Goal: Task Accomplishment & Management: Manage account settings

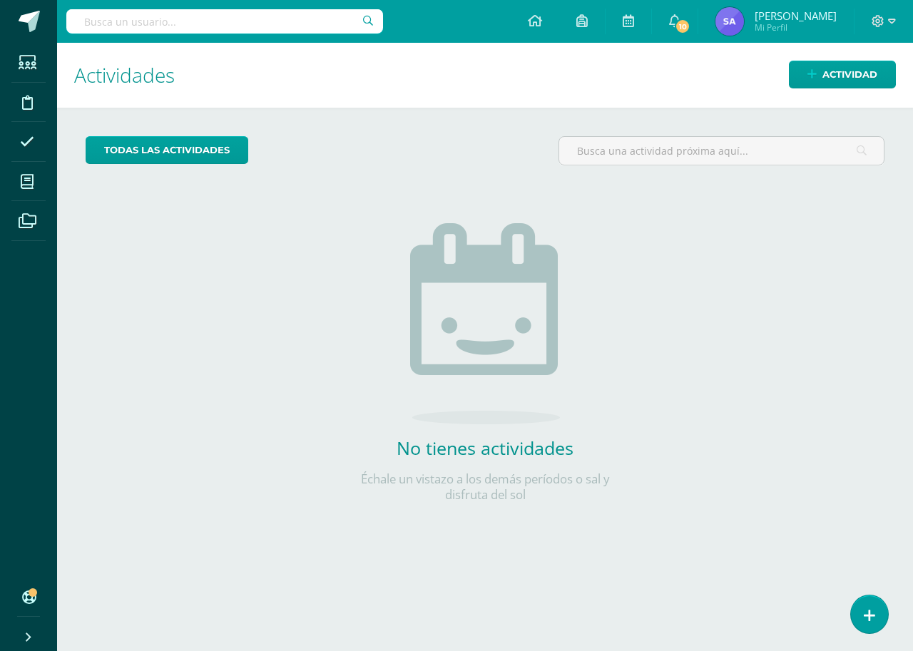
click at [236, 24] on input "text" at bounding box center [224, 21] width 317 height 24
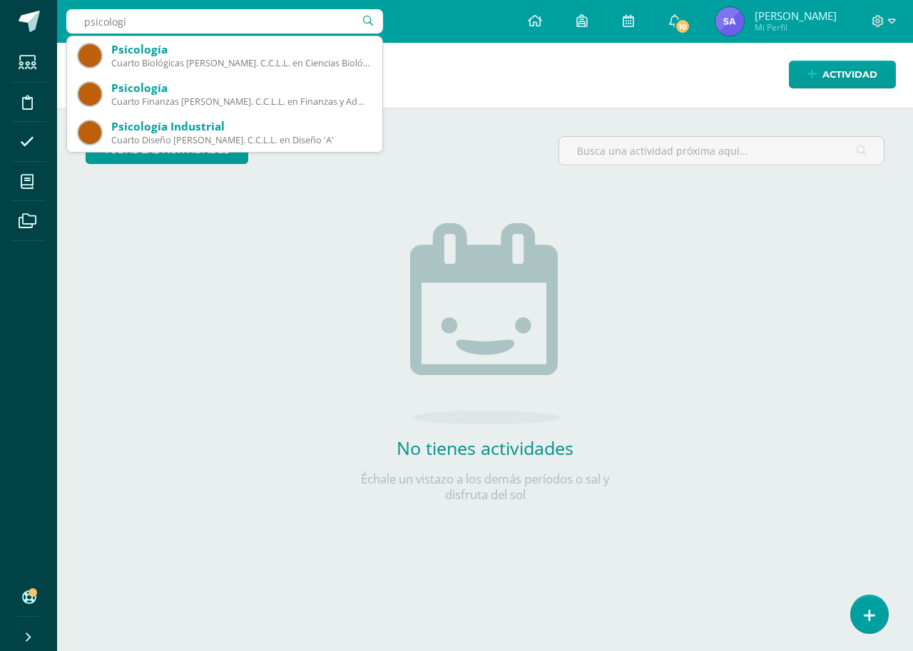
type input "psicología"
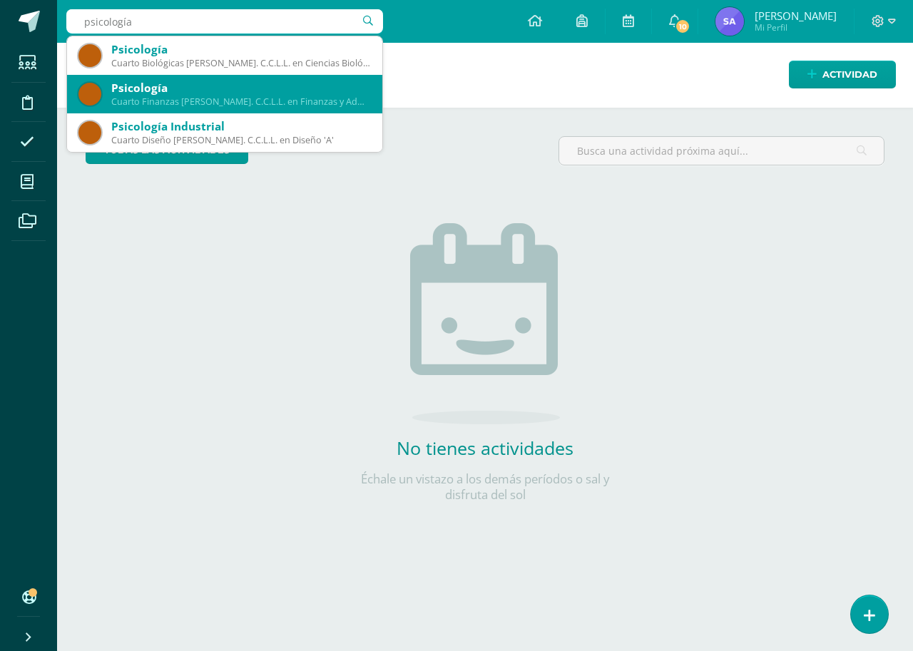
click at [210, 111] on div "Psicología Cuarto Finanzas [PERSON_NAME]. C.C.L.L. en Finanzas y Administración…" at bounding box center [224, 94] width 292 height 39
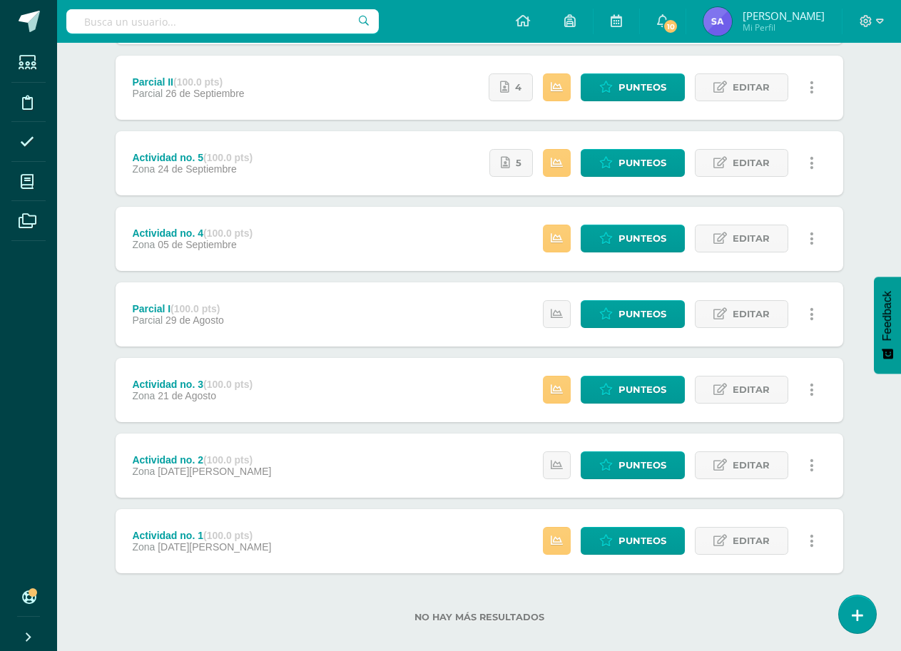
scroll to position [275, 0]
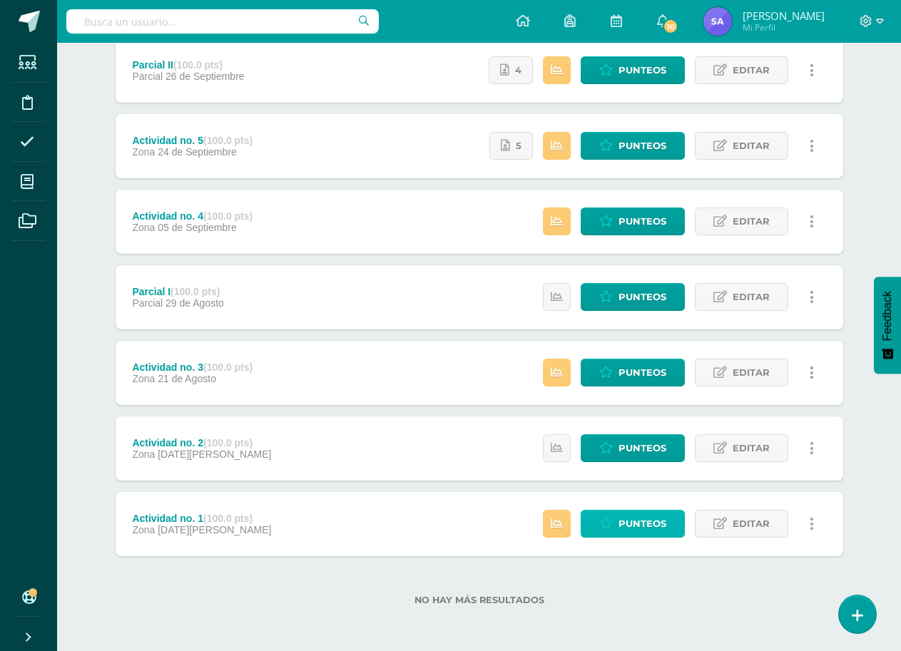
click at [646, 524] on span "Punteos" at bounding box center [643, 524] width 48 height 26
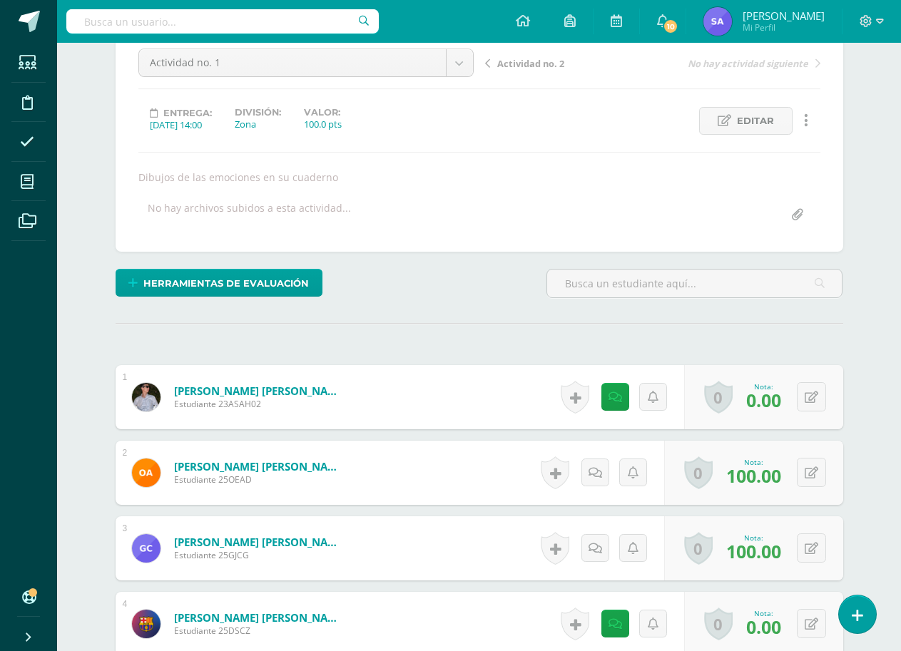
scroll to position [287, 0]
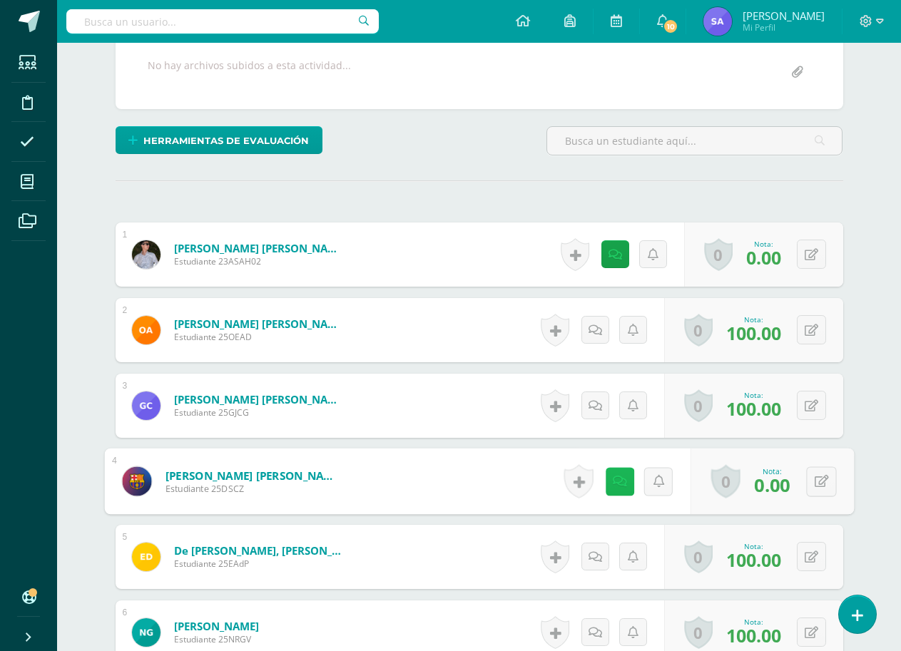
click at [624, 483] on link at bounding box center [619, 481] width 29 height 29
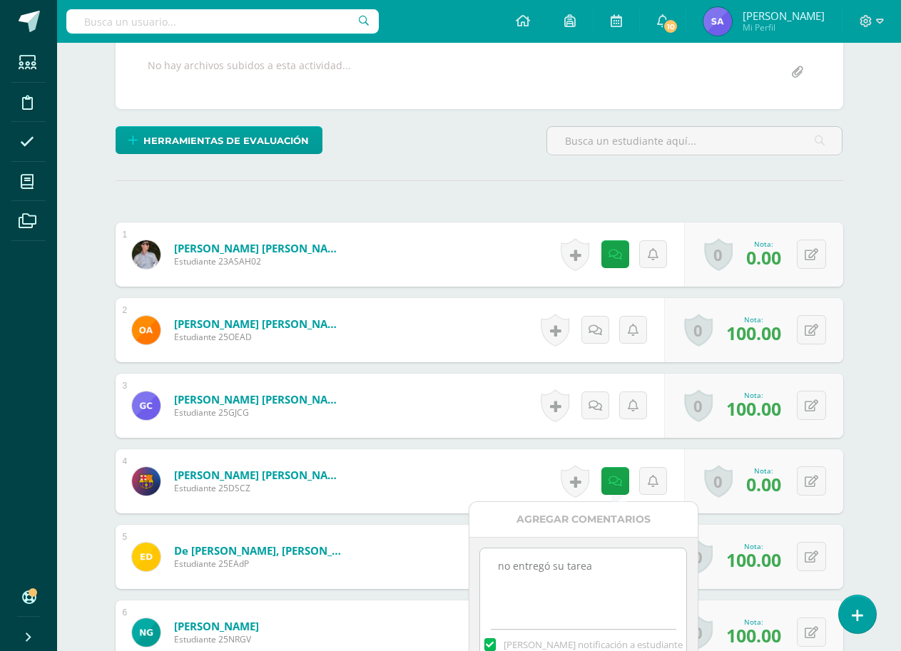
drag, startPoint x: 573, startPoint y: 565, endPoint x: 458, endPoint y: 564, distance: 114.9
click at [458, 564] on body "Estudiantes Disciplina Asistencia Mis cursos Archivos Soporte Ayuda Reportar un…" at bounding box center [450, 535] width 901 height 1644
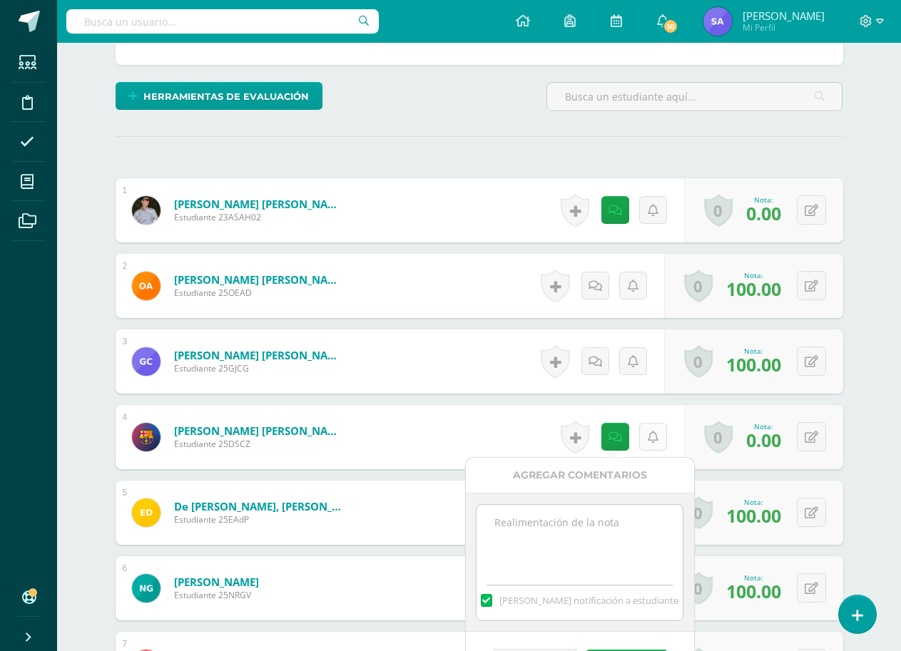
scroll to position [429, 0]
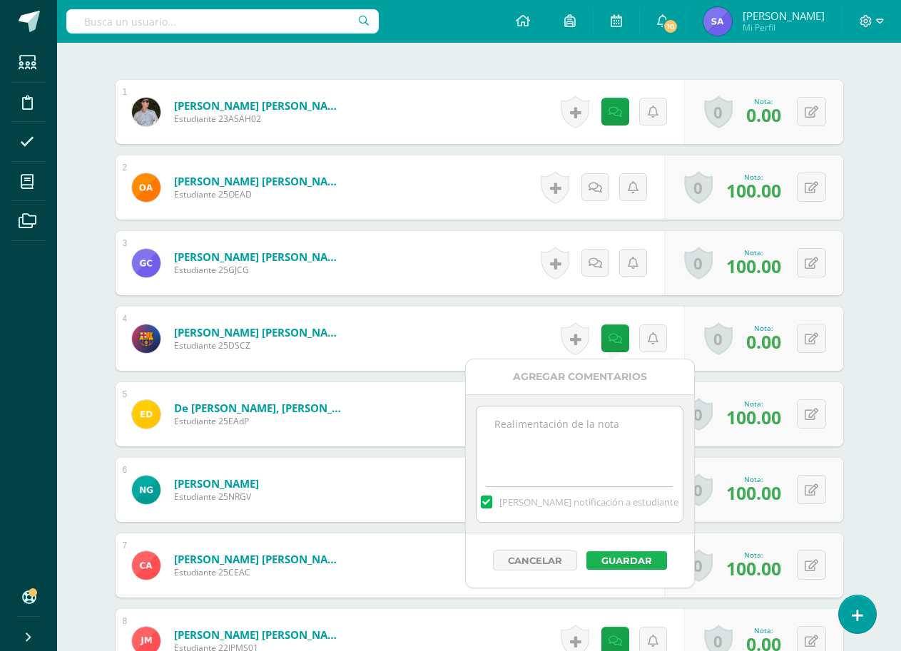
click at [625, 561] on button "Guardar" at bounding box center [626, 560] width 81 height 19
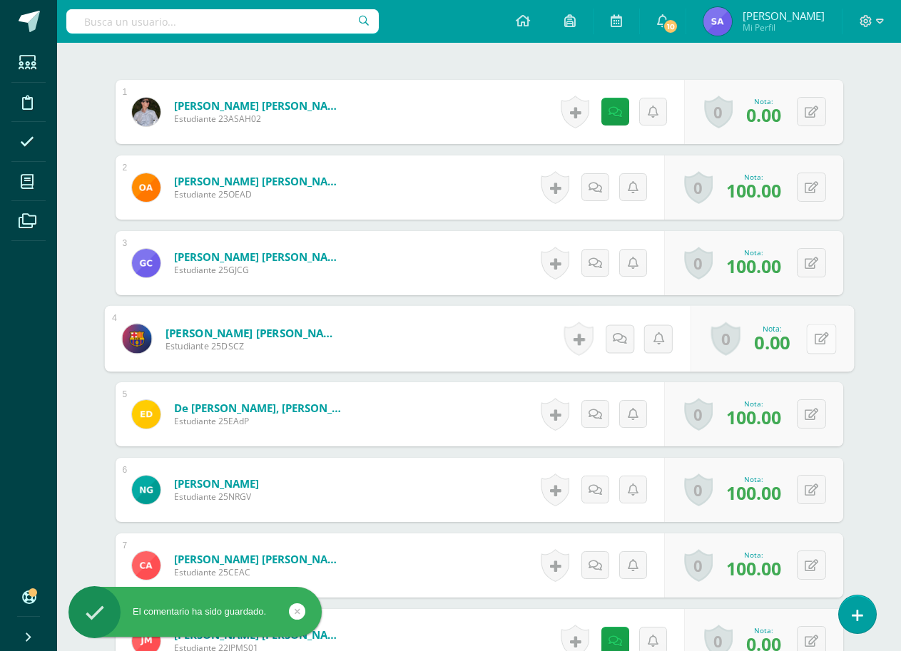
click at [814, 340] on icon at bounding box center [821, 338] width 14 height 12
type input "100"
click at [775, 340] on link at bounding box center [783, 344] width 29 height 29
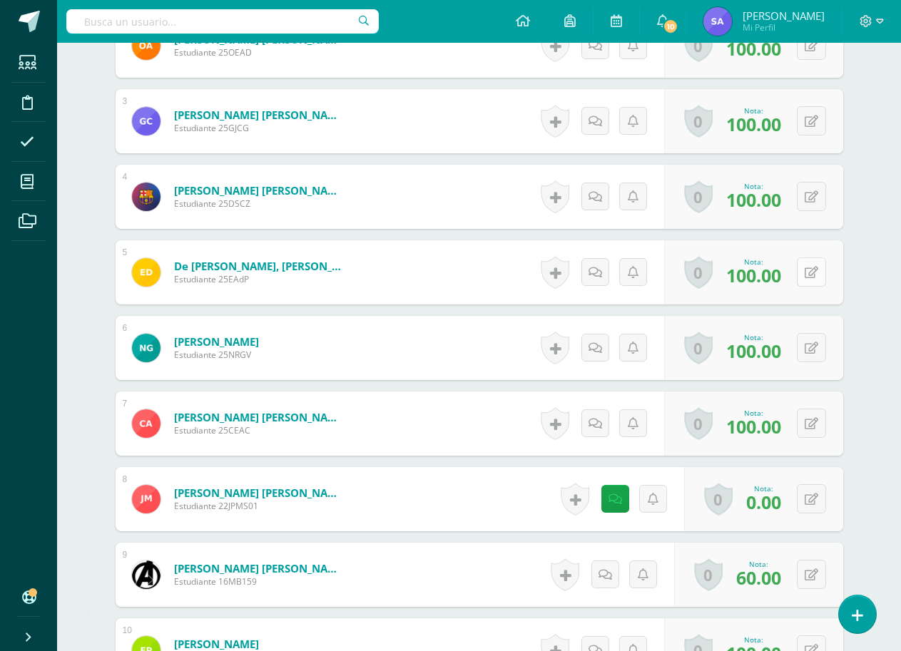
scroll to position [572, 0]
click at [616, 499] on icon at bounding box center [616, 499] width 14 height 12
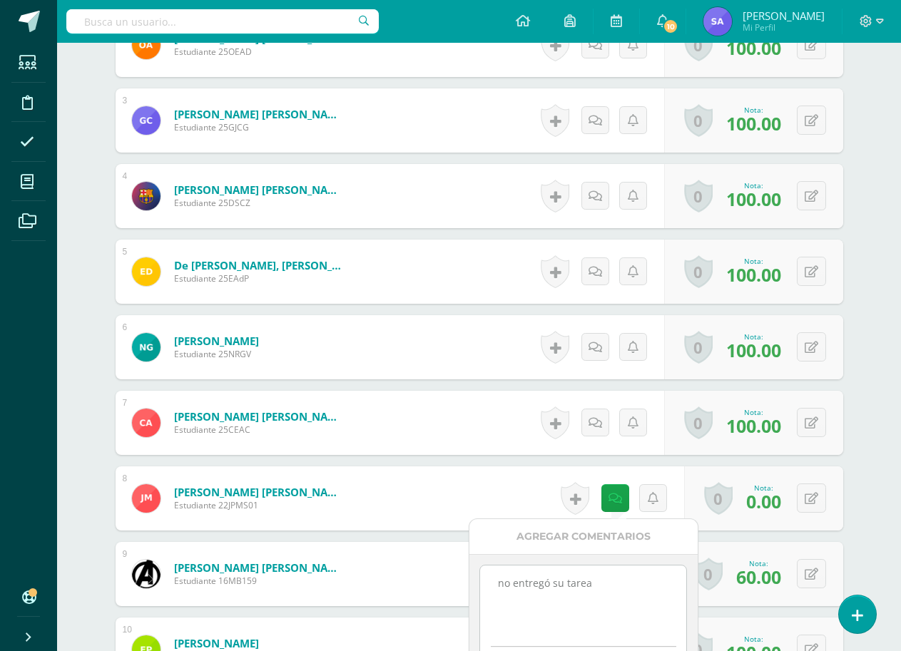
drag, startPoint x: 616, startPoint y: 586, endPoint x: 494, endPoint y: 580, distance: 122.2
click at [479, 588] on div "no entregó su tarea Mandar notificación a estudiante" at bounding box center [583, 623] width 208 height 117
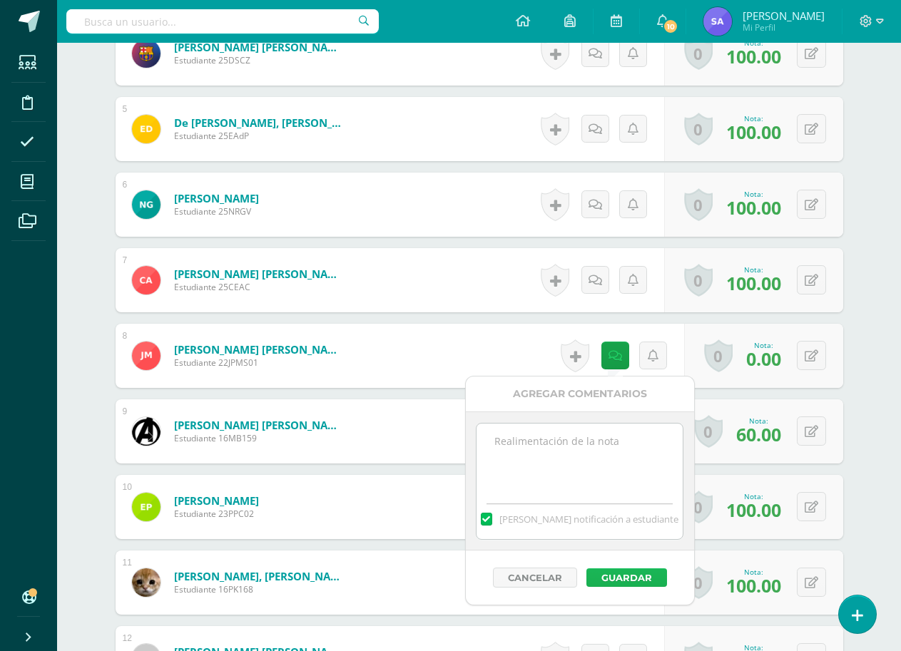
click at [624, 579] on button "Guardar" at bounding box center [626, 578] width 81 height 19
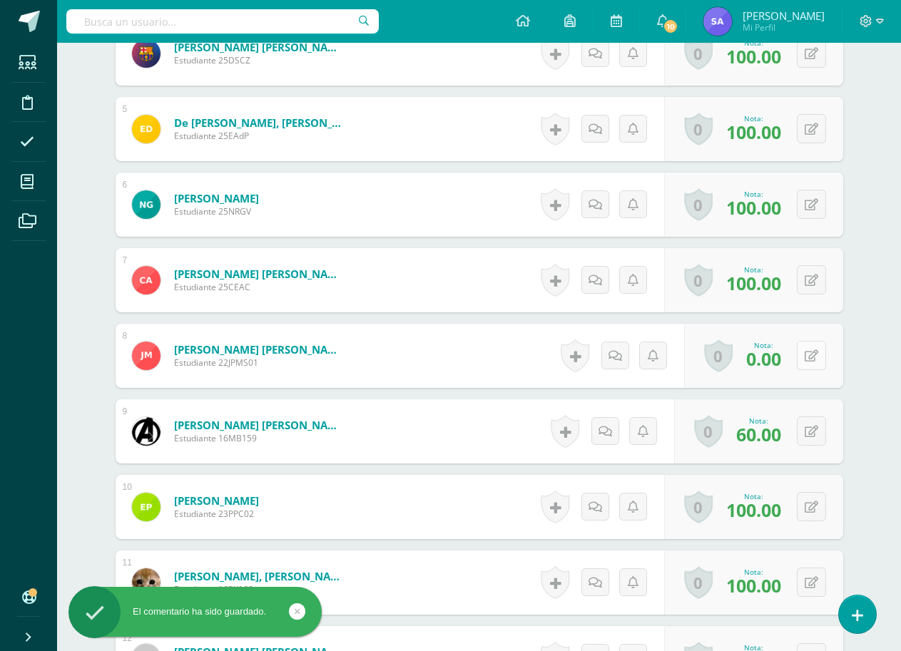
click at [818, 353] on button at bounding box center [811, 355] width 29 height 29
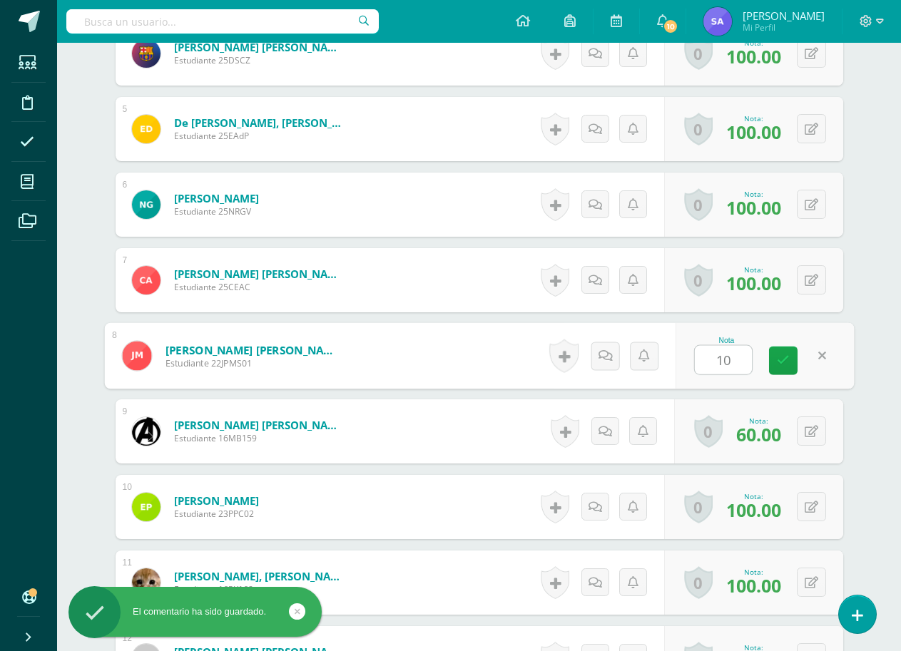
type input "100"
click at [780, 361] on icon at bounding box center [783, 361] width 13 height 12
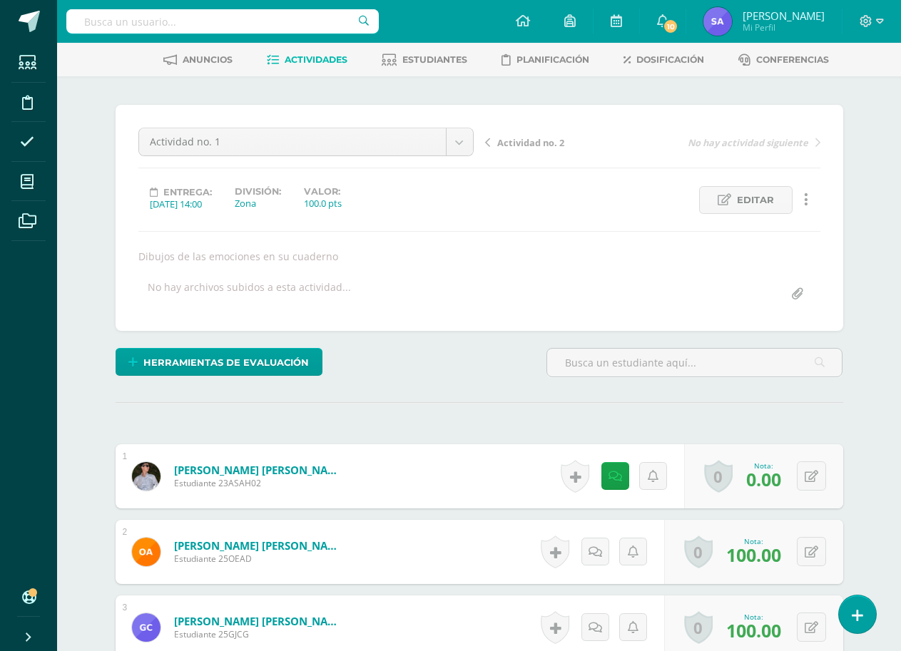
scroll to position [0, 0]
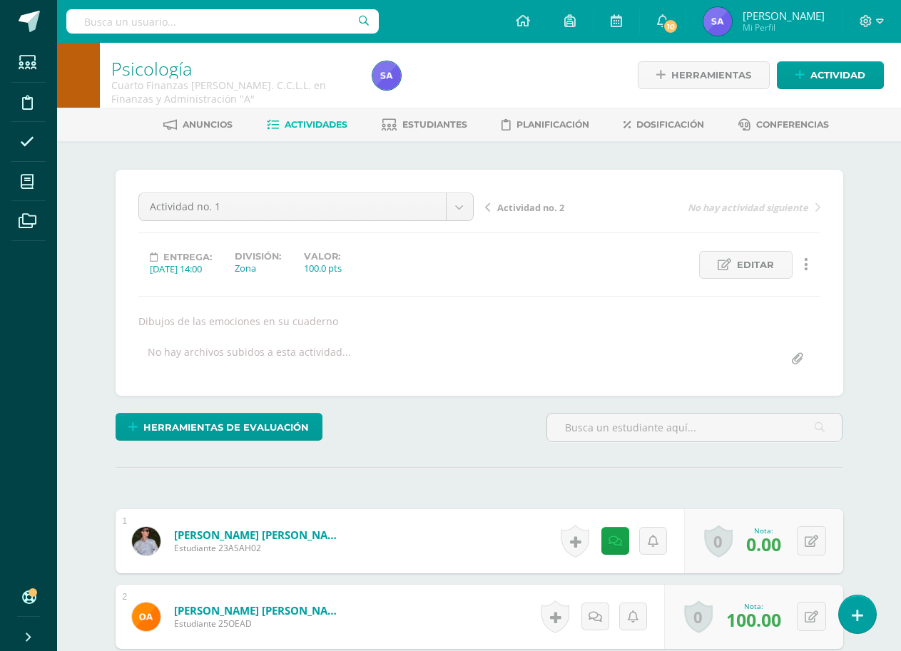
click at [540, 205] on span "Actividad no. 2" at bounding box center [530, 207] width 67 height 13
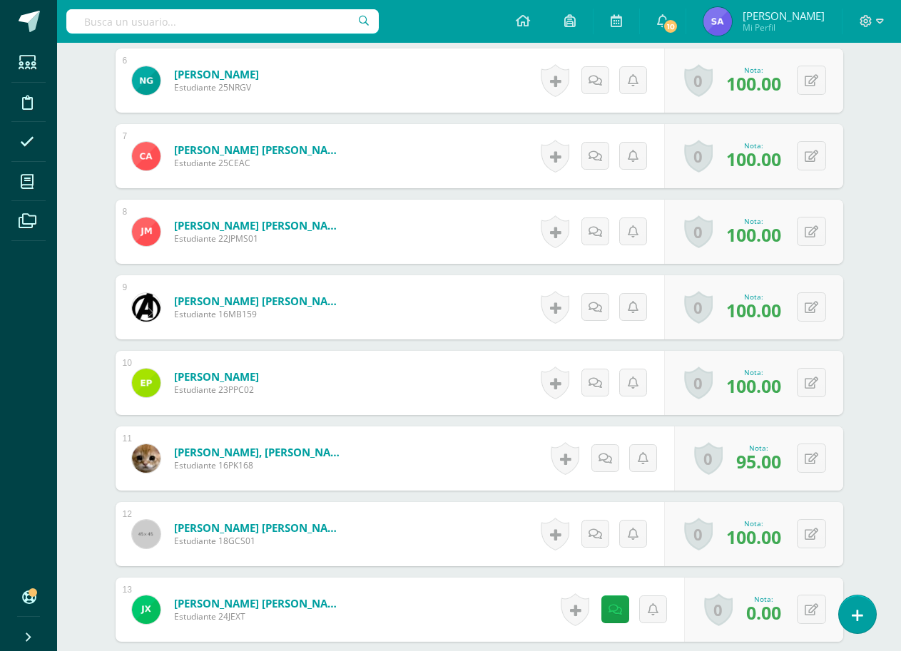
scroll to position [910, 0]
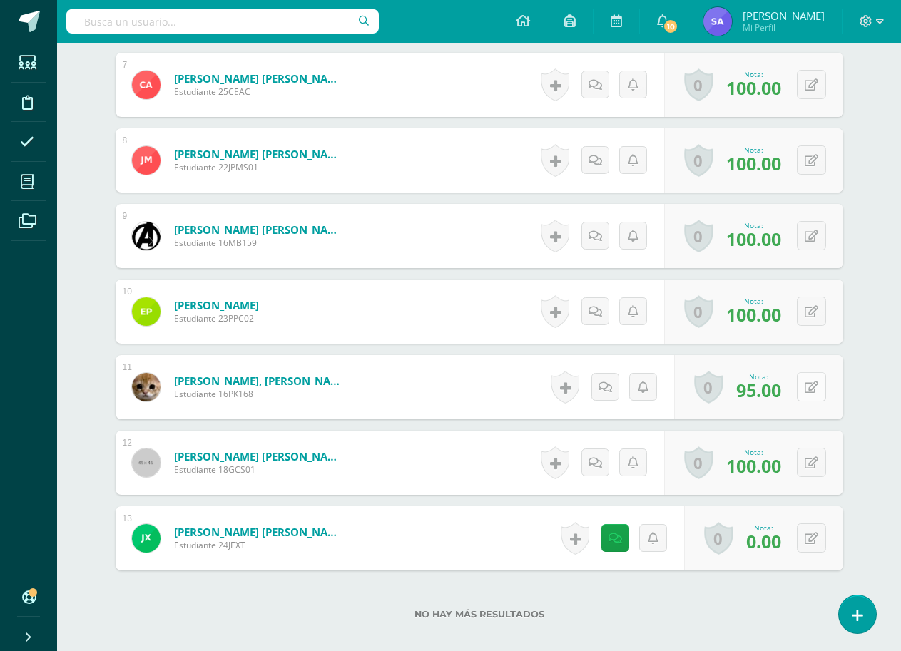
click at [816, 391] on icon at bounding box center [812, 388] width 14 height 12
type input "100"
click at [775, 395] on link at bounding box center [783, 392] width 29 height 29
click at [810, 536] on button at bounding box center [811, 538] width 29 height 29
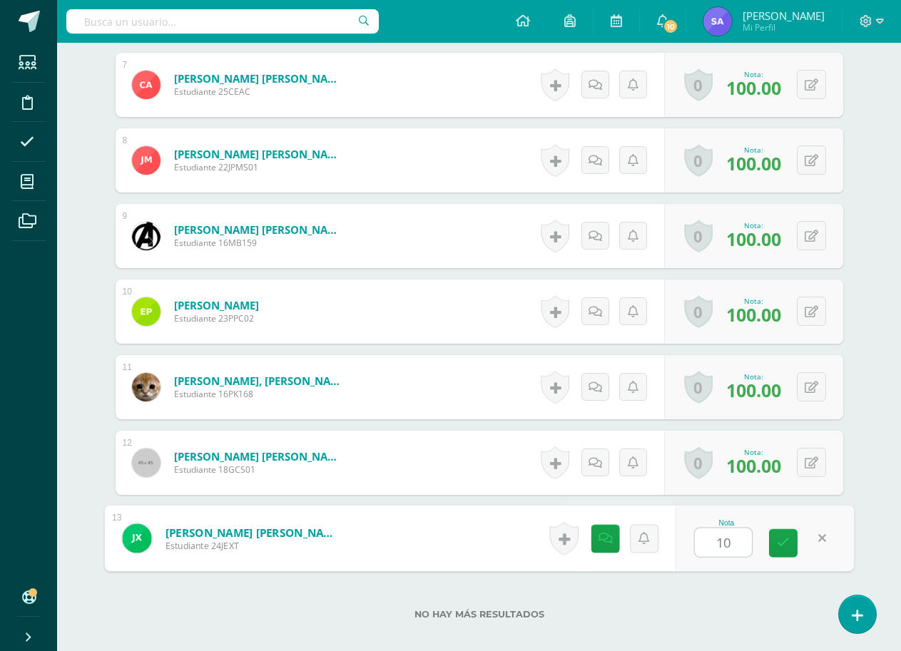
type input "100"
click at [781, 546] on icon at bounding box center [783, 543] width 13 height 12
click at [597, 541] on icon at bounding box center [599, 538] width 14 height 12
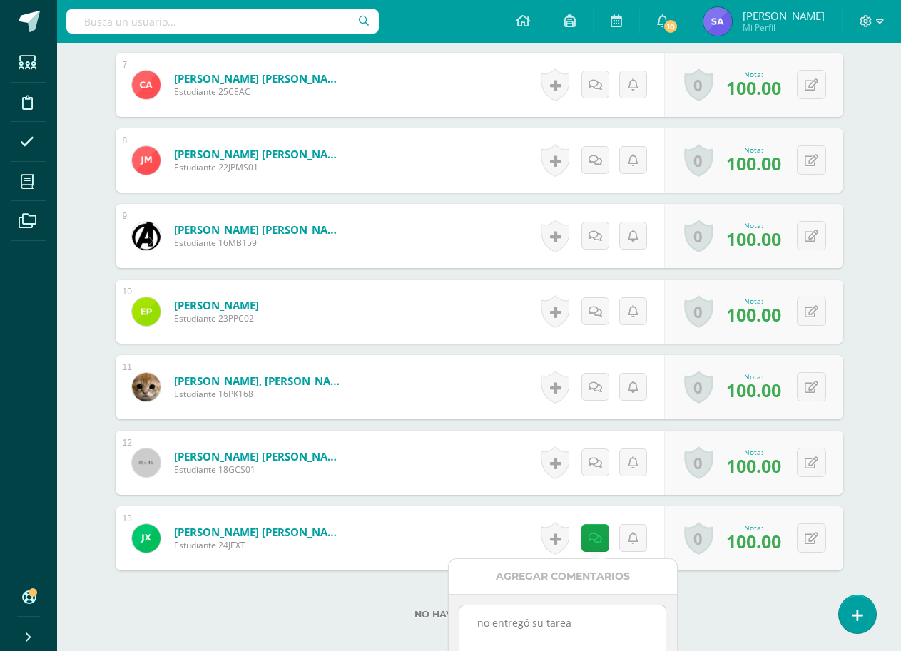
drag, startPoint x: 574, startPoint y: 630, endPoint x: 463, endPoint y: 628, distance: 110.6
click at [463, 628] on textarea "no entregó su tarea" at bounding box center [562, 641] width 206 height 71
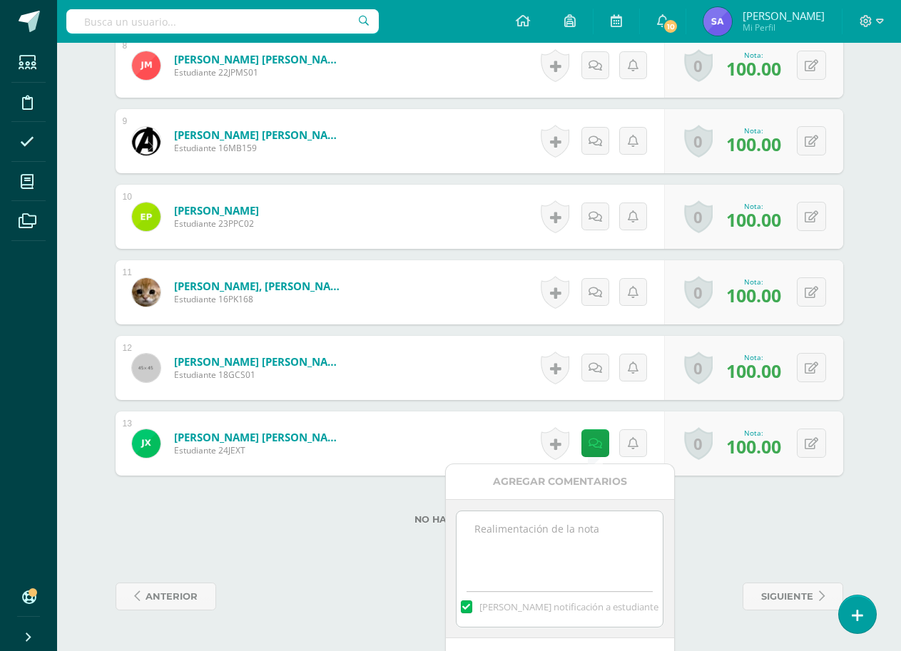
scroll to position [1047, 0]
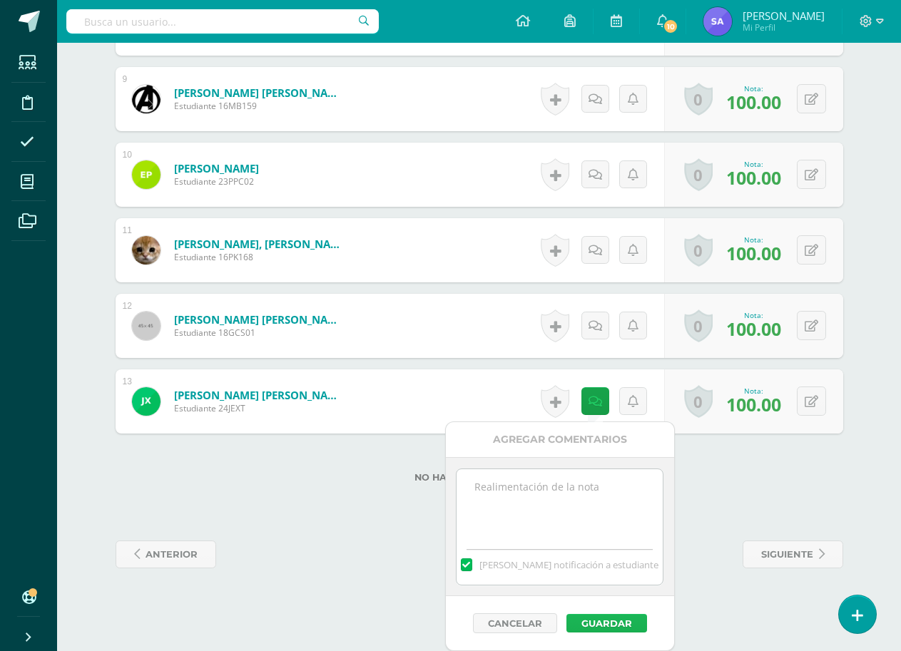
click at [602, 629] on button "Guardar" at bounding box center [606, 623] width 81 height 19
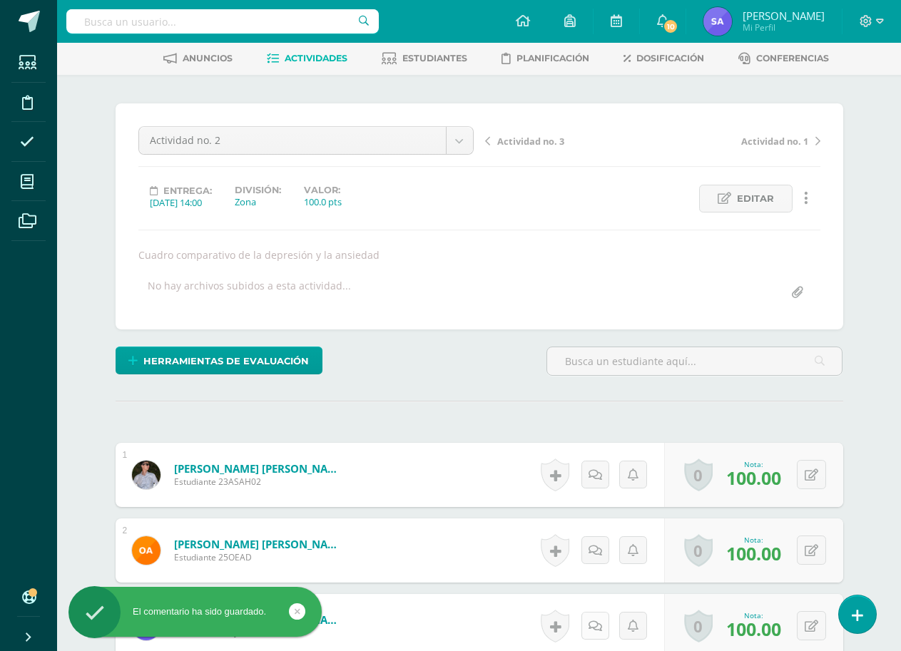
scroll to position [0, 0]
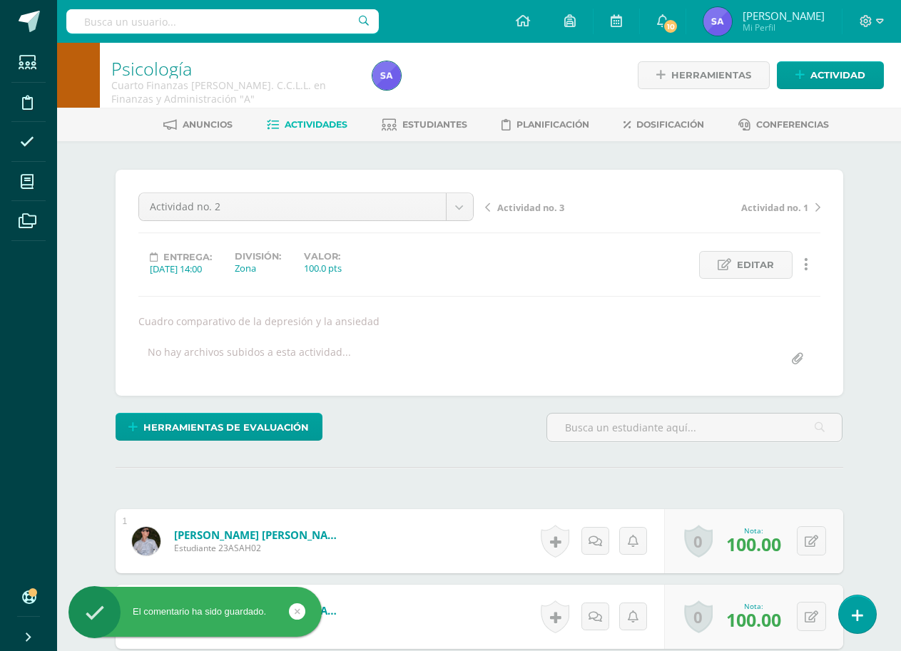
click at [526, 210] on span "Actividad no. 3" at bounding box center [530, 207] width 67 height 13
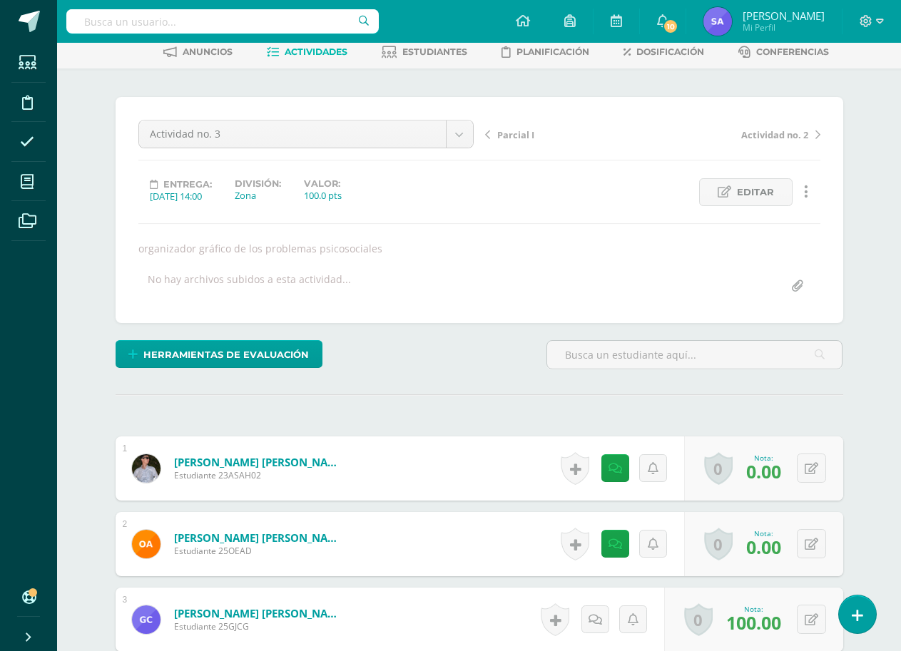
scroll to position [144, 0]
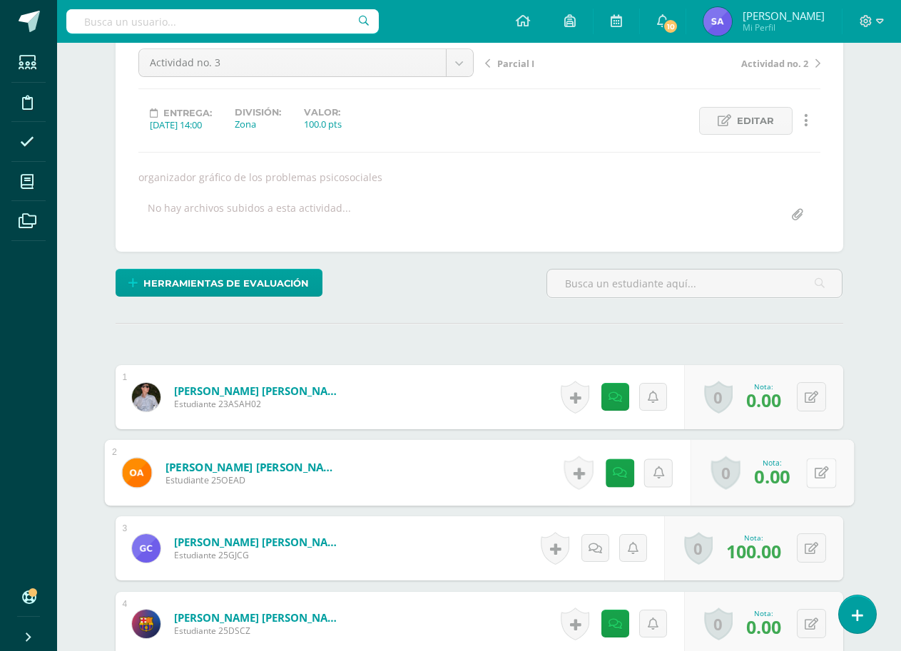
click at [808, 467] on button at bounding box center [821, 473] width 30 height 30
type input "100"
click at [792, 476] on link at bounding box center [783, 478] width 29 height 29
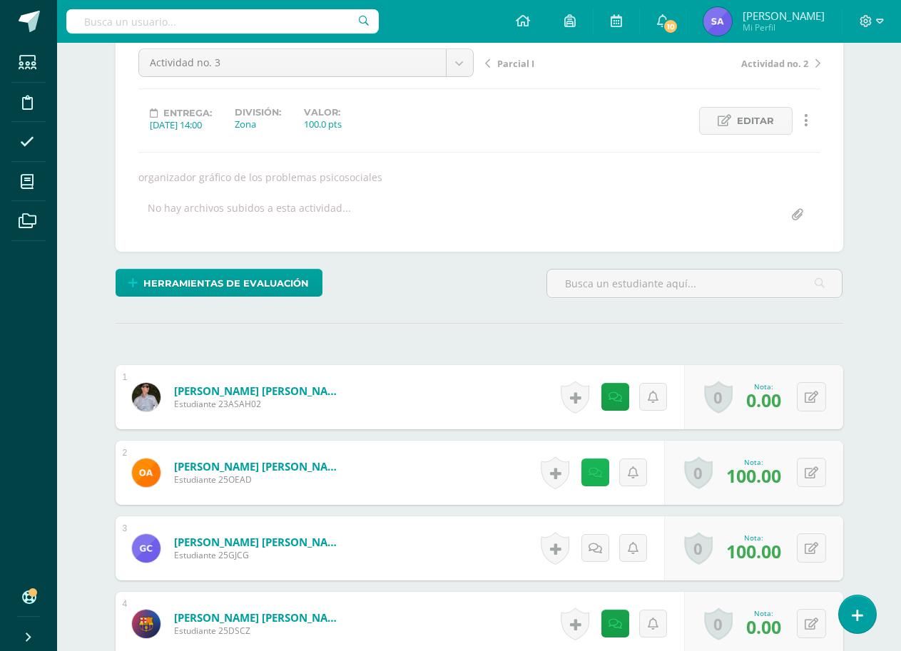
click at [588, 467] on link at bounding box center [595, 473] width 28 height 28
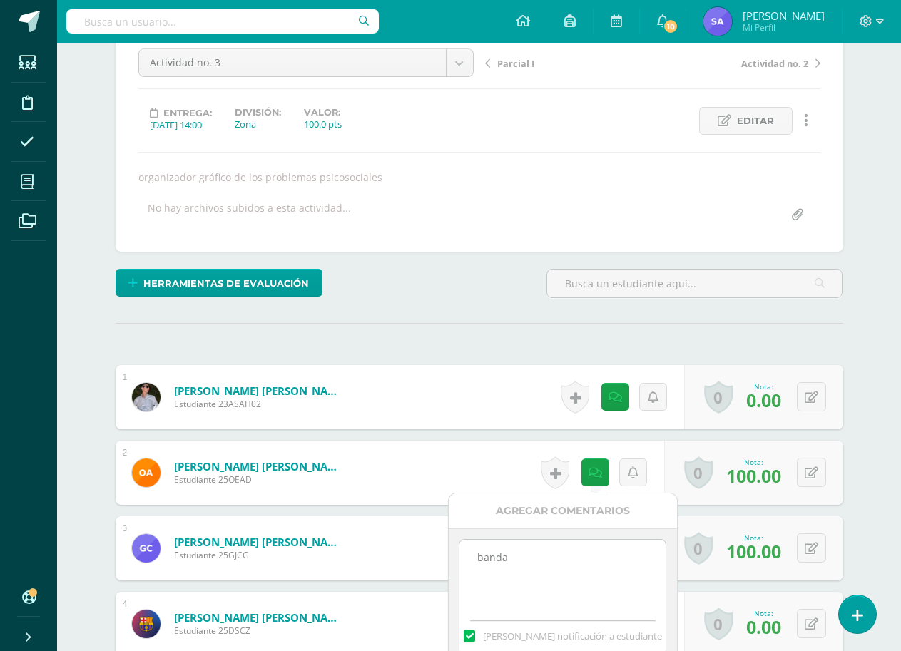
drag, startPoint x: 478, startPoint y: 559, endPoint x: 457, endPoint y: 559, distance: 21.4
click at [457, 559] on div "banda Mandar notificación a estudiante" at bounding box center [563, 598] width 228 height 139
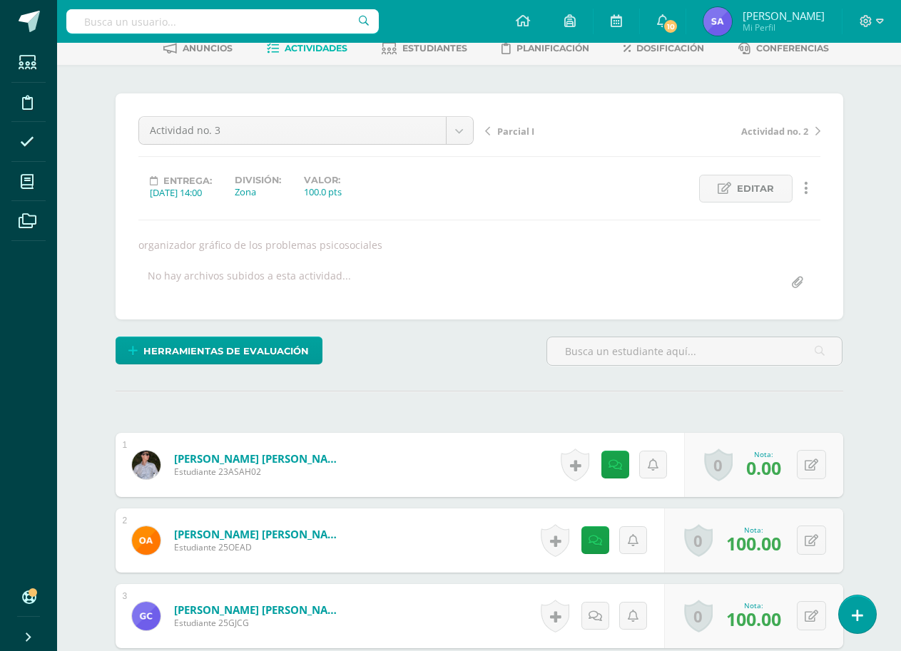
scroll to position [73, 0]
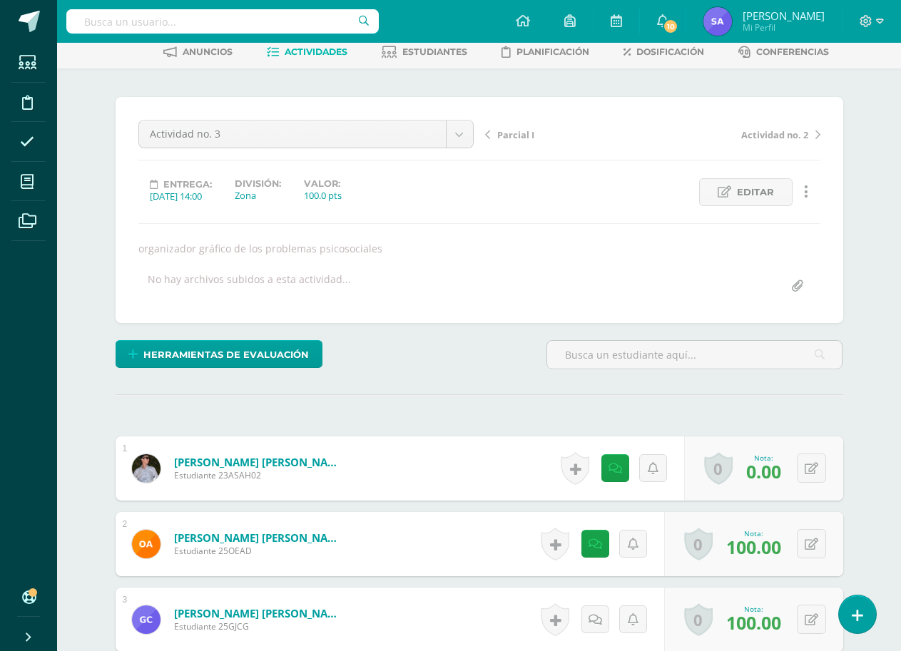
click at [527, 136] on span "Parcial I" at bounding box center [515, 134] width 37 height 13
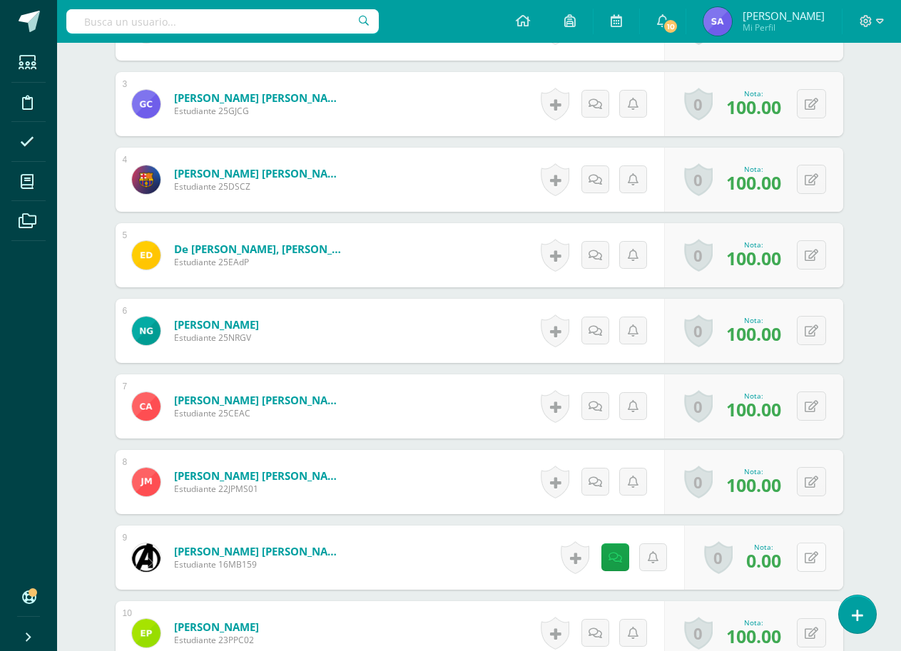
scroll to position [576, 0]
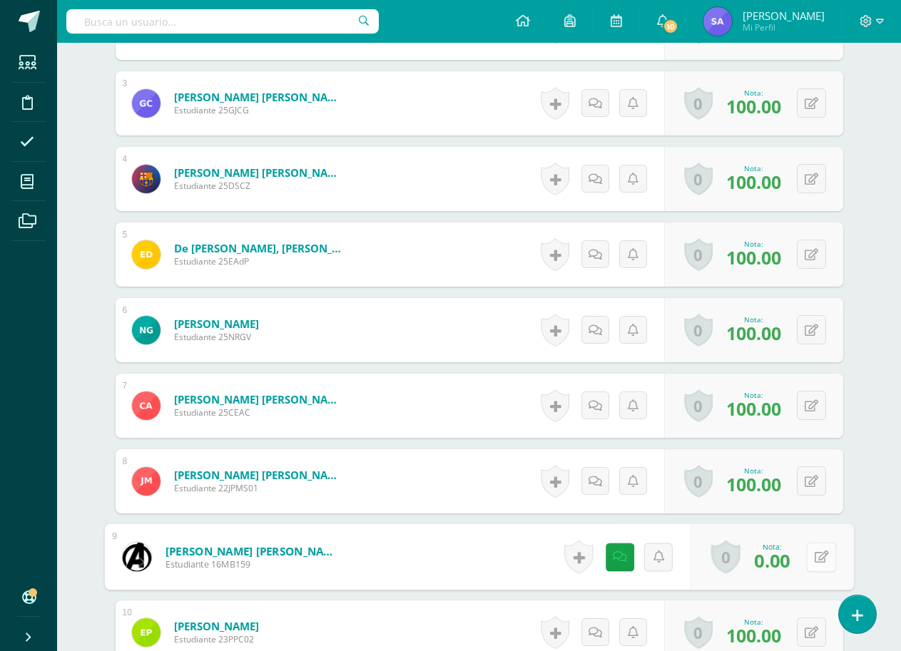
click at [815, 551] on icon at bounding box center [821, 557] width 14 height 12
type input "80"
click at [785, 565] on icon at bounding box center [783, 562] width 13 height 12
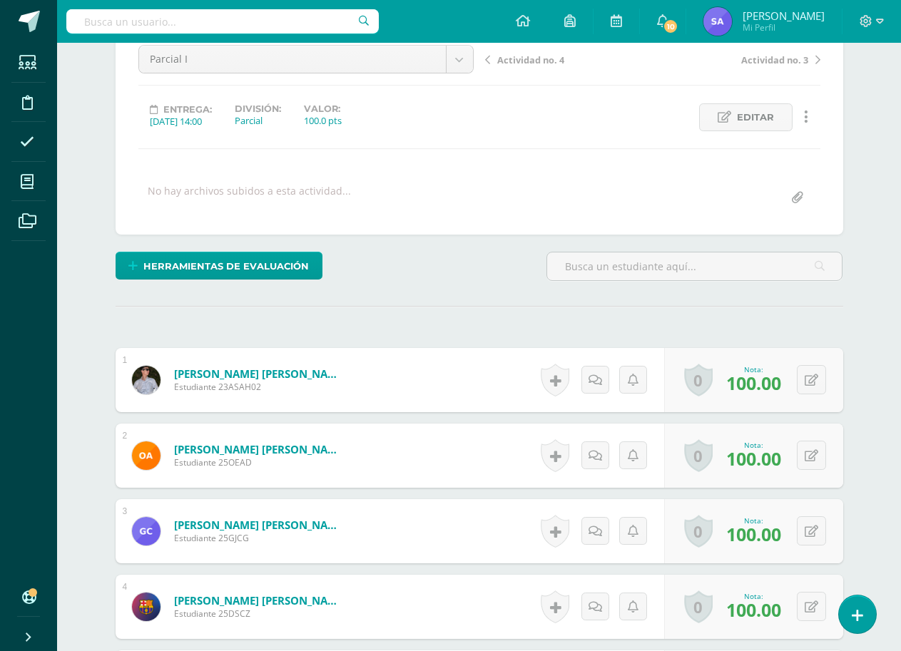
scroll to position [5, 0]
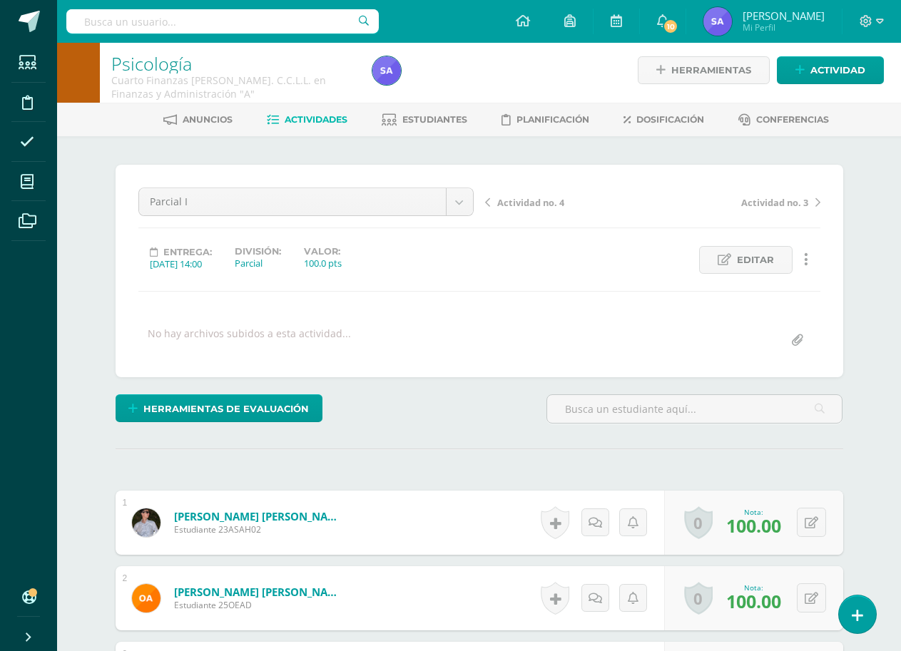
click at [534, 206] on span "Actividad no. 4" at bounding box center [530, 202] width 67 height 13
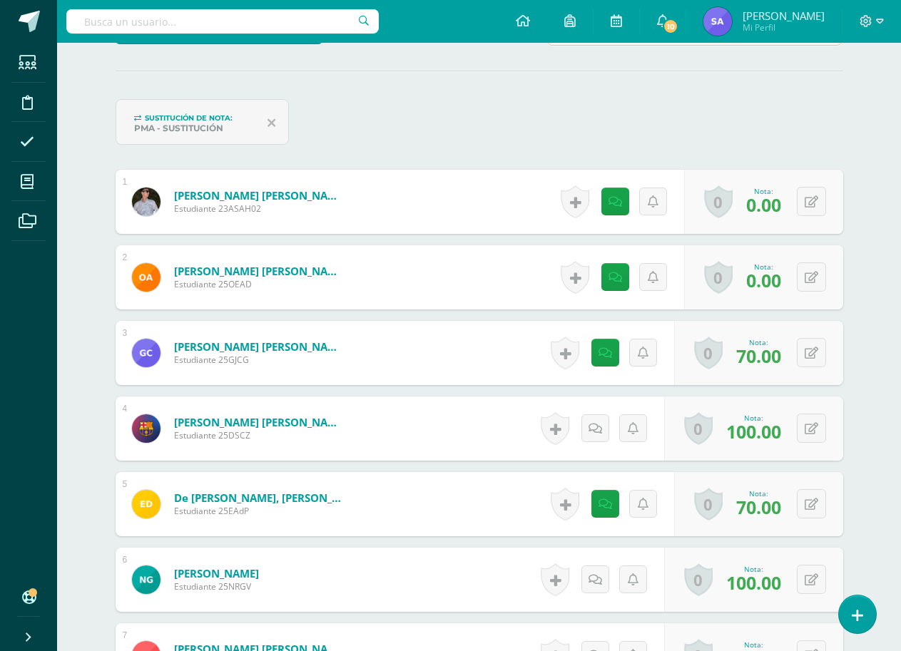
scroll to position [420, 0]
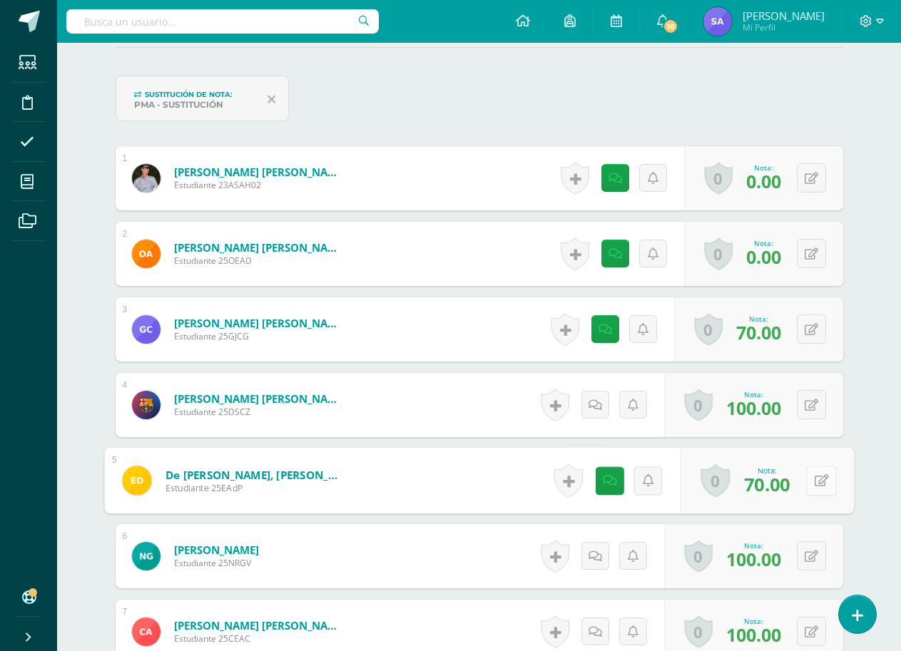
click at [814, 484] on icon at bounding box center [821, 480] width 14 height 12
drag, startPoint x: 683, startPoint y: 484, endPoint x: 629, endPoint y: 484, distance: 53.5
click at [629, 484] on div "Nota 0.00 Sustitución: 70.00" at bounding box center [734, 481] width 240 height 66
type input "90"
drag, startPoint x: 748, startPoint y: 487, endPoint x: 706, endPoint y: 487, distance: 42.8
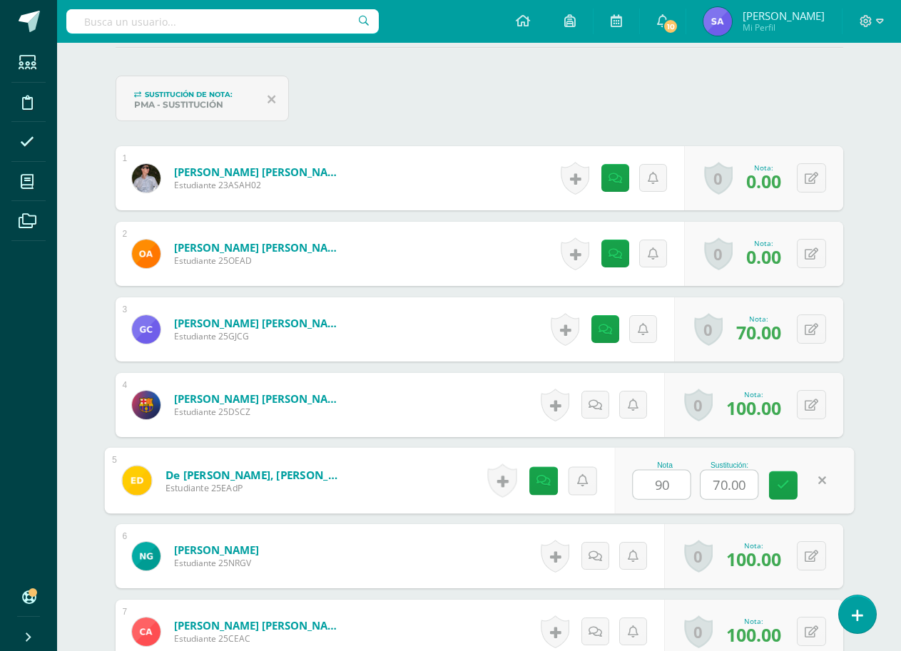
click at [706, 487] on input "70.00" at bounding box center [729, 485] width 57 height 29
click at [793, 490] on link at bounding box center [783, 486] width 29 height 29
click at [600, 479] on link at bounding box center [609, 481] width 29 height 29
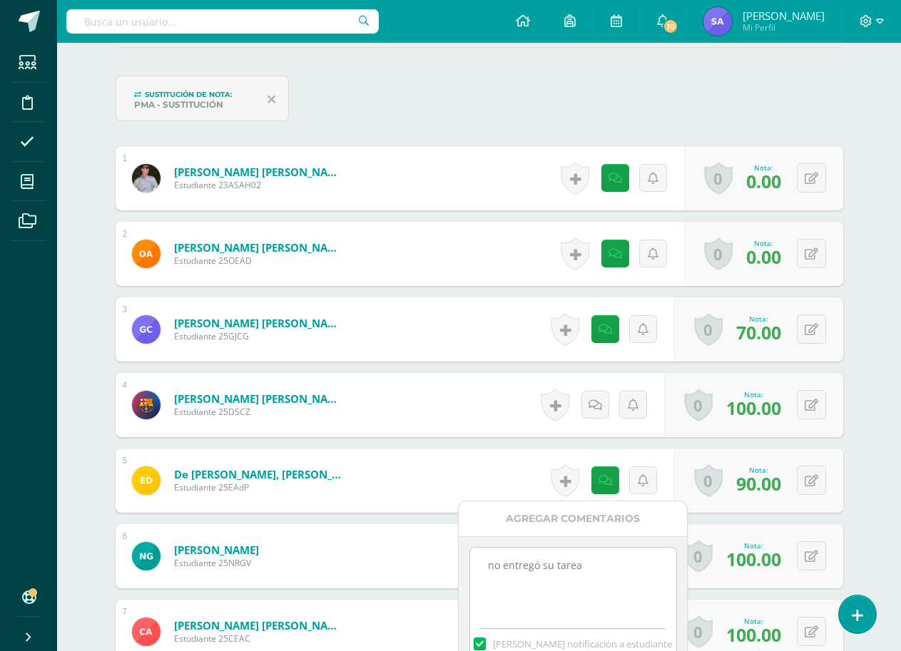
drag, startPoint x: 614, startPoint y: 573, endPoint x: 474, endPoint y: 564, distance: 140.8
click at [474, 564] on textarea "no entregó su tarea" at bounding box center [573, 583] width 206 height 71
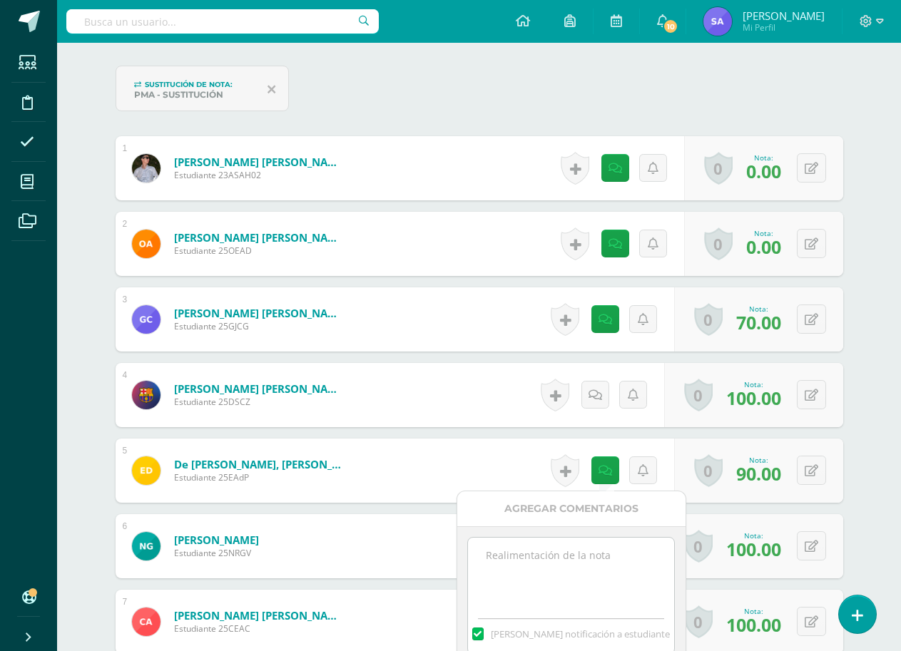
scroll to position [563, 0]
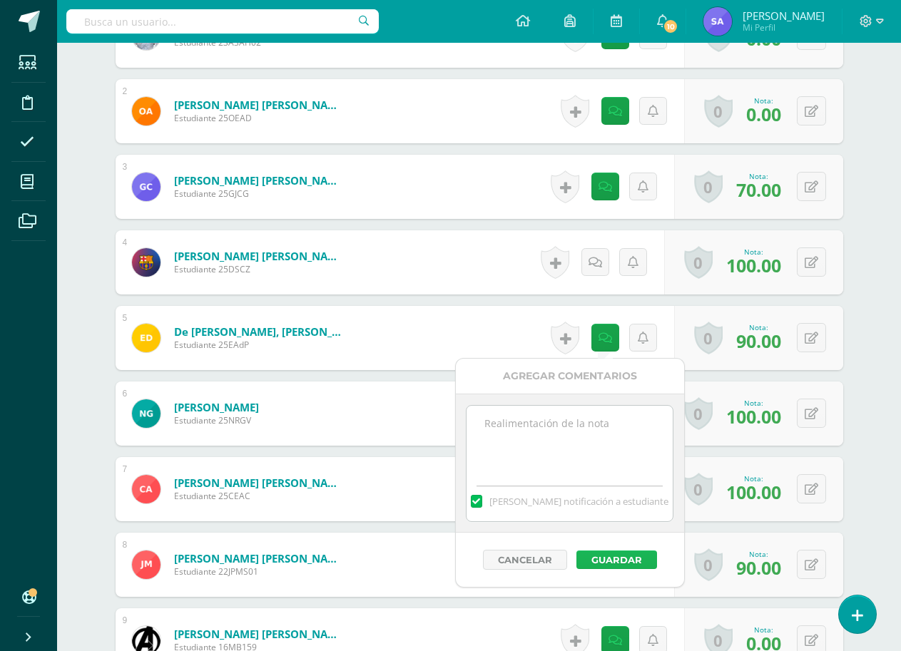
click at [601, 558] on button "Guardar" at bounding box center [616, 560] width 81 height 19
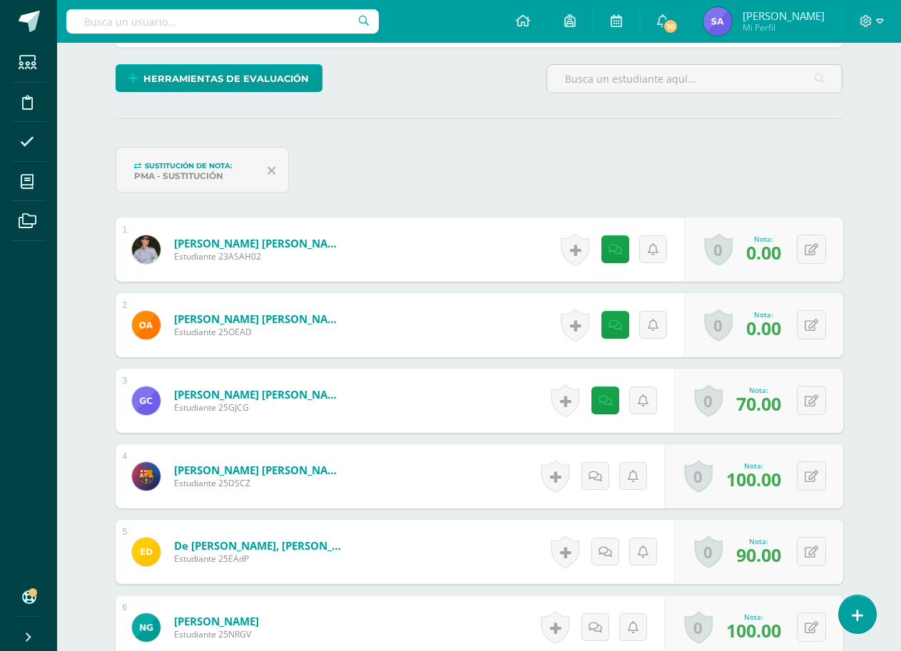
scroll to position [0, 0]
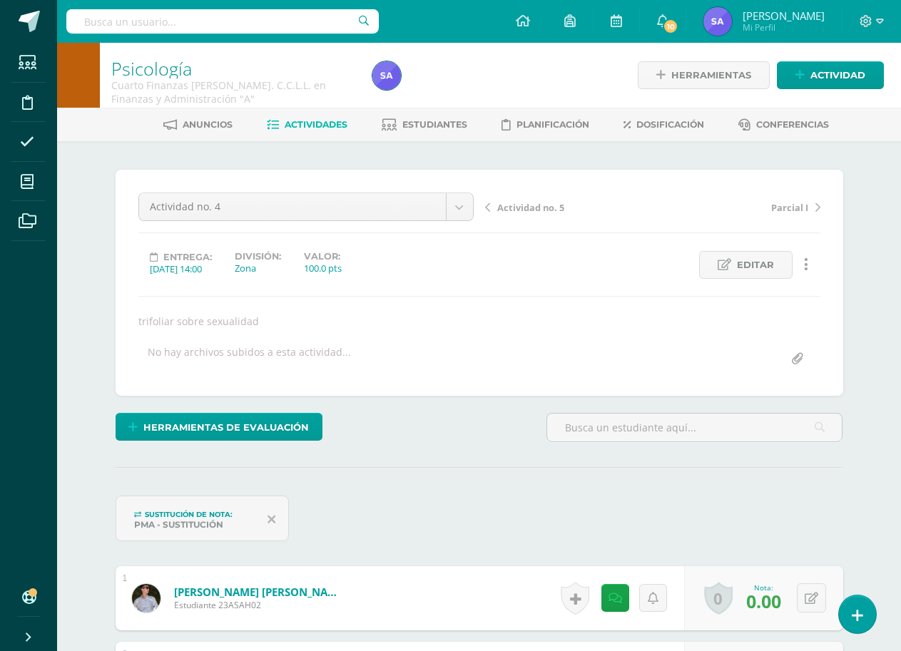
click at [517, 206] on span "Actividad no. 5" at bounding box center [530, 207] width 67 height 13
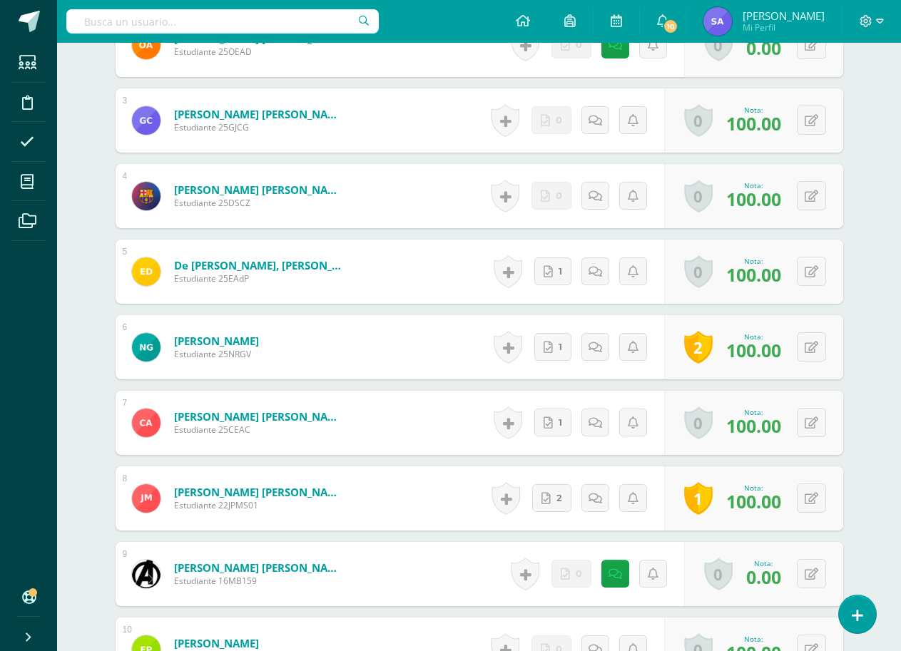
scroll to position [73, 0]
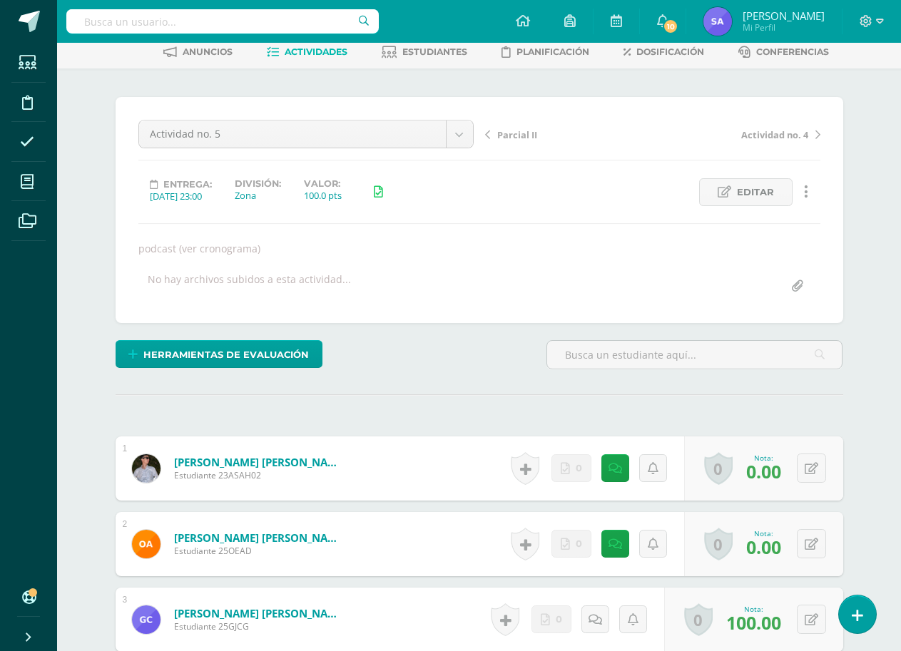
click at [528, 133] on span "Parcial II" at bounding box center [517, 134] width 40 height 13
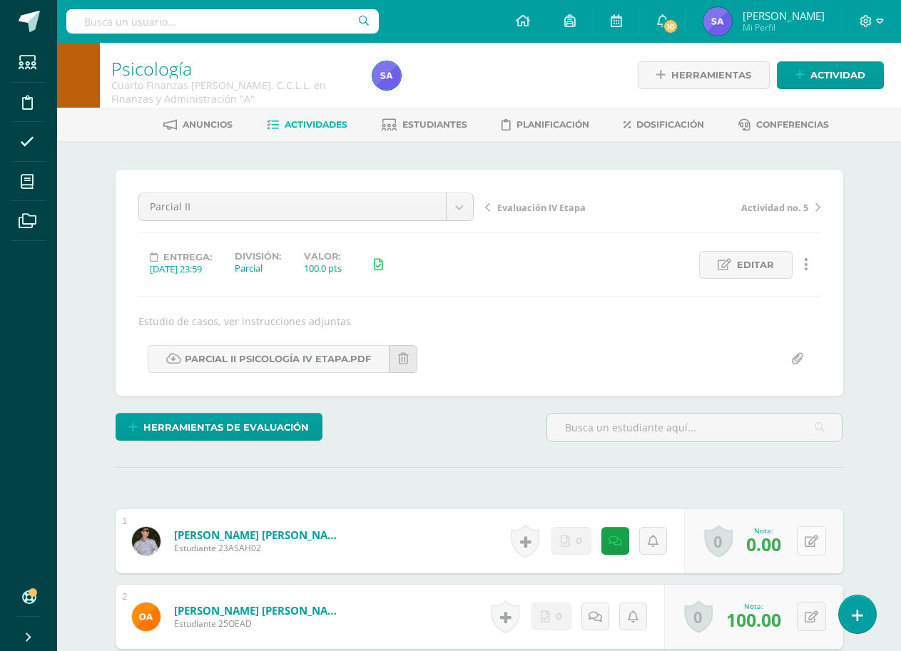
scroll to position [1, 0]
click at [813, 538] on icon at bounding box center [812, 541] width 14 height 12
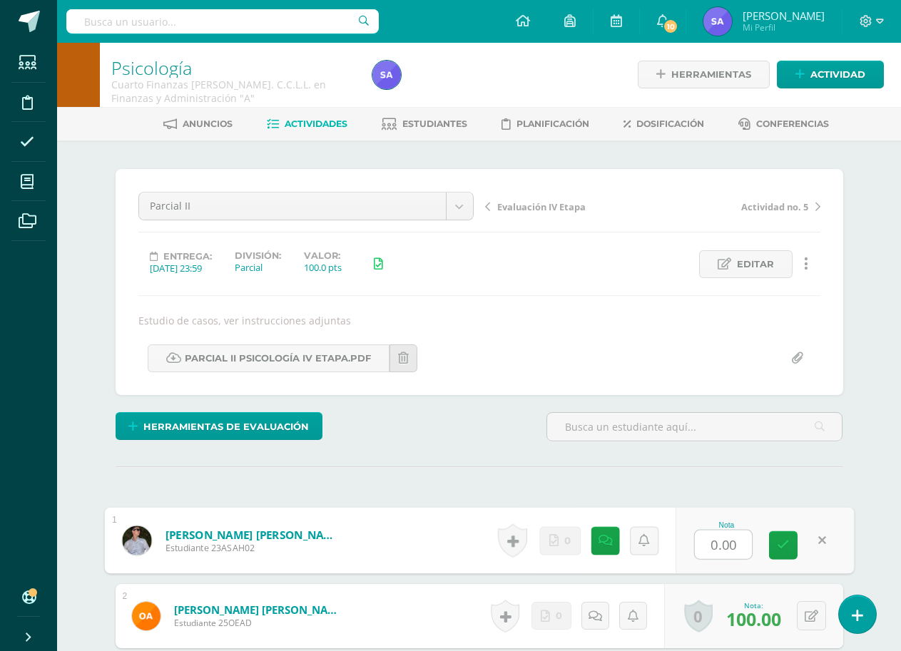
scroll to position [1, 0]
type input "80"
click at [786, 536] on link at bounding box center [783, 545] width 29 height 29
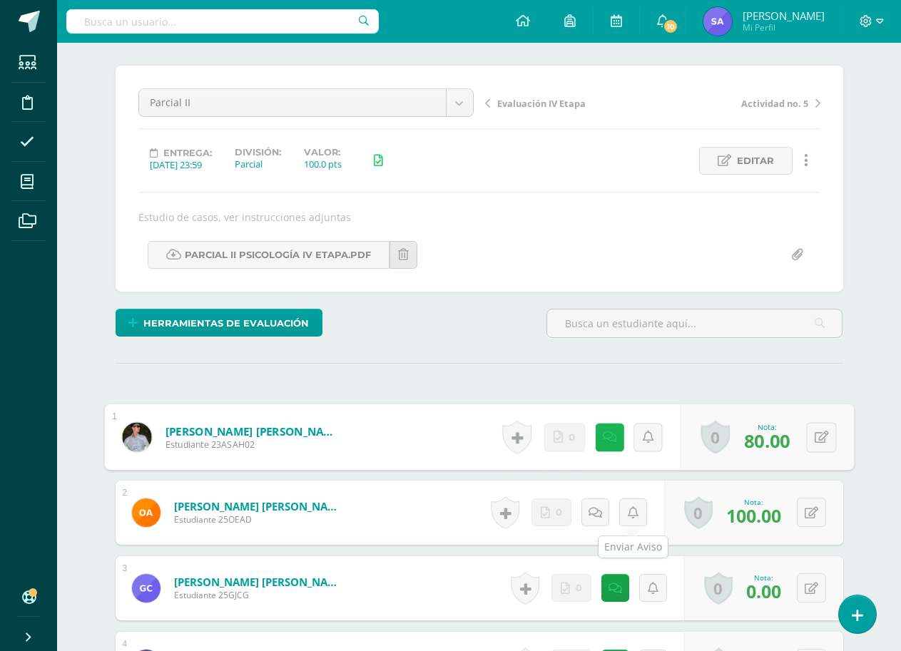
scroll to position [215, 0]
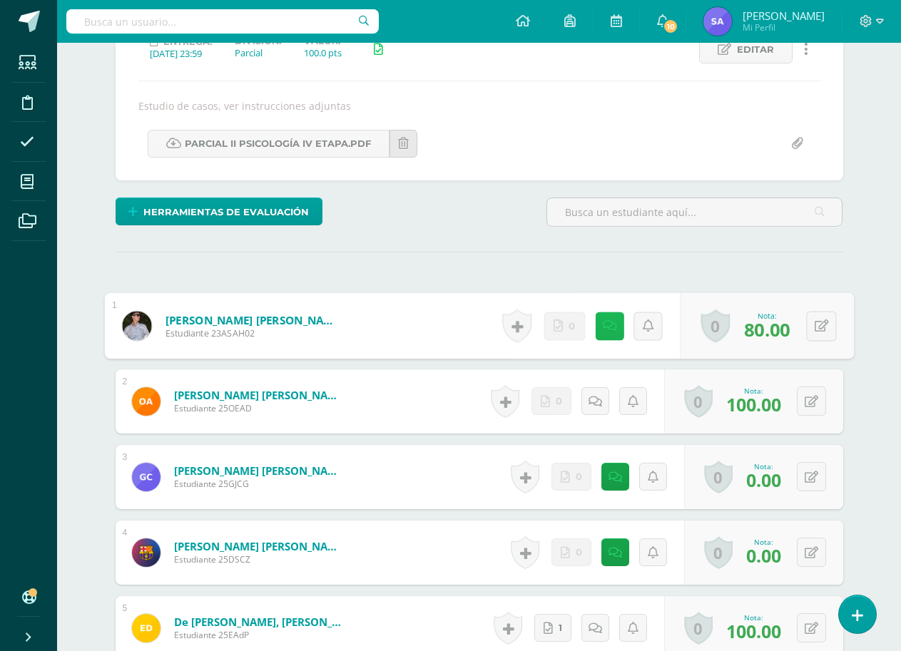
click at [606, 335] on link at bounding box center [609, 326] width 29 height 29
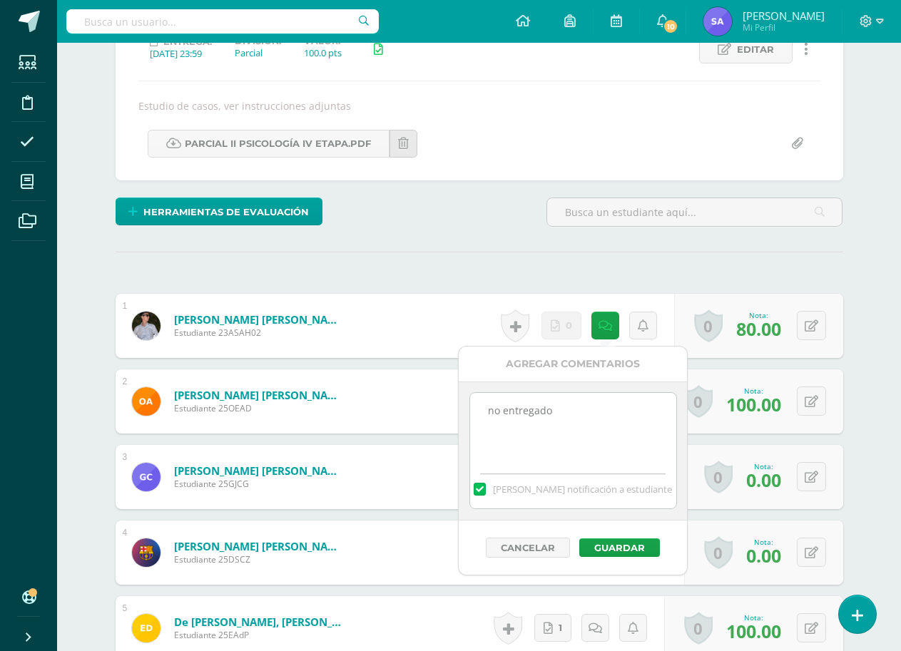
drag, startPoint x: 588, startPoint y: 407, endPoint x: 459, endPoint y: 418, distance: 129.6
click at [459, 418] on div "no entregado Mandar notificación a estudiante" at bounding box center [573, 451] width 228 height 139
click at [619, 548] on button "Guardar" at bounding box center [619, 548] width 81 height 19
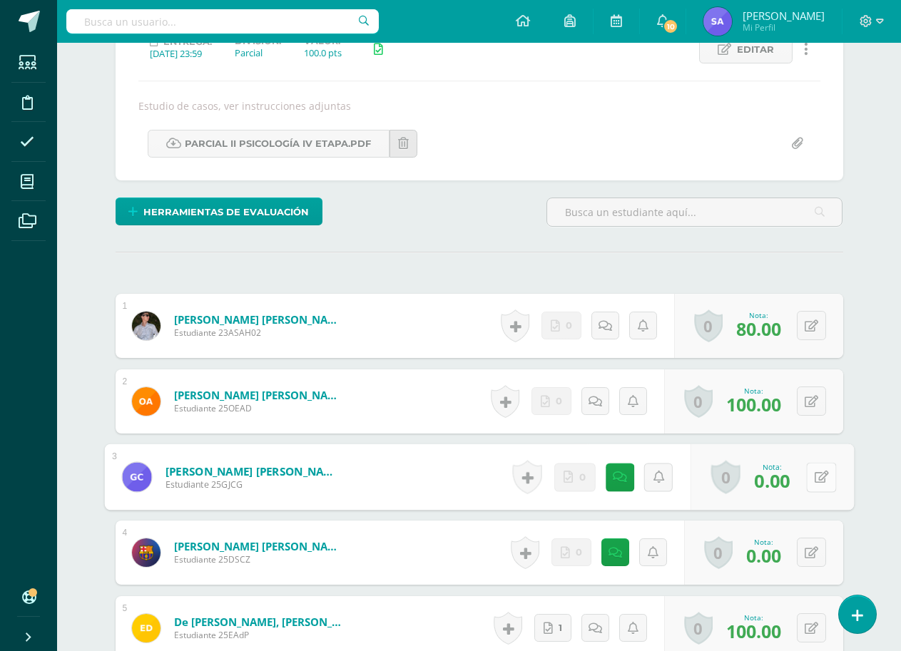
click at [814, 479] on icon at bounding box center [821, 477] width 14 height 12
type input "80"
click at [778, 485] on icon at bounding box center [783, 482] width 13 height 12
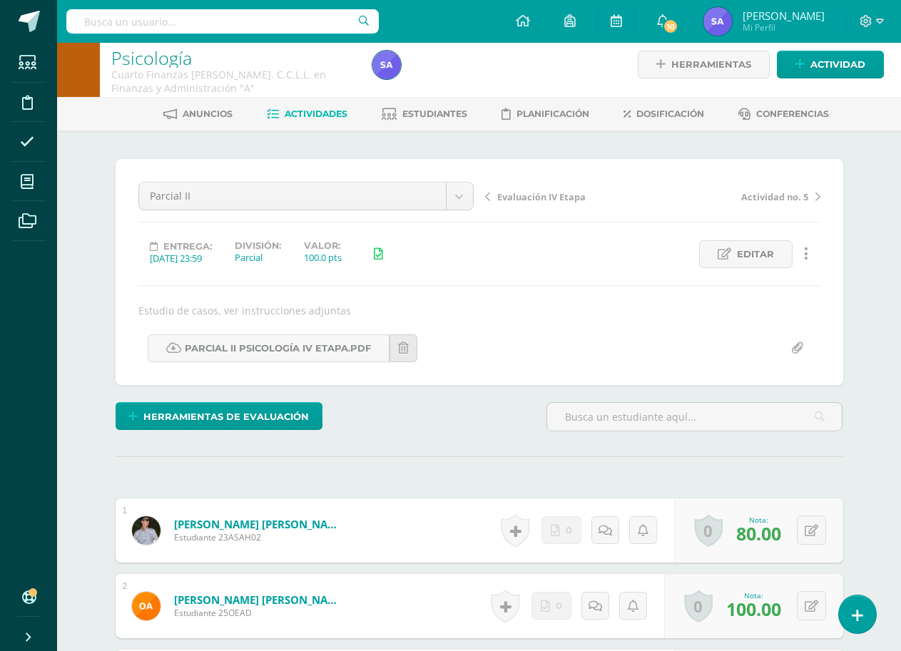
scroll to position [0, 0]
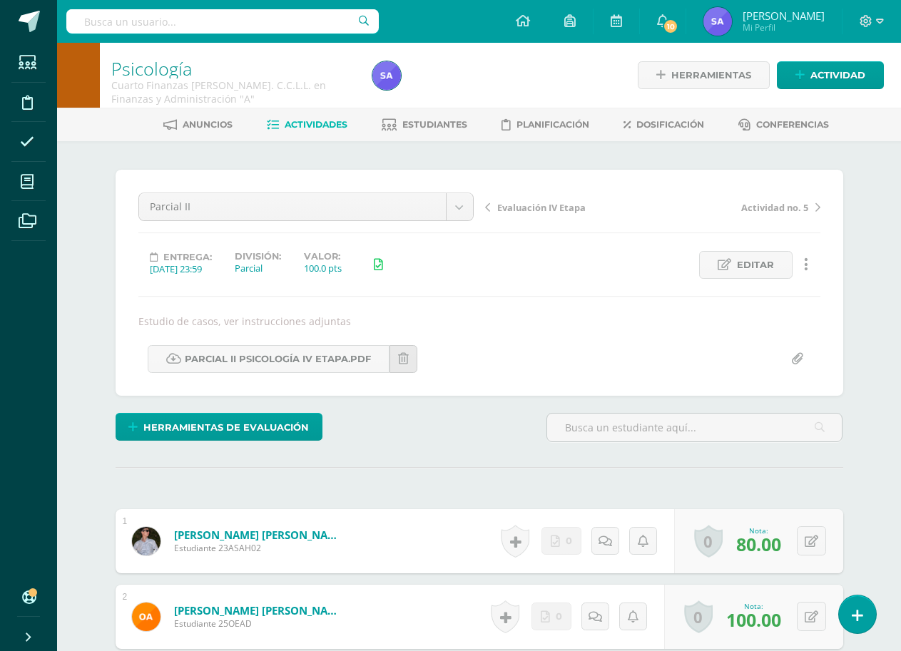
click at [531, 205] on span "Evaluación IV Etapa" at bounding box center [541, 207] width 88 height 13
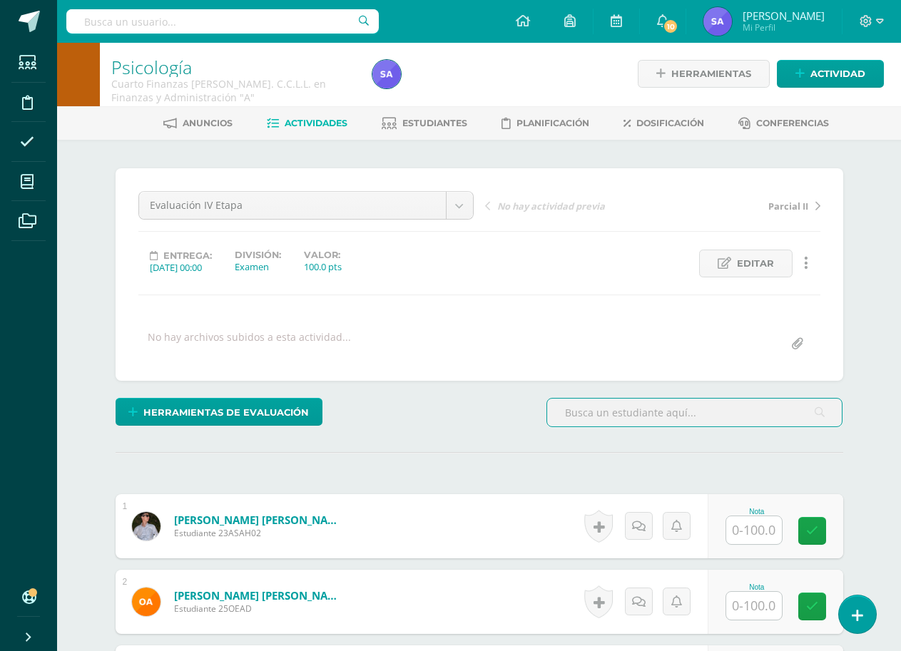
scroll to position [73, 0]
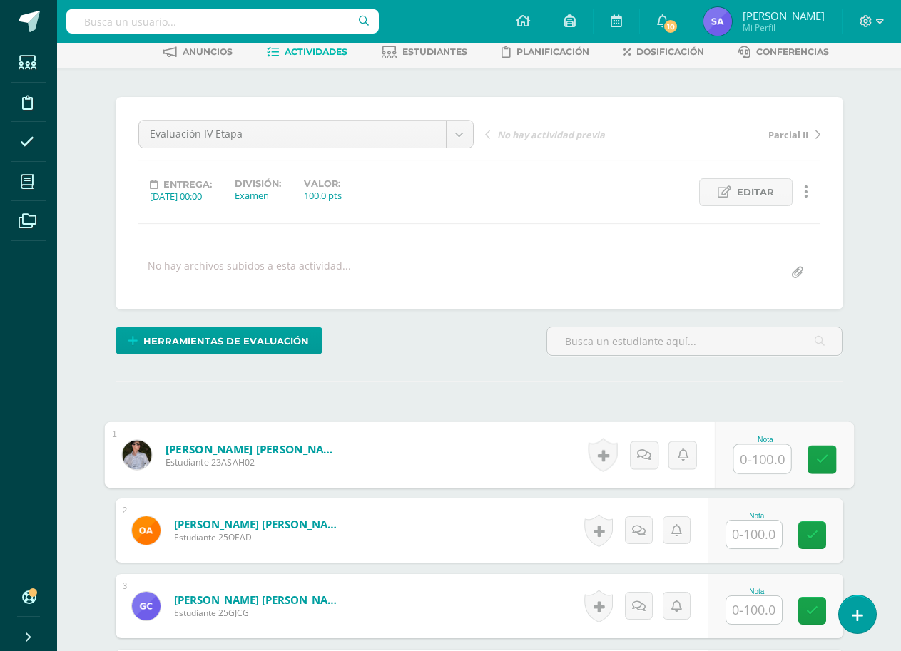
click at [758, 464] on input "text" at bounding box center [761, 459] width 57 height 29
type input "50"
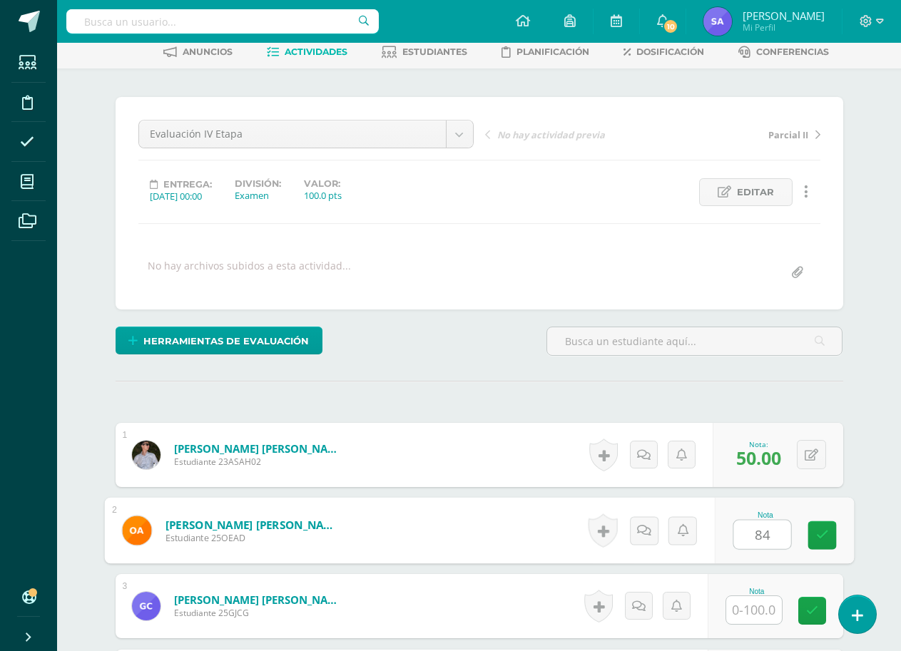
type input "84"
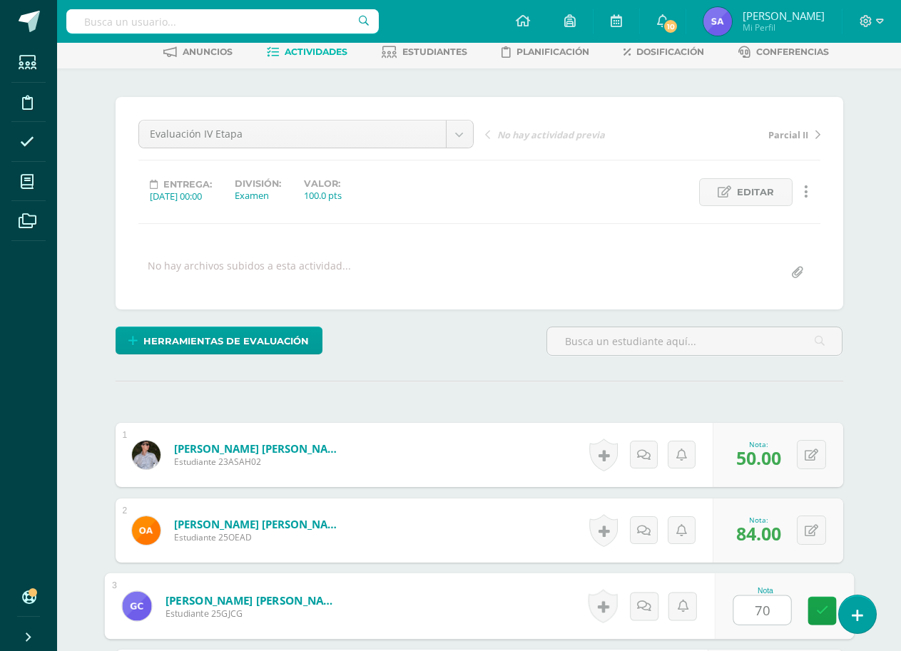
type input "70"
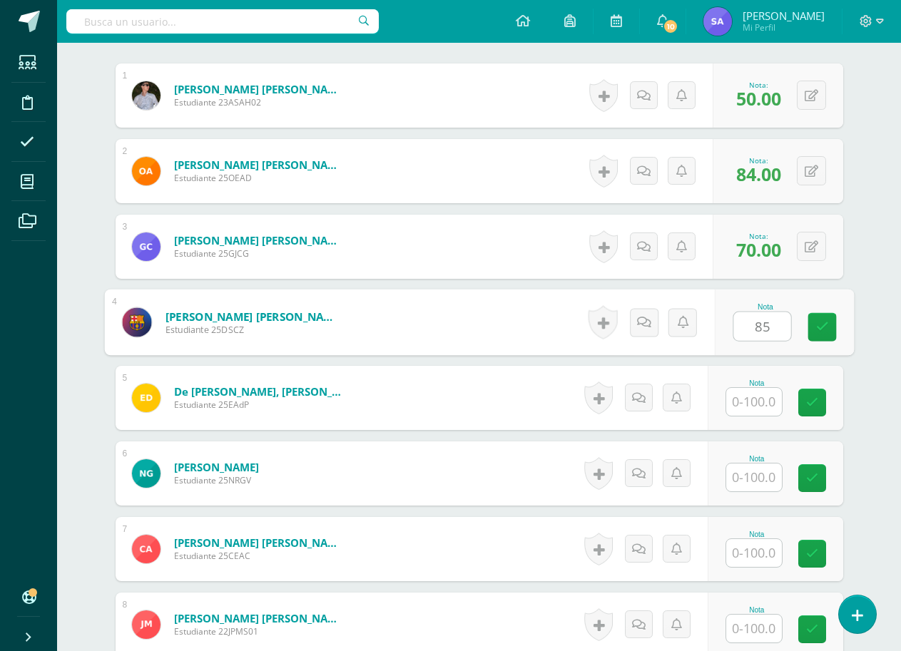
type input "85"
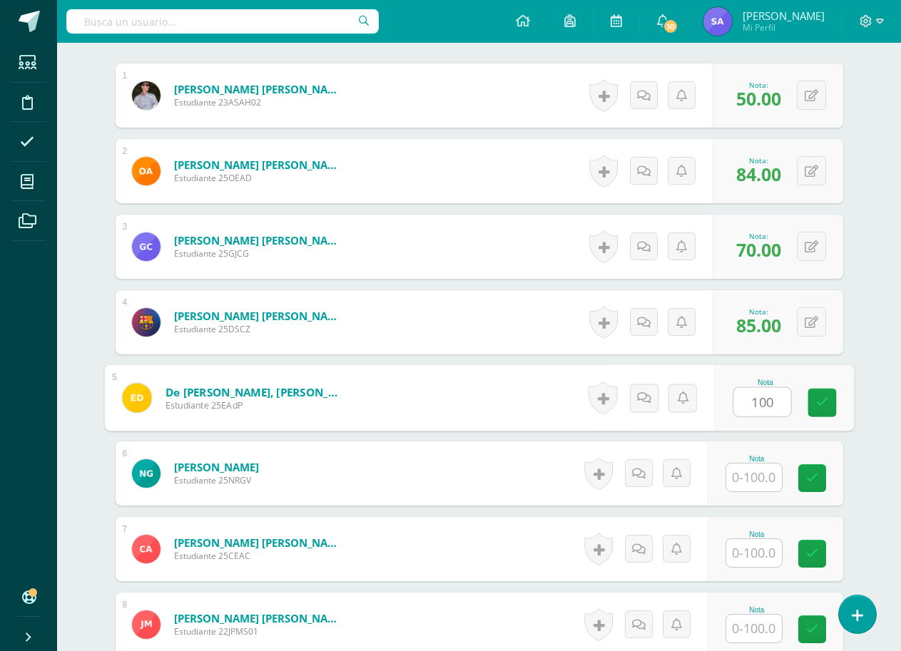
type input "100"
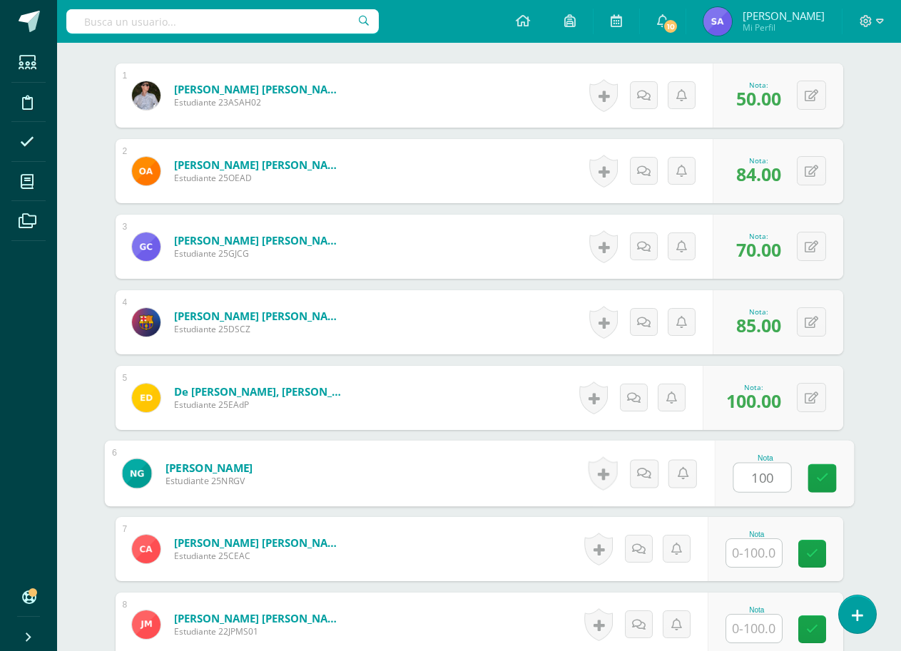
type input "100"
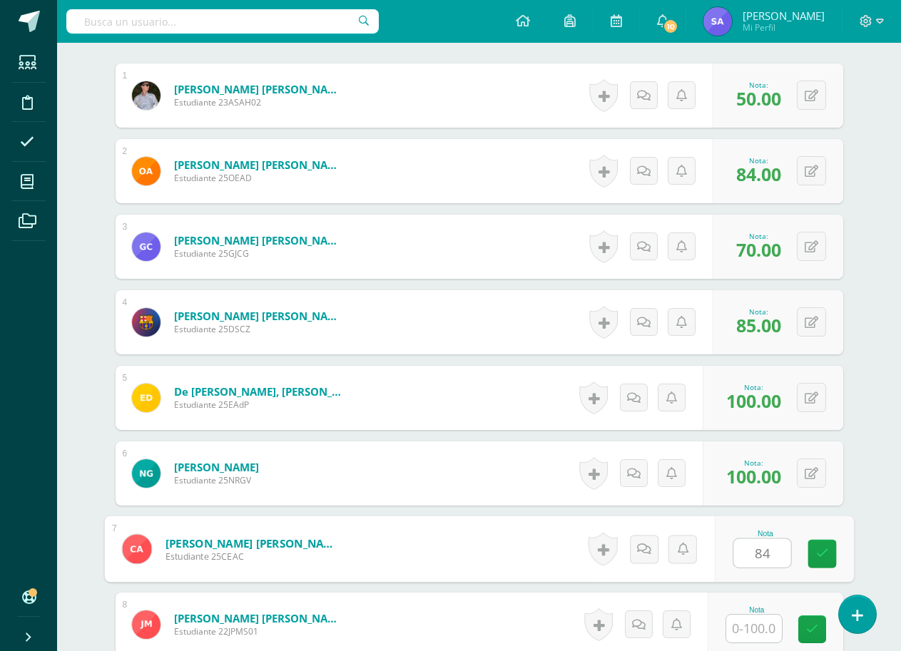
type input "84"
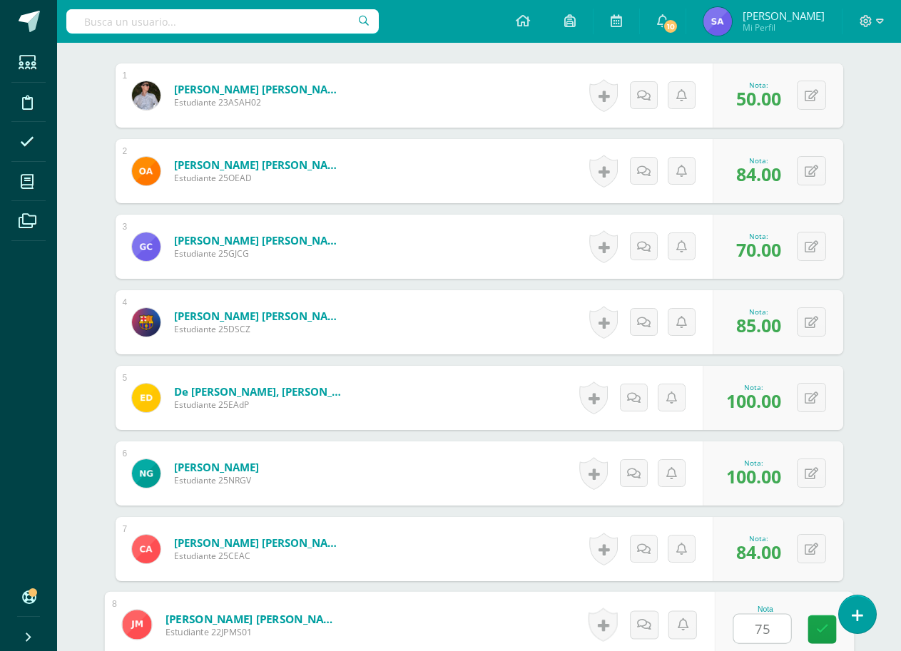
type input "75"
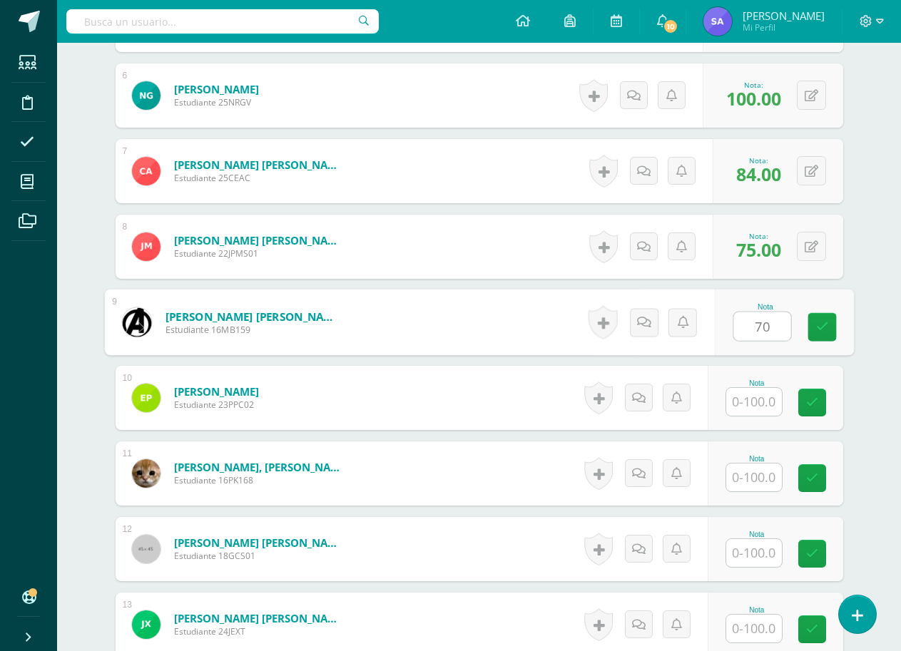
type input "70"
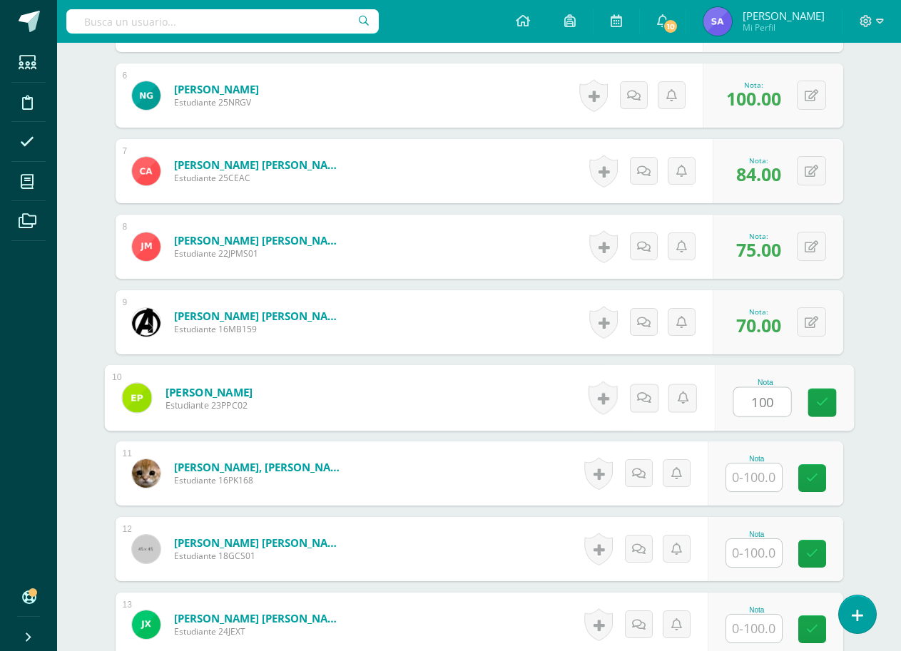
type input "100"
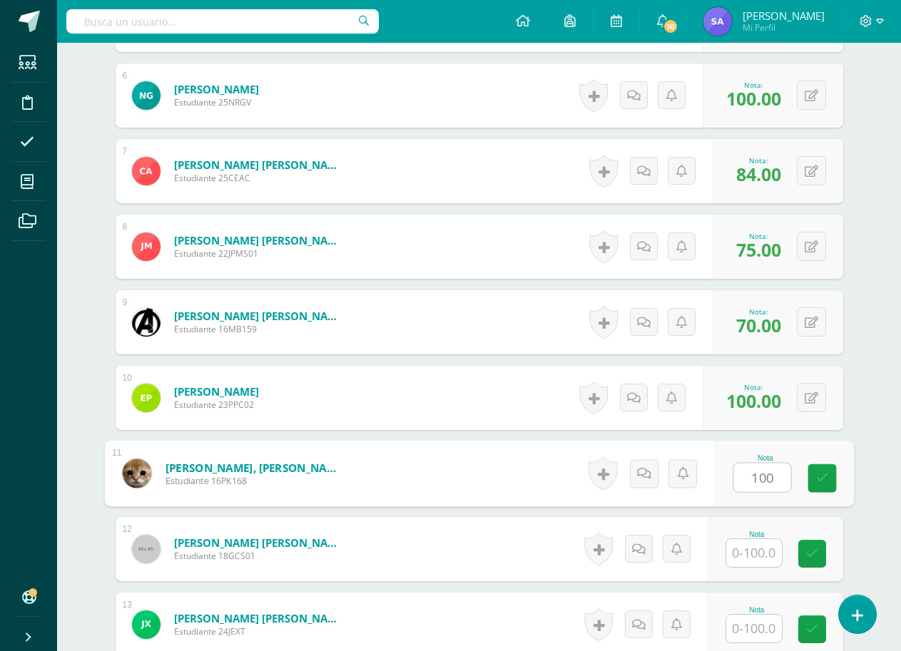
type input "100"
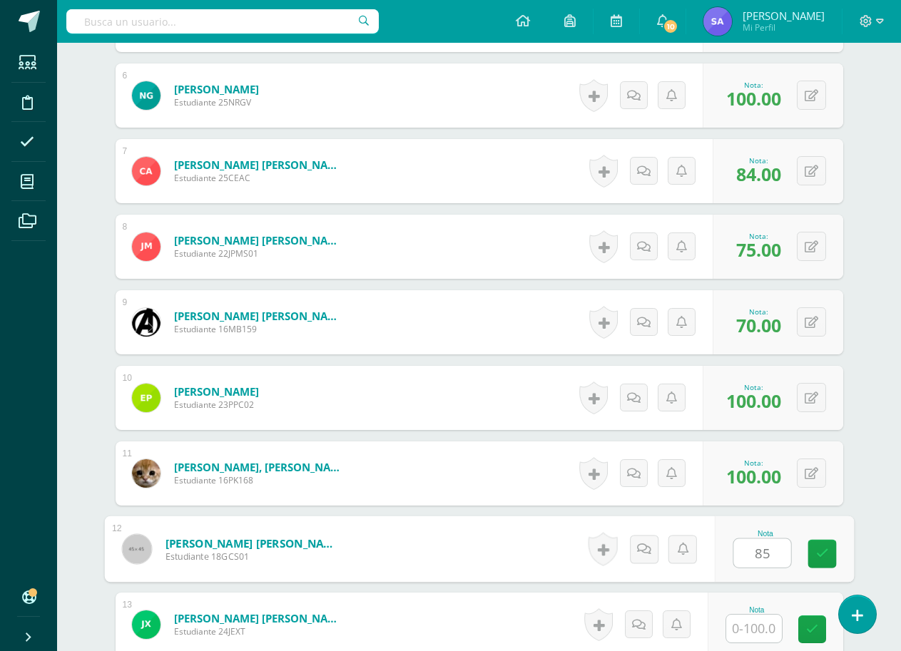
type input "85"
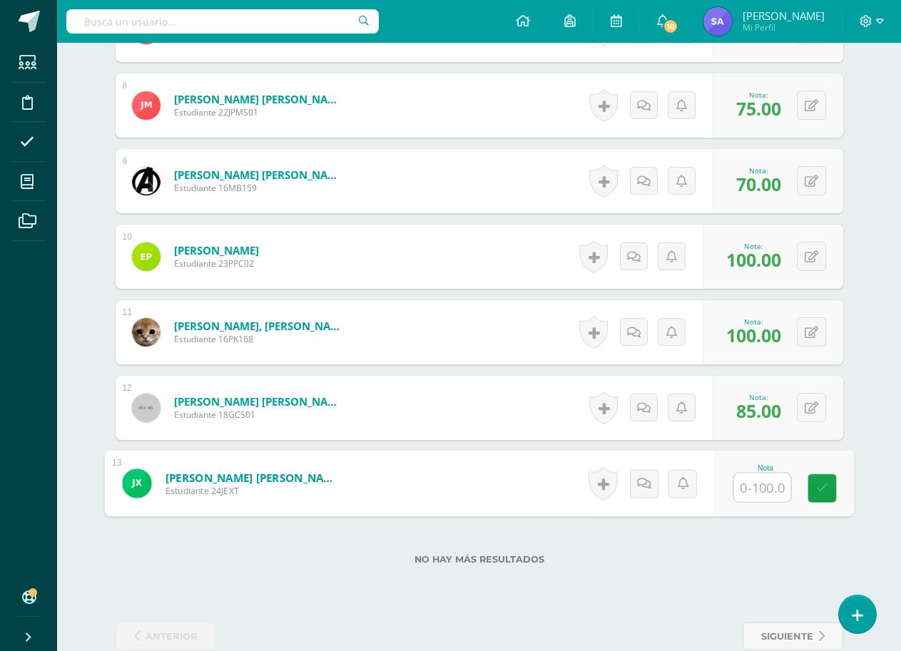
scroll to position [953, 0]
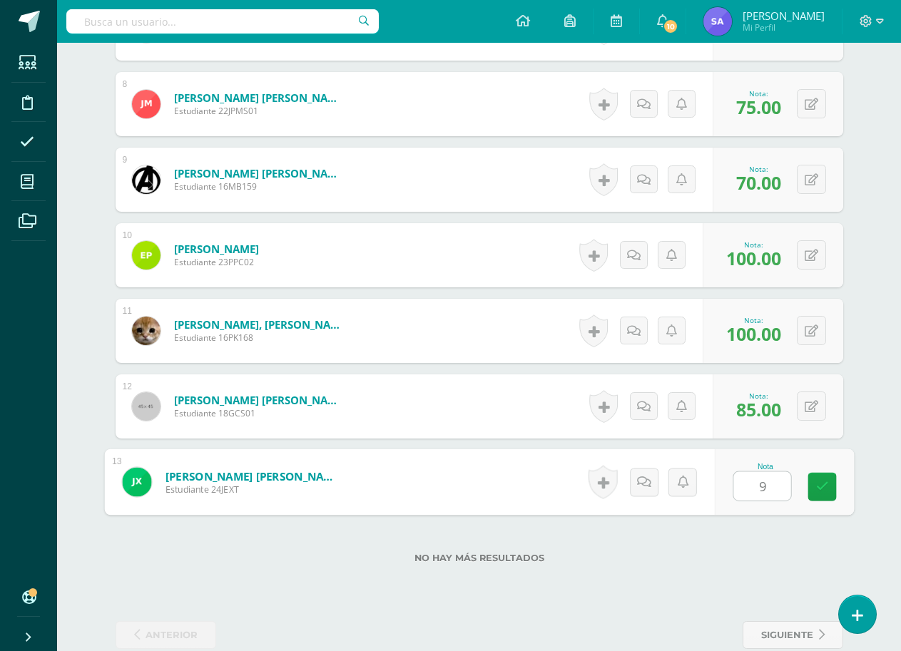
type input "92"
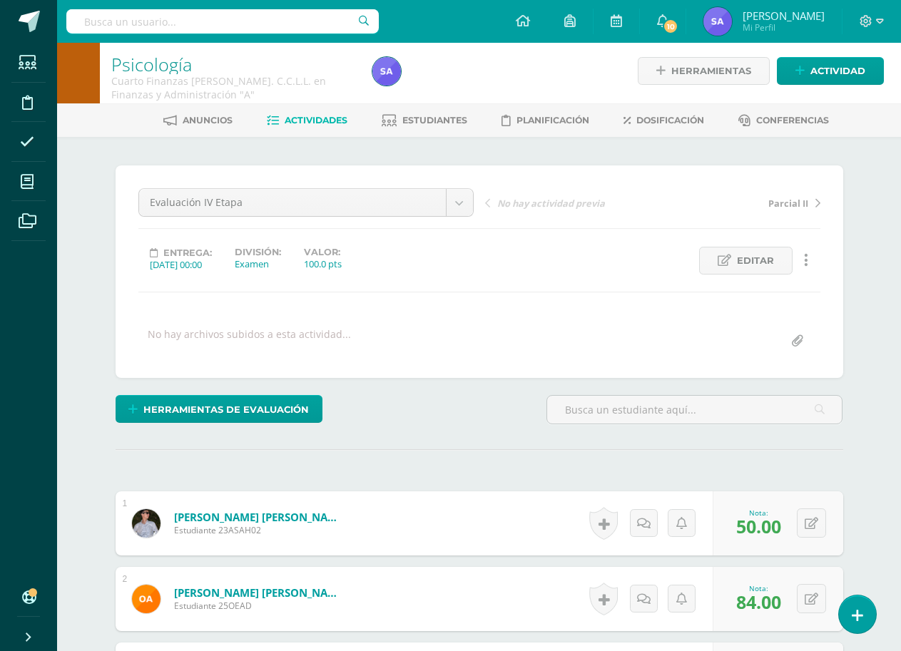
scroll to position [0, 0]
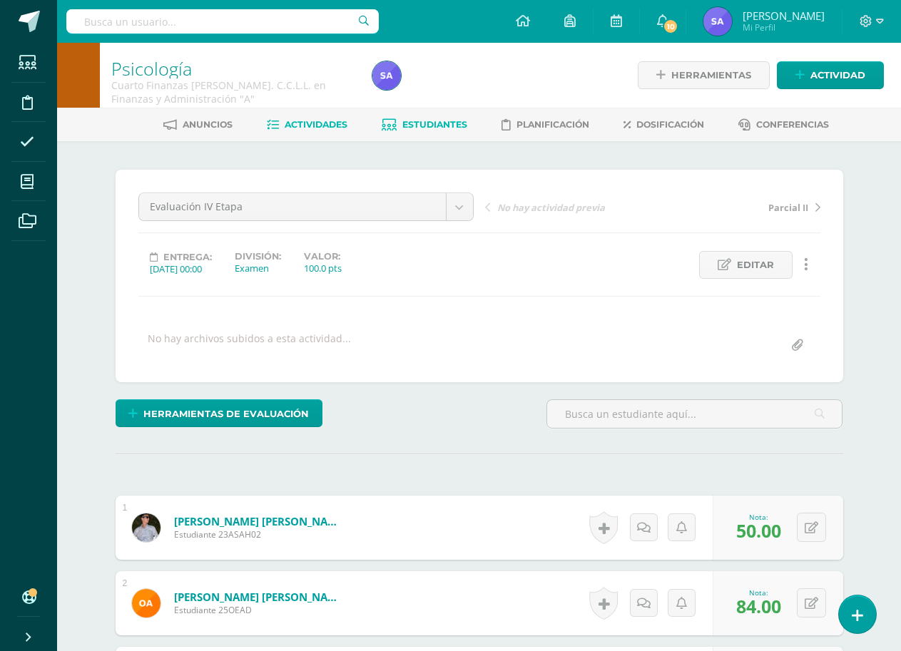
click at [432, 121] on span "Estudiantes" at bounding box center [434, 124] width 65 height 11
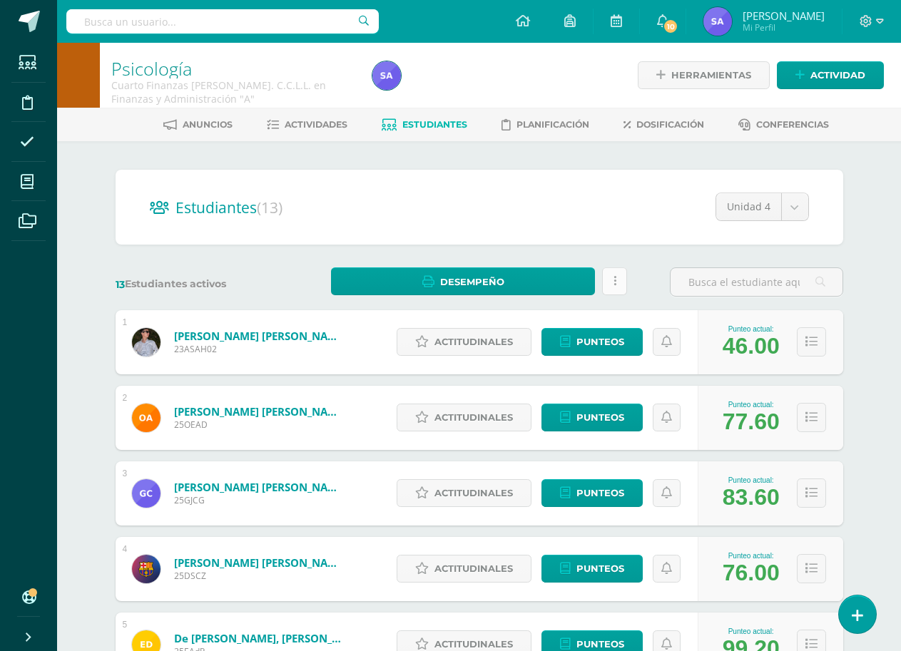
click at [616, 283] on link at bounding box center [614, 282] width 25 height 28
click at [410, 275] on link "Desempeño" at bounding box center [463, 282] width 265 height 28
click at [445, 205] on link "Descargar como HTML" at bounding box center [463, 211] width 152 height 22
click at [813, 340] on icon at bounding box center [811, 342] width 12 height 12
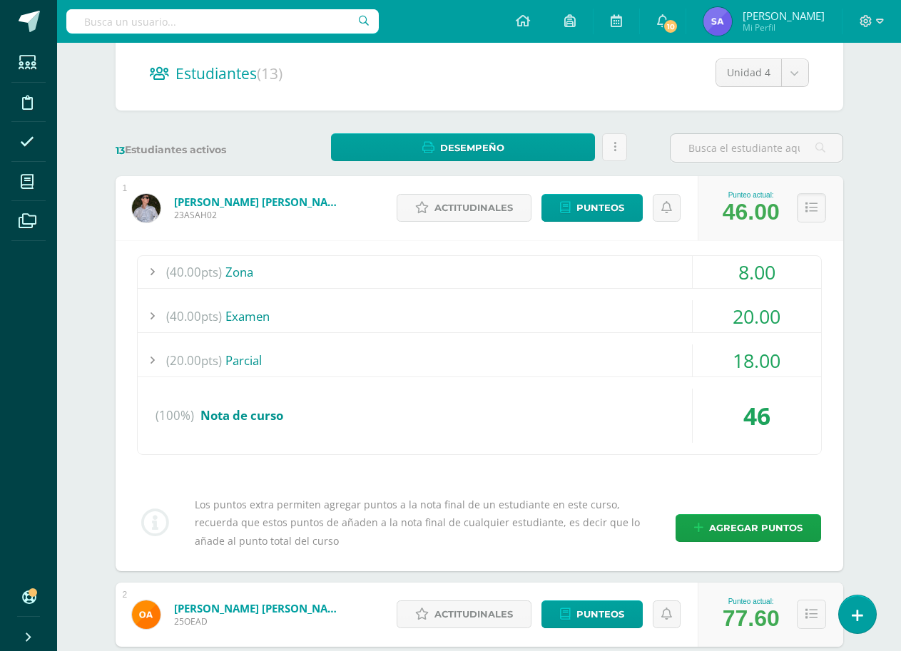
scroll to position [143, 0]
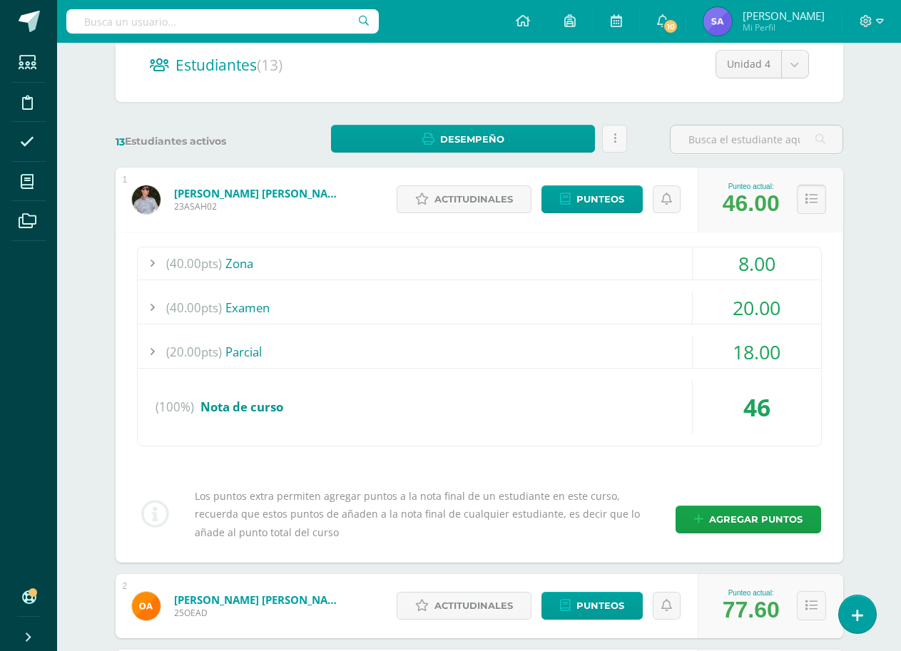
click at [815, 205] on icon at bounding box center [811, 199] width 12 height 12
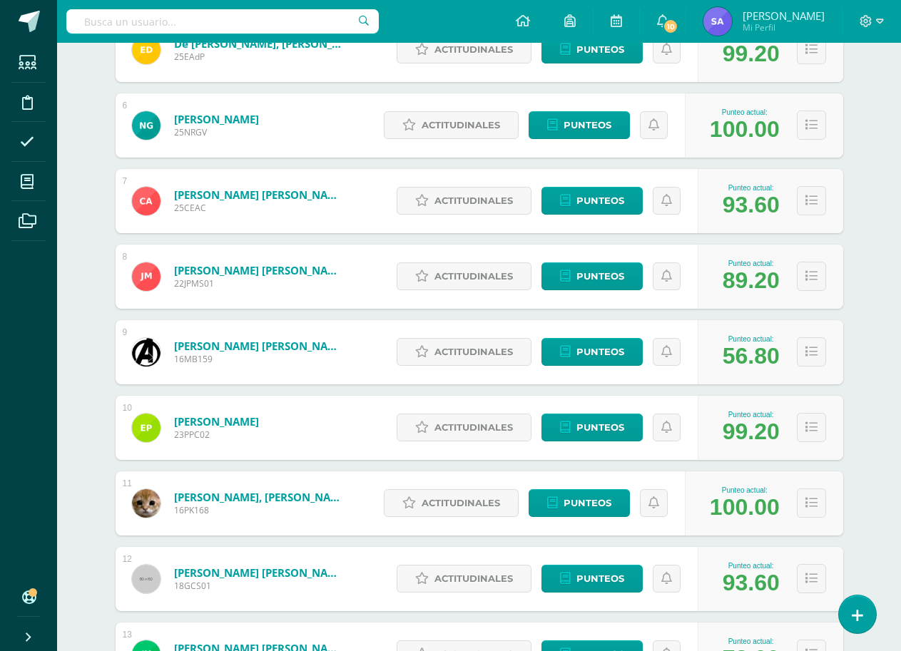
scroll to position [642, 0]
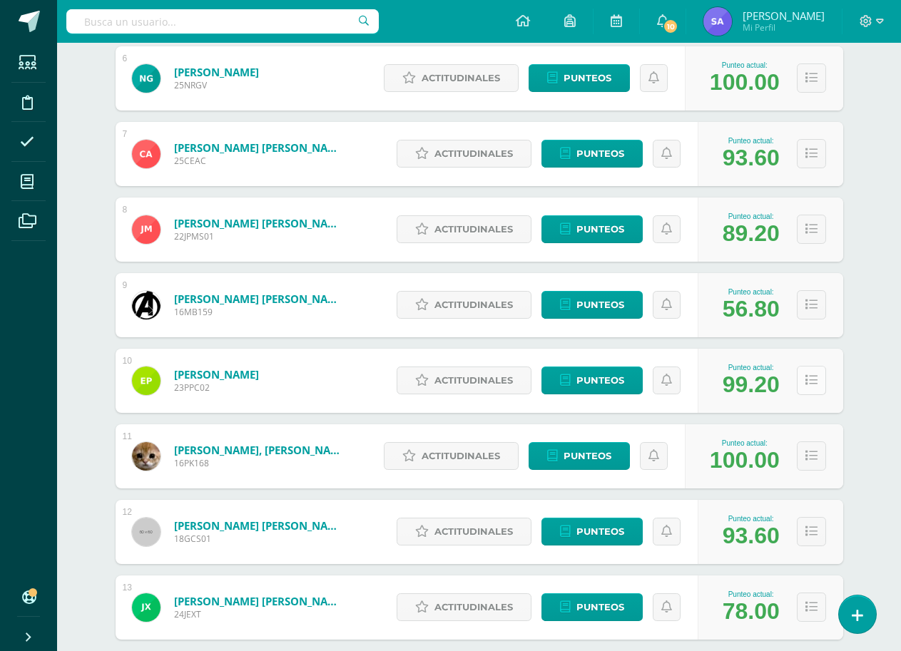
click at [805, 388] on button at bounding box center [811, 380] width 29 height 29
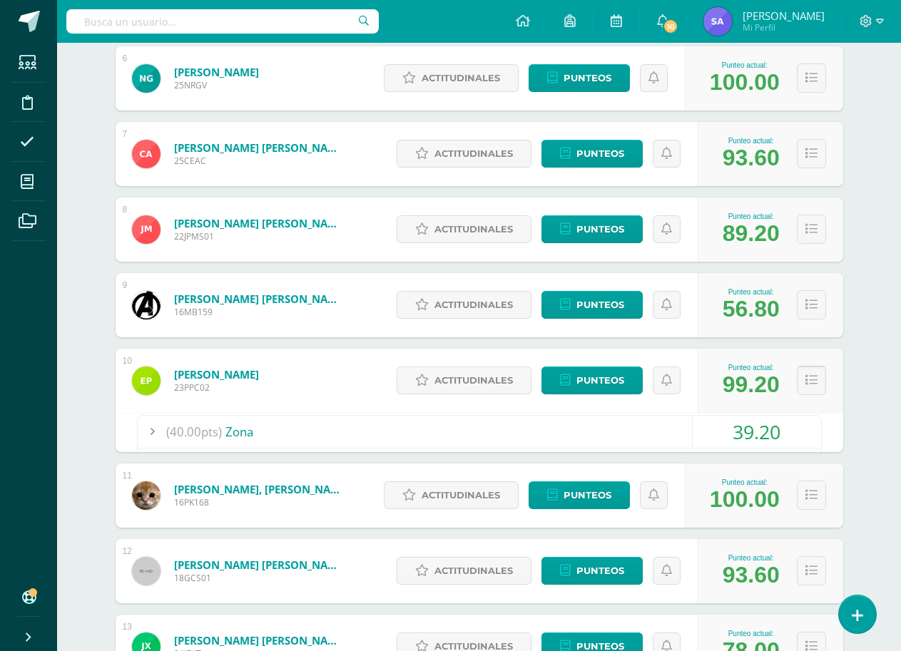
click at [818, 385] on button at bounding box center [811, 380] width 29 height 29
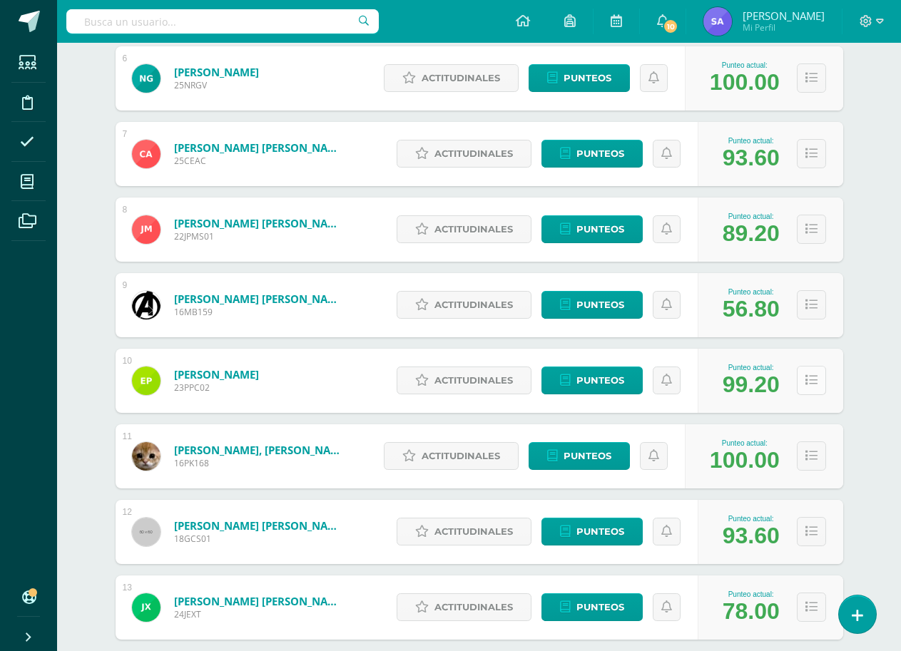
click at [808, 387] on button at bounding box center [811, 380] width 29 height 29
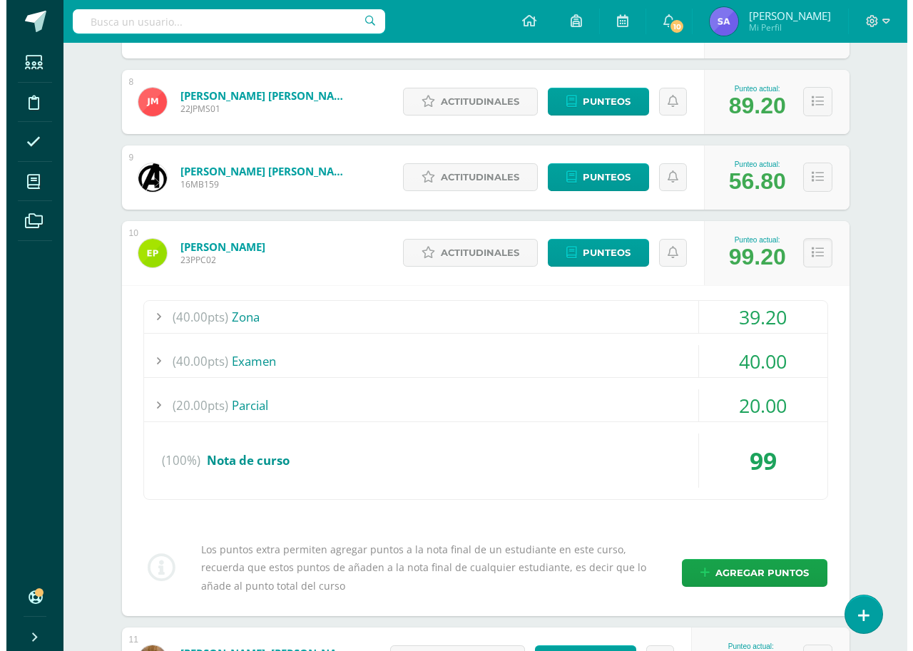
scroll to position [785, 0]
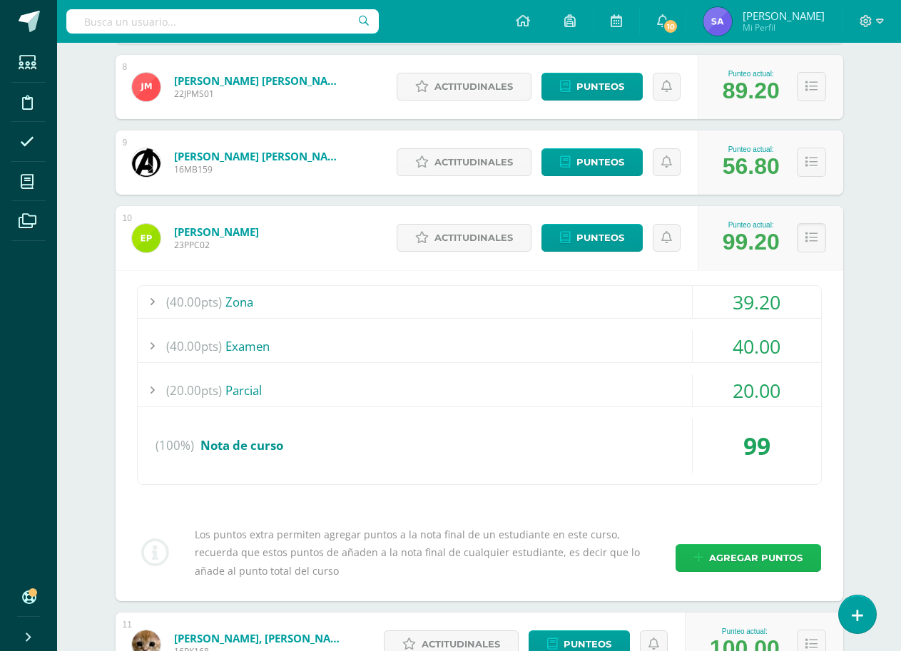
click at [724, 551] on span "Agregar puntos" at bounding box center [755, 558] width 93 height 26
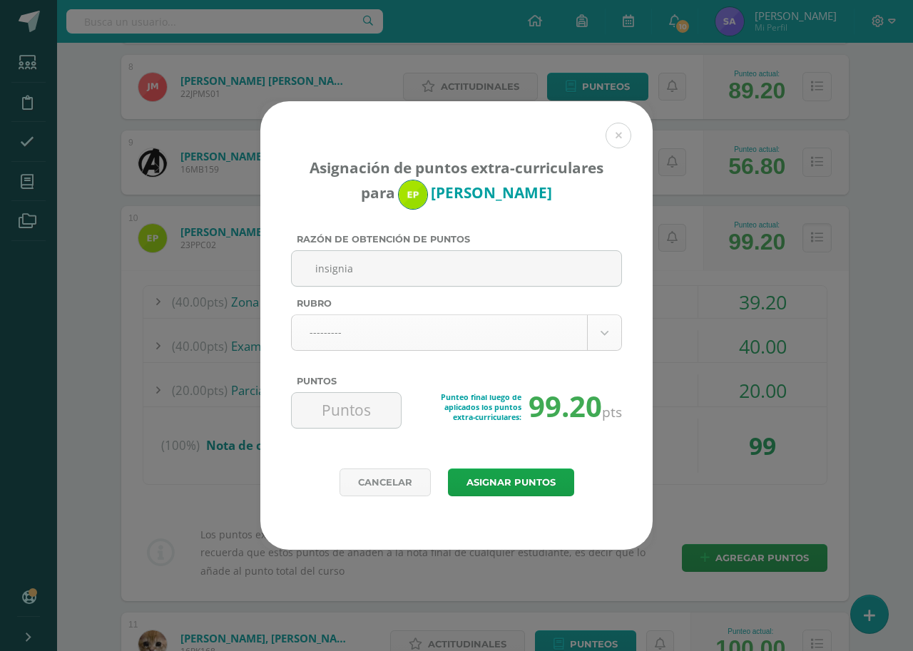
type input "insignia"
click at [606, 342] on body "Asignación de puntos extra-curriculares para Estuardo Palma Razón de obtención …" at bounding box center [456, 69] width 913 height 1708
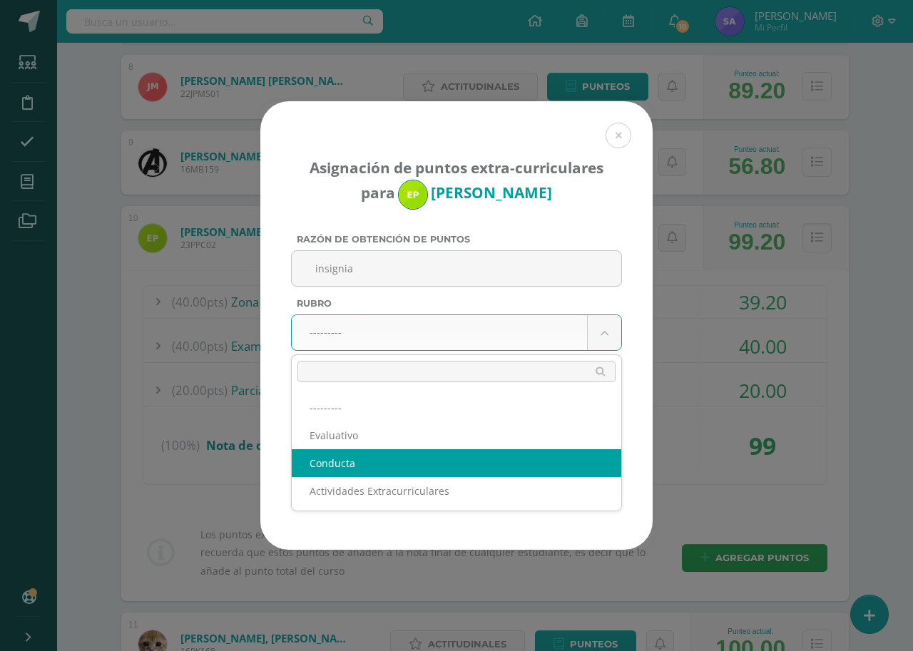
select select "2"
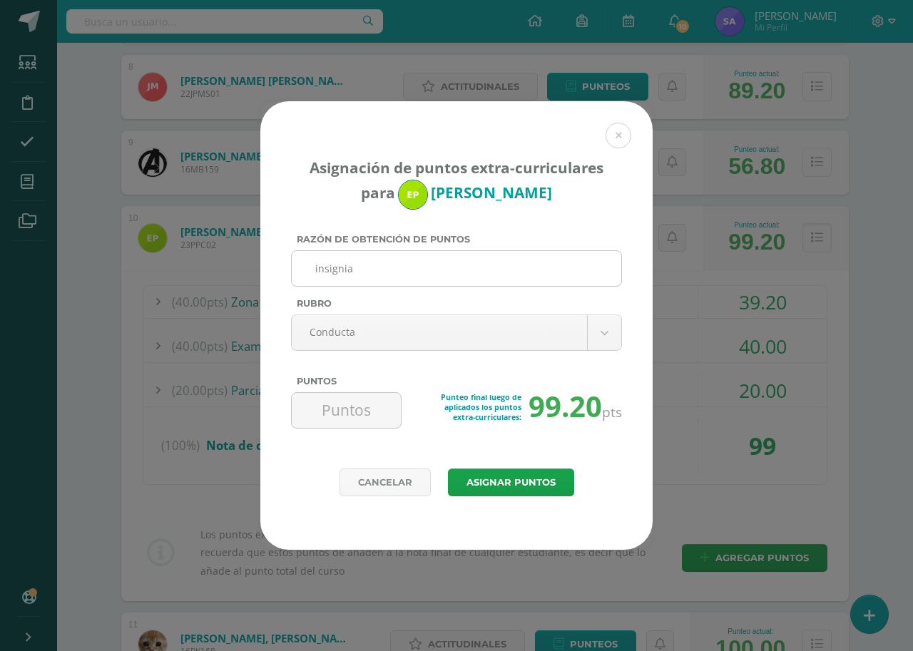
click at [362, 273] on input "insignia" at bounding box center [456, 268] width 318 height 35
type input "insignia responsabilidad"
click at [361, 417] on input "Puntos" at bounding box center [346, 410] width 98 height 35
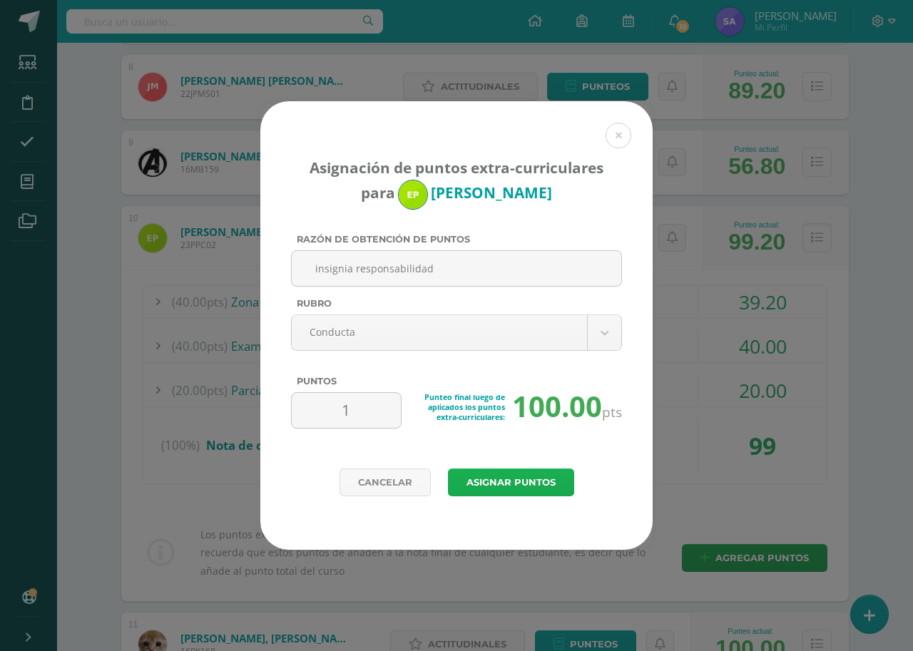
type input "1"
click at [497, 478] on button "Asignar puntos" at bounding box center [511, 483] width 126 height 28
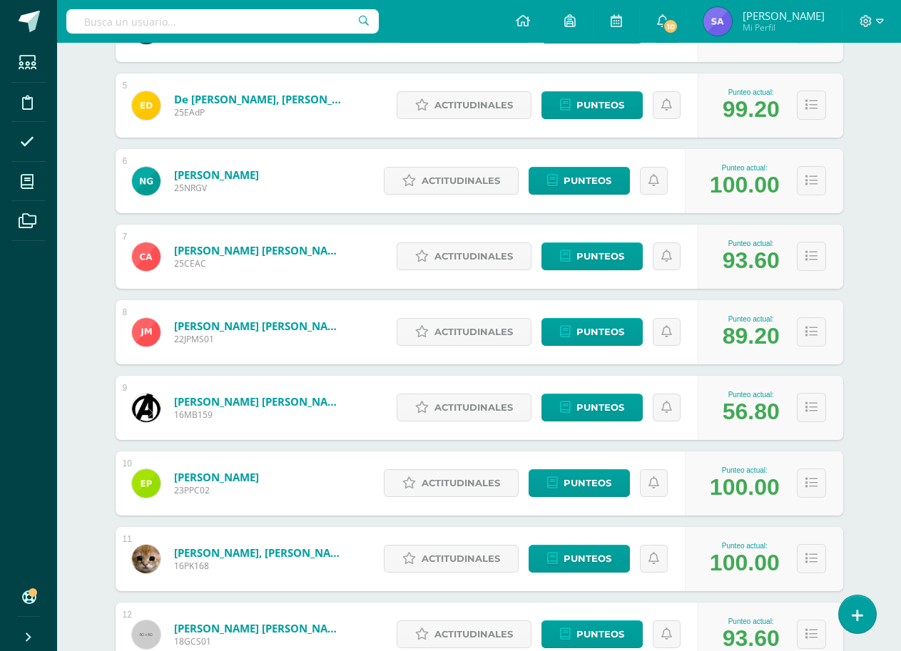
scroll to position [565, 0]
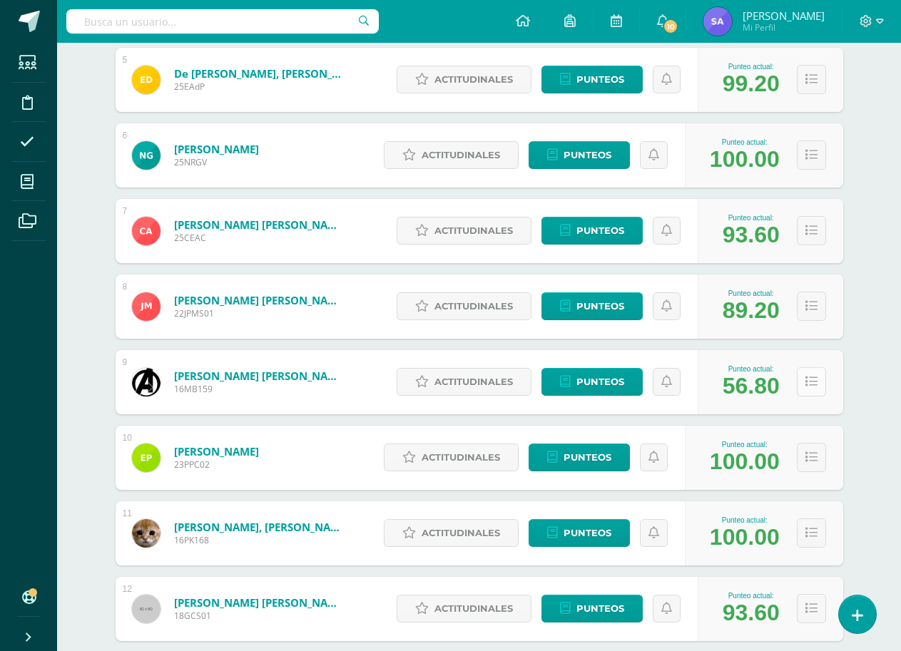
click at [810, 385] on icon at bounding box center [811, 382] width 12 height 12
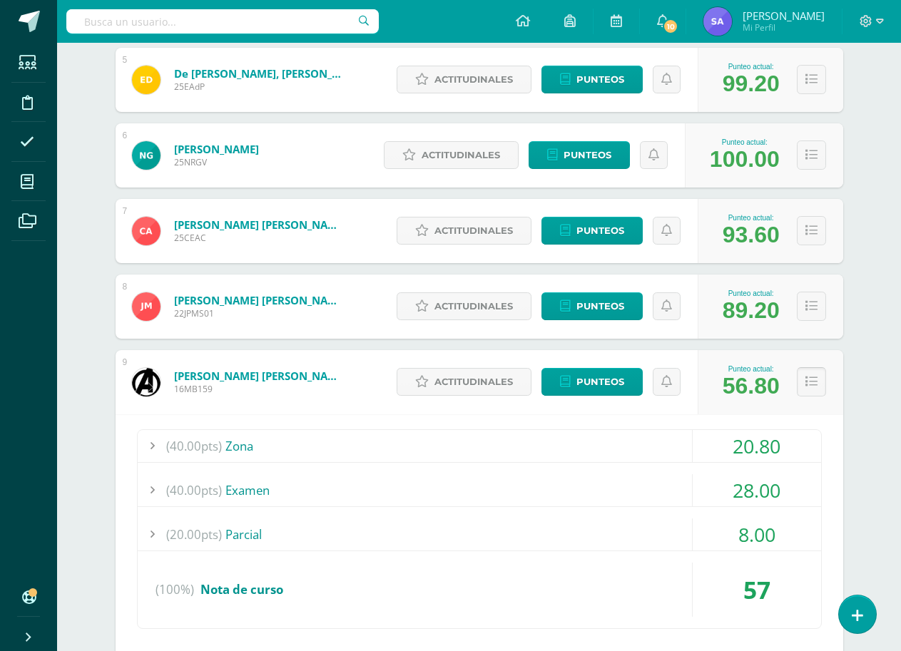
click at [816, 386] on icon at bounding box center [811, 382] width 12 height 12
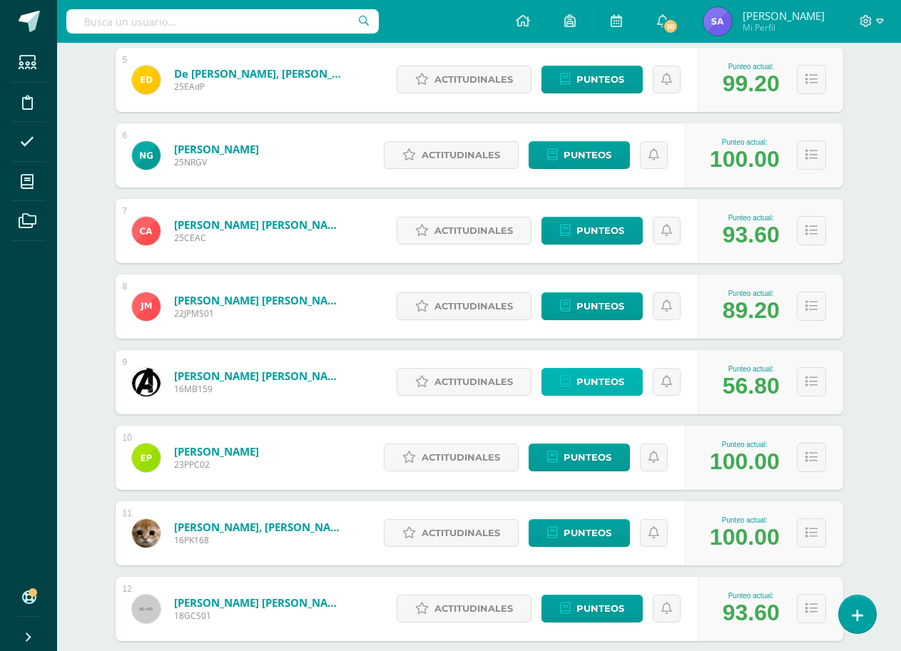
click at [605, 382] on span "Punteos" at bounding box center [600, 382] width 48 height 26
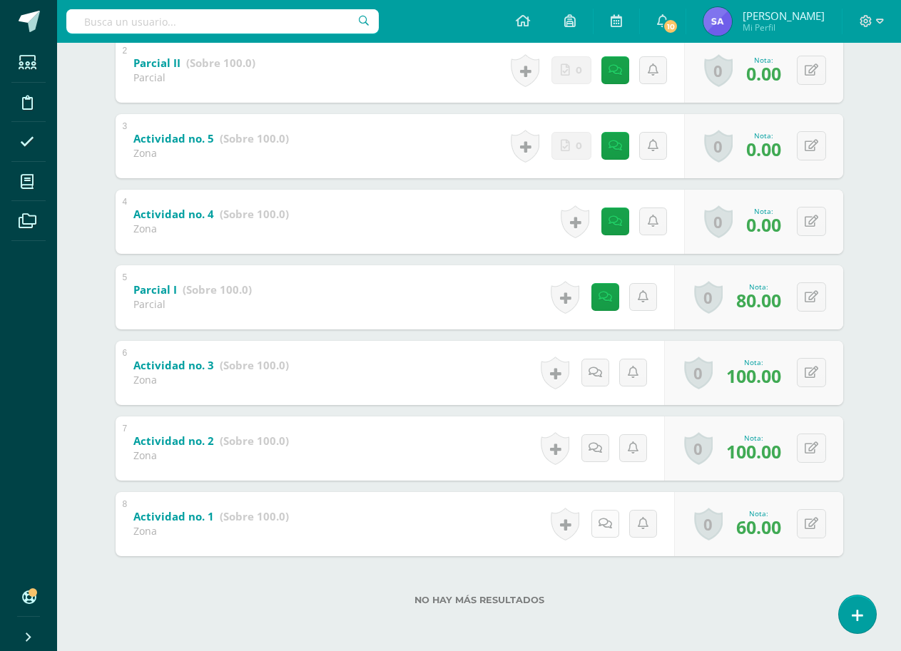
scroll to position [108, 0]
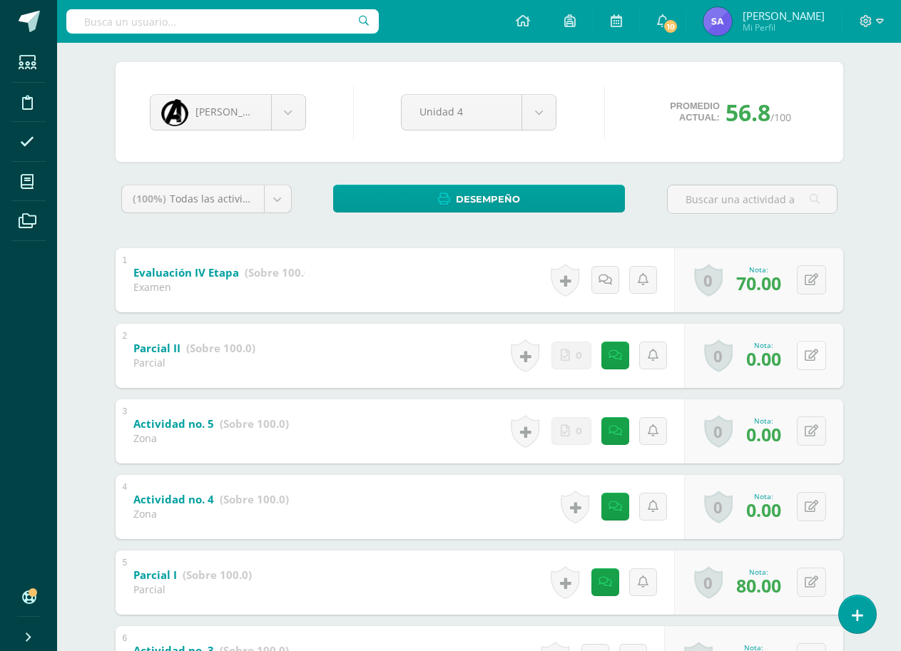
click at [808, 357] on icon at bounding box center [812, 356] width 14 height 12
type input "80"
click at [781, 357] on icon at bounding box center [783, 361] width 13 height 12
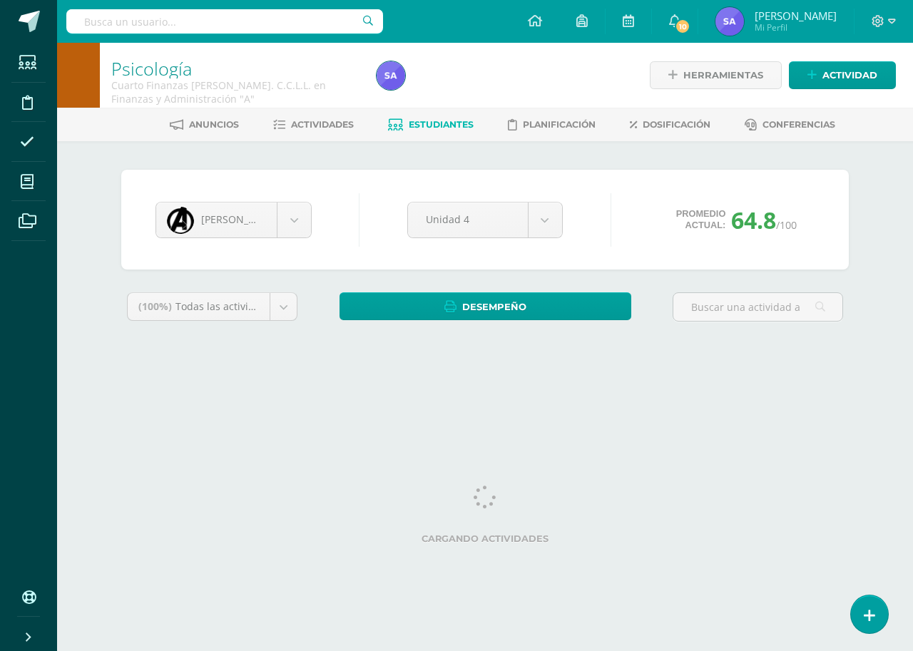
click at [292, 15] on input "text" at bounding box center [224, 21] width 317 height 24
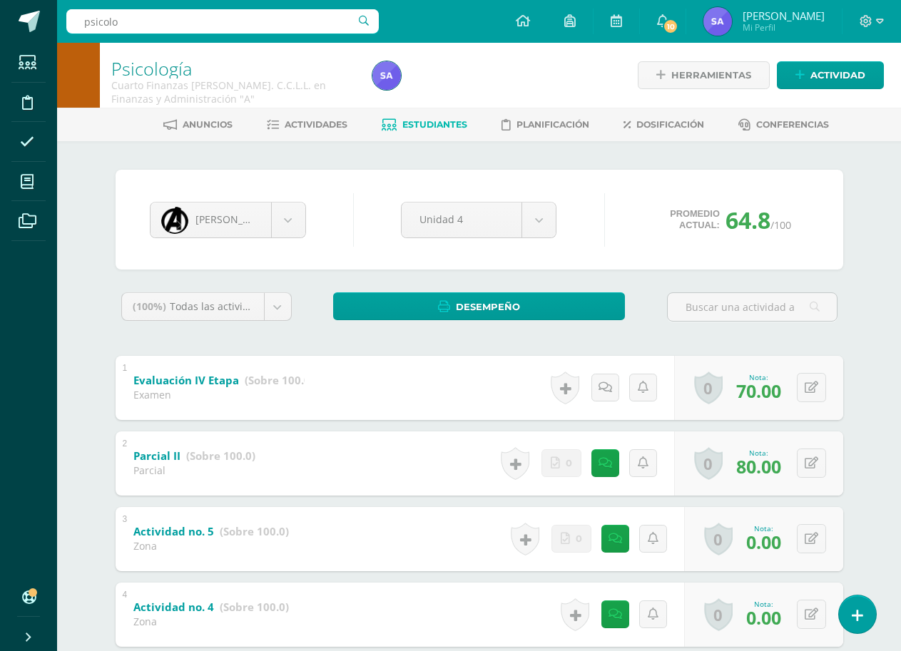
type input "psicolog"
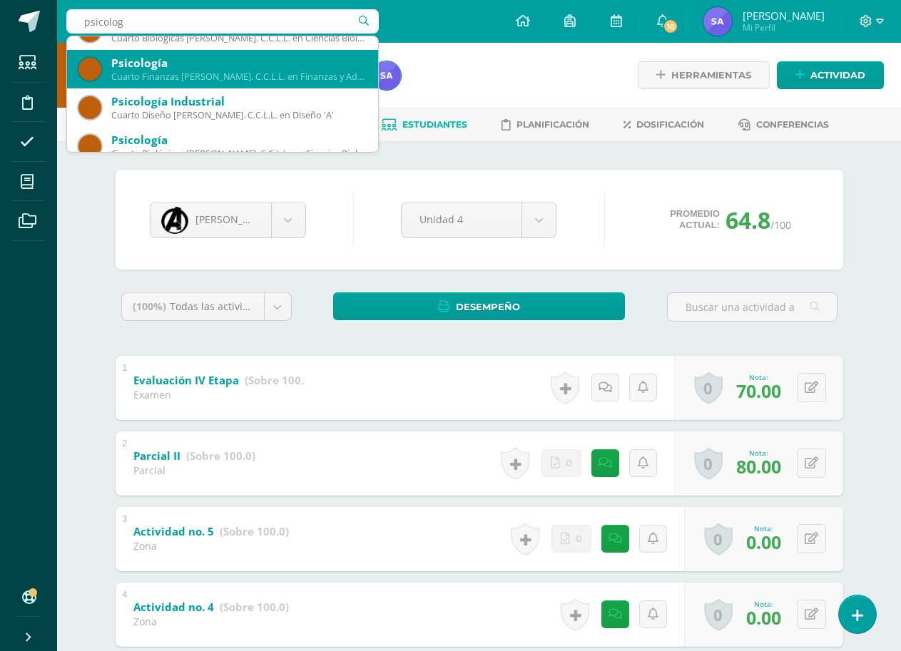
scroll to position [39, 0]
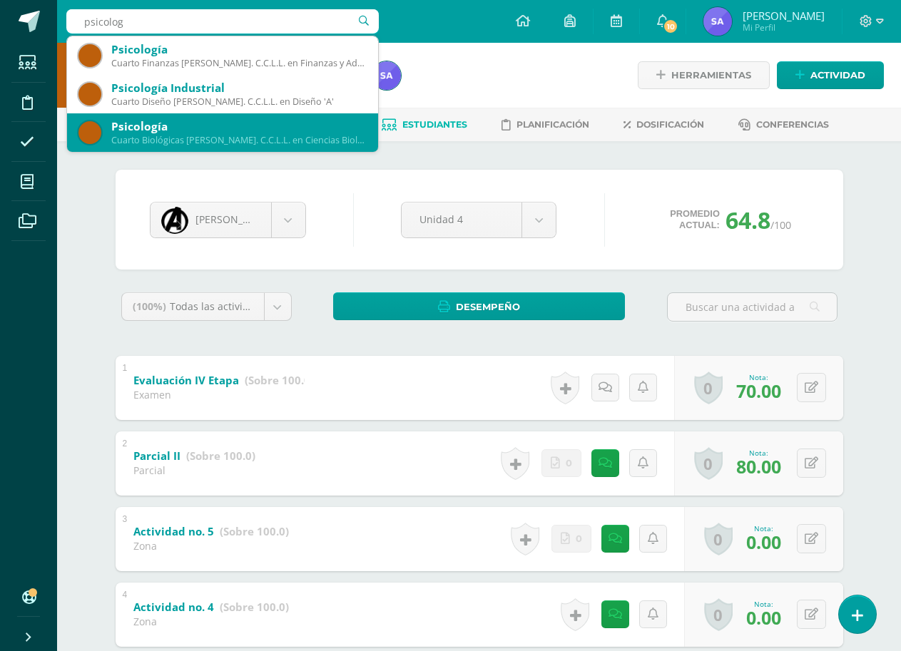
click at [235, 131] on div "Psicología" at bounding box center [238, 126] width 255 height 15
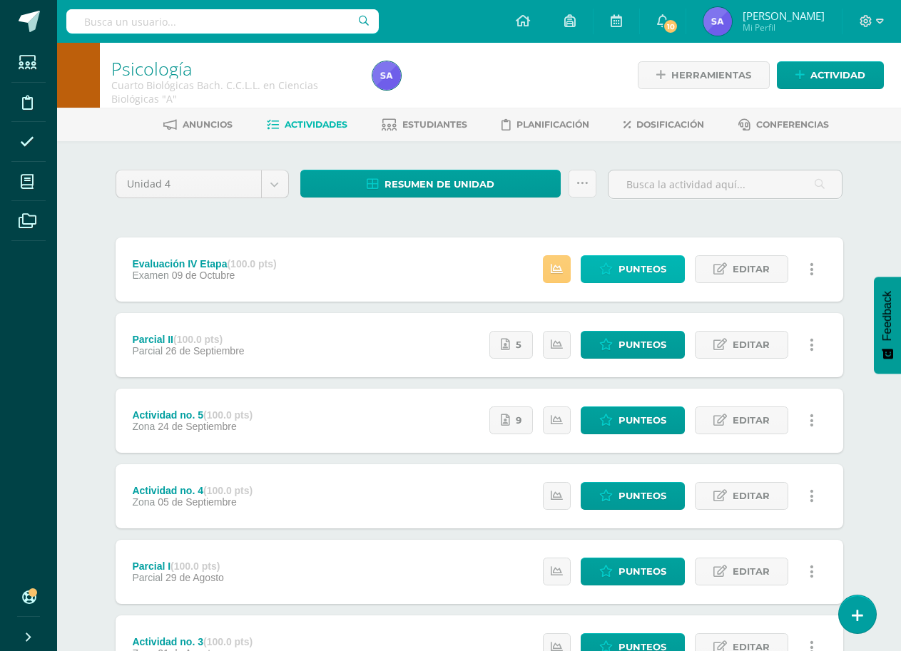
click at [604, 272] on icon at bounding box center [606, 269] width 14 height 12
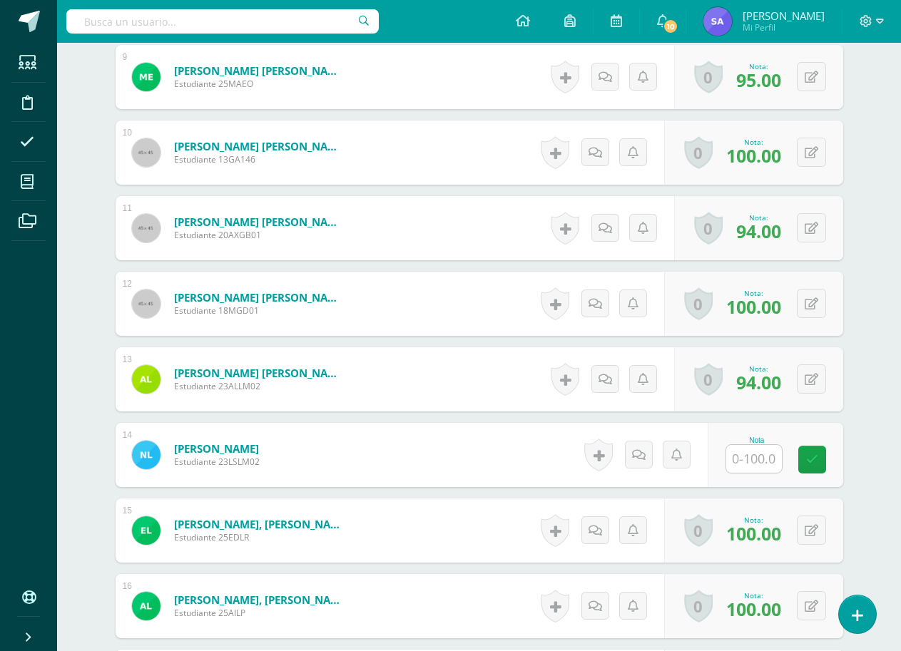
scroll to position [1072, 0]
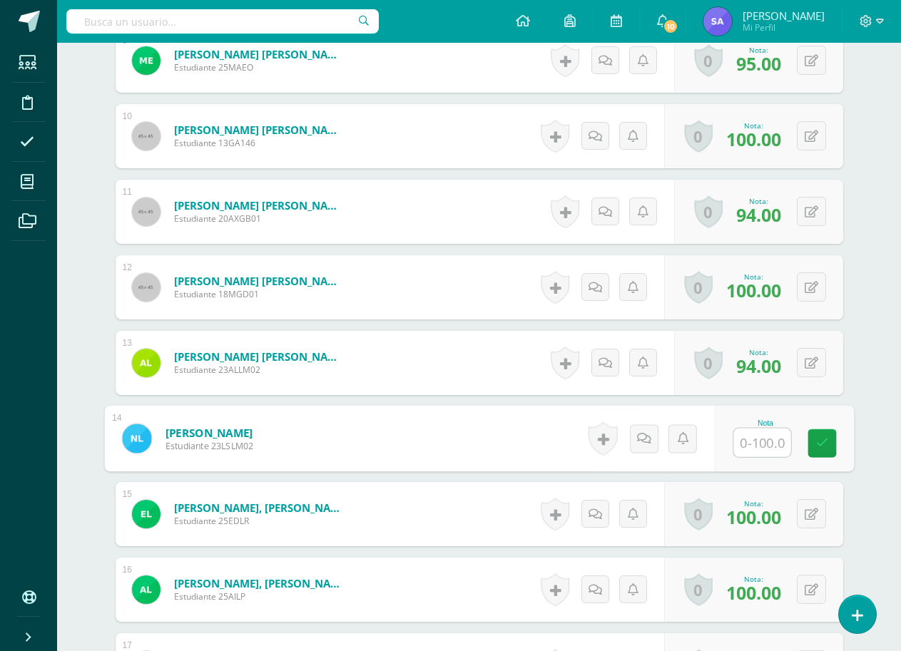
click at [771, 438] on input "text" at bounding box center [761, 443] width 57 height 29
type input "94"
click at [820, 445] on icon at bounding box center [821, 443] width 13 height 12
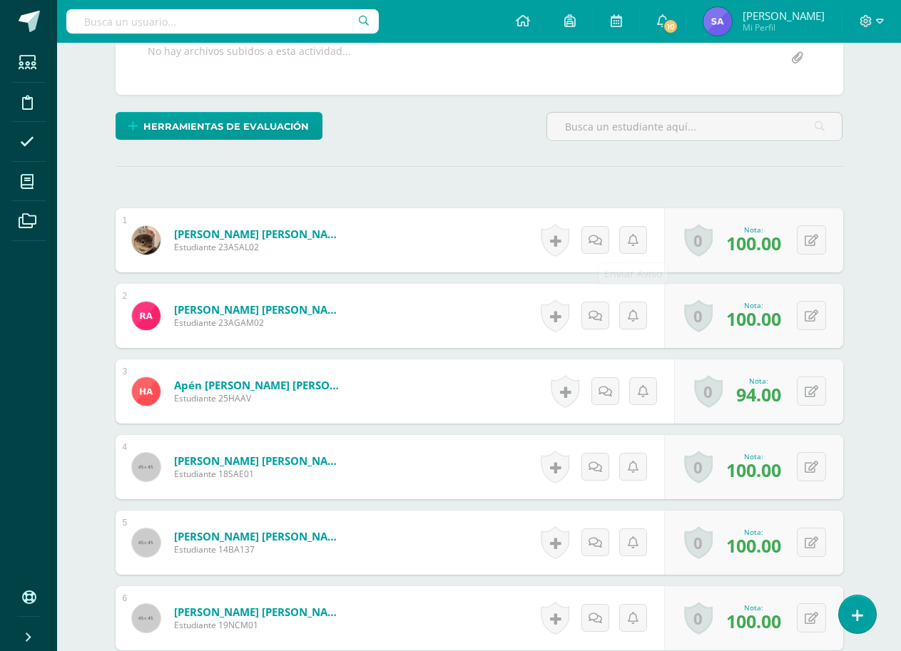
scroll to position [2, 0]
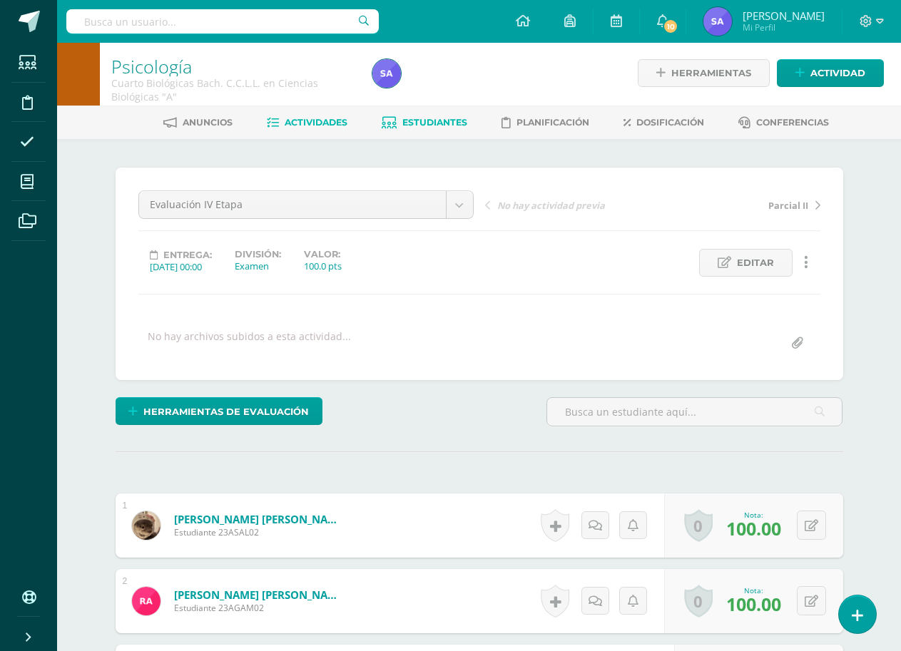
click at [436, 121] on span "Estudiantes" at bounding box center [434, 122] width 65 height 11
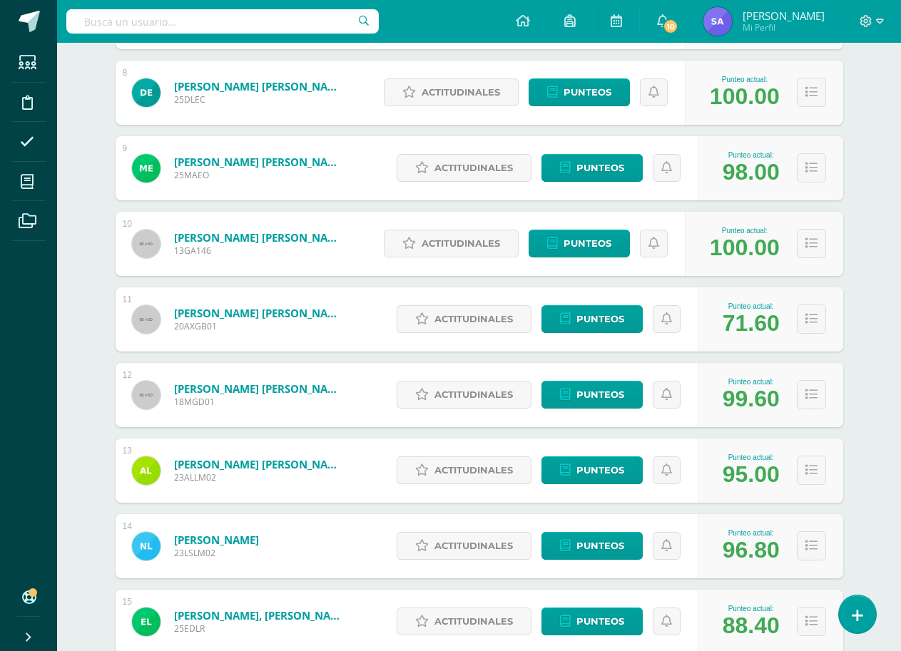
scroll to position [565, 0]
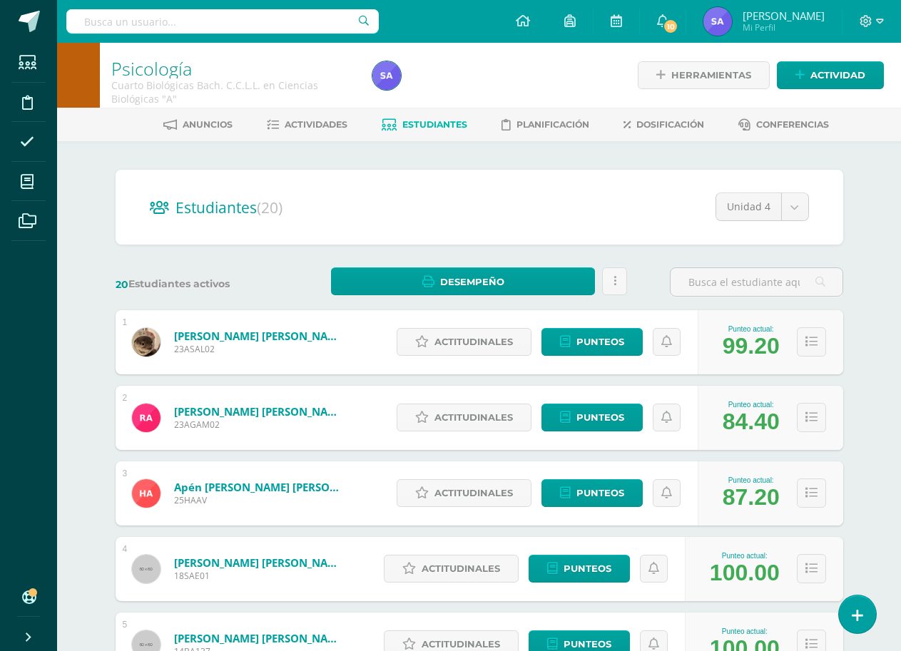
click at [229, 16] on input "text" at bounding box center [222, 21] width 312 height 24
type input "elaboraci"
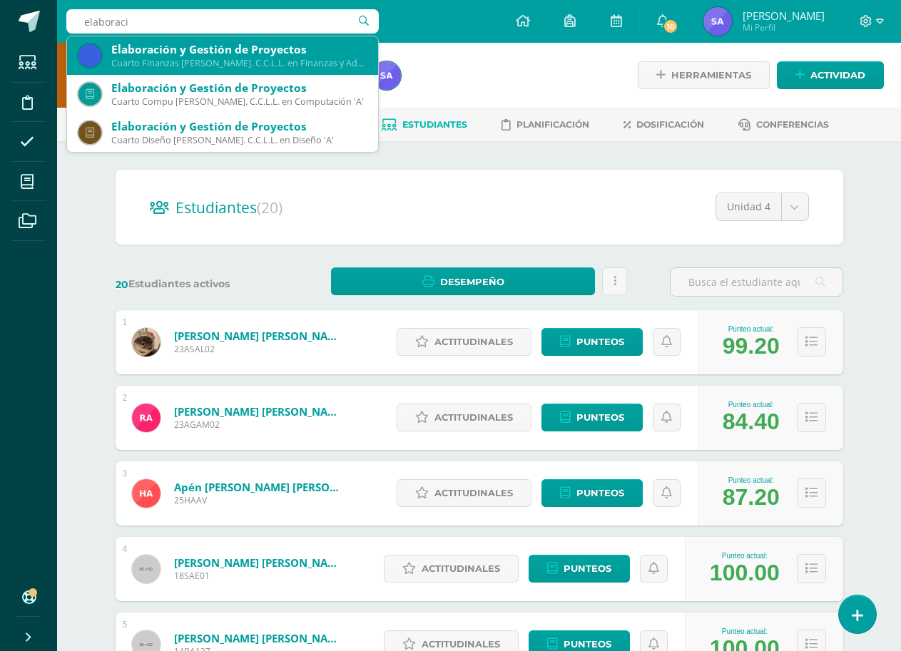
click at [212, 54] on div "Elaboración y Gestión de Proyectos" at bounding box center [238, 49] width 255 height 15
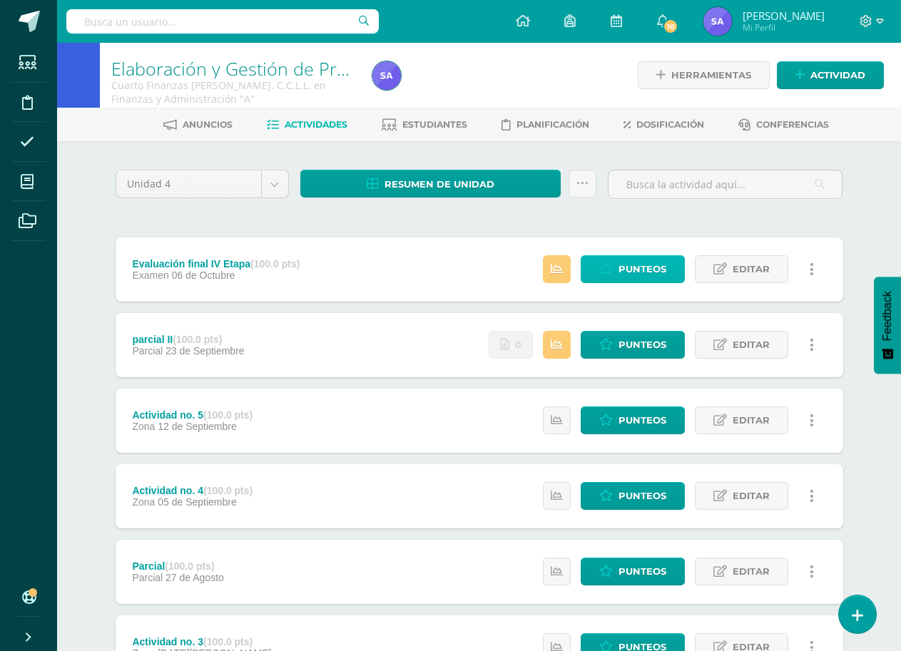
click at [629, 271] on span "Punteos" at bounding box center [643, 269] width 48 height 26
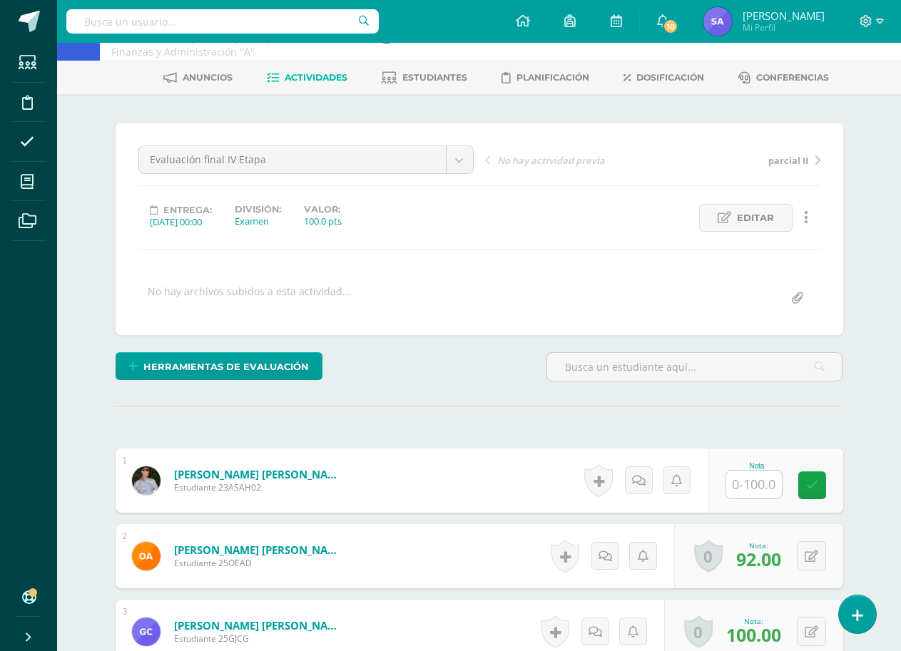
scroll to position [73, 0]
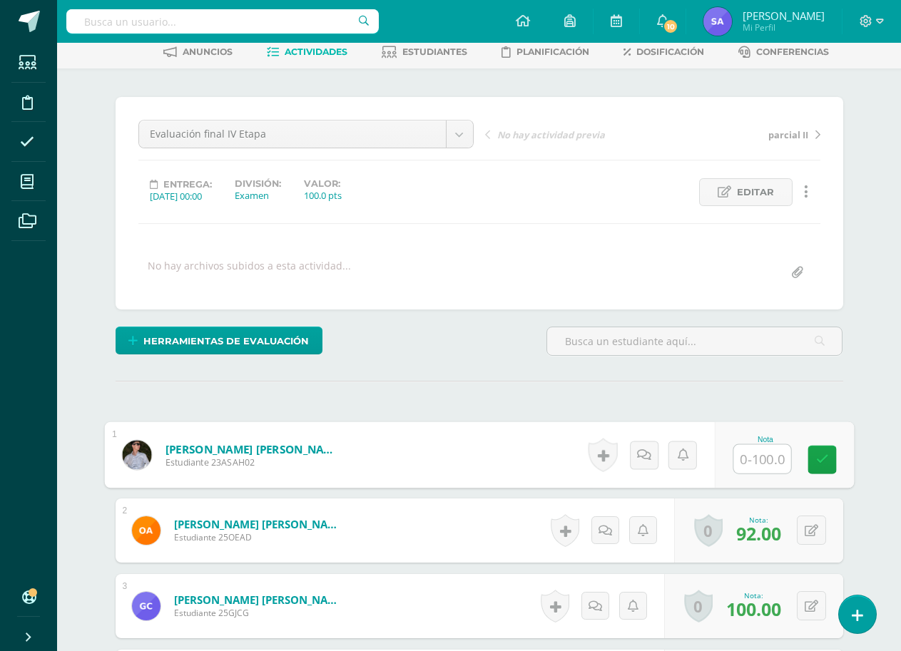
click at [758, 465] on input "text" at bounding box center [761, 459] width 57 height 29
type input "70"
click at [827, 473] on link at bounding box center [822, 460] width 29 height 29
click at [414, 58] on link "Estudiantes" at bounding box center [425, 52] width 86 height 23
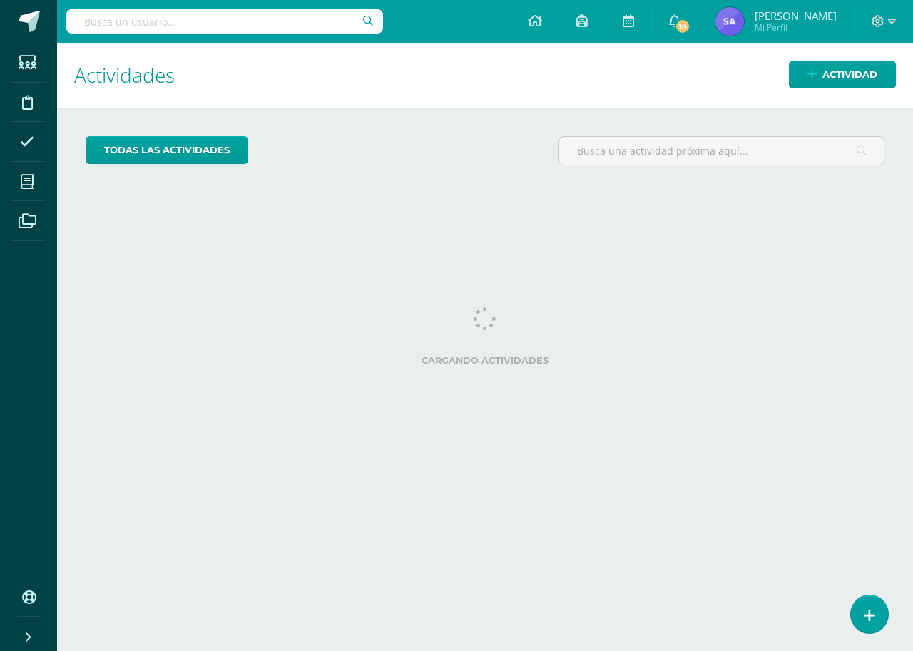
click at [312, 19] on input "text" at bounding box center [224, 21] width 317 height 24
type input "psicolog"
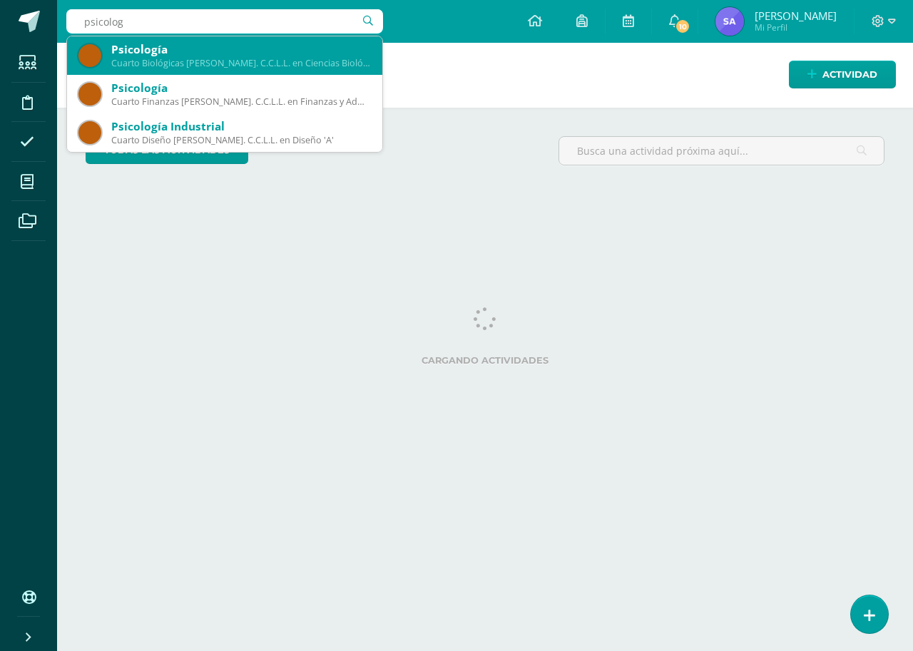
click at [182, 61] on div "Cuarto Biológicas [PERSON_NAME]. C.C.L.L. en Ciencias Biológicas 'B'" at bounding box center [241, 63] width 260 height 12
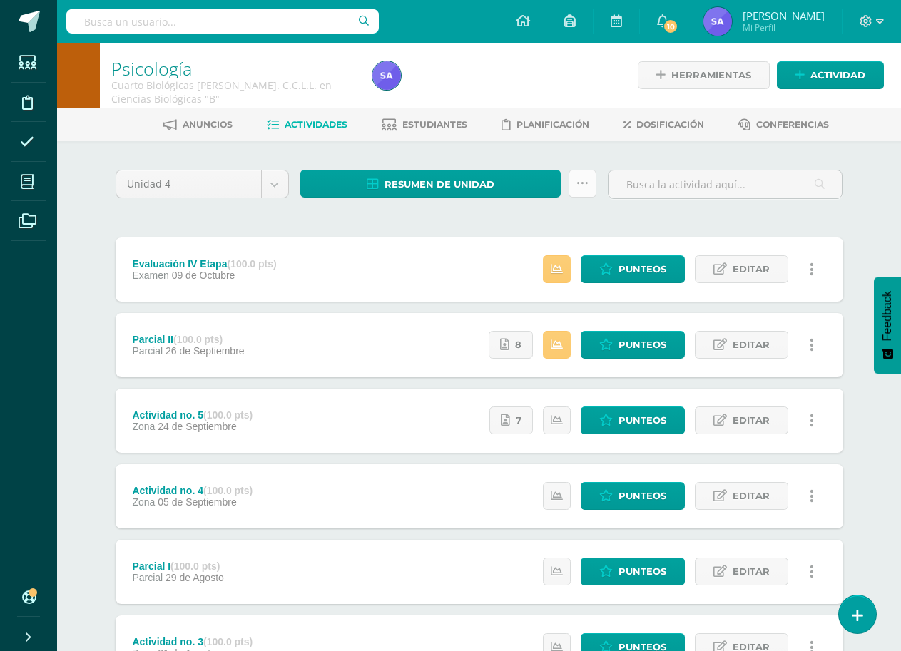
click at [585, 186] on icon at bounding box center [582, 184] width 12 height 12
click at [651, 215] on div "Unidad 4 Unidad 1 Unidad 2 Unidad 3 Unidad 4 Resumen de unidad Descargar como H…" at bounding box center [479, 534] width 739 height 728
click at [521, 185] on link "Resumen de unidad" at bounding box center [430, 184] width 261 height 28
click at [598, 213] on div "Unidad 4 Unidad 1 Unidad 2 Unidad 3 Unidad 4 Resumen de unidad ¿Estás seguro qu…" at bounding box center [479, 534] width 739 height 728
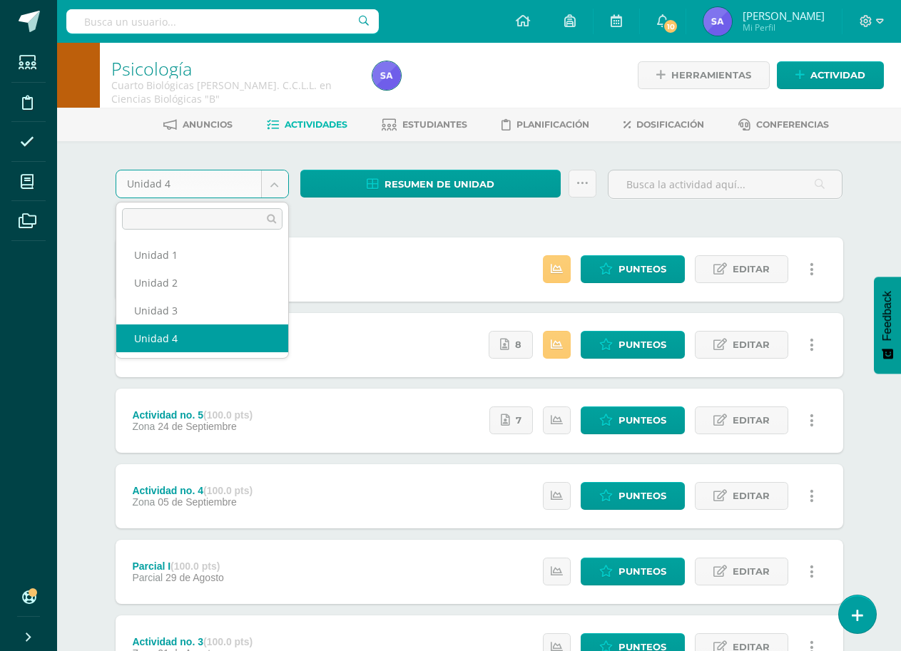
click at [276, 185] on body "Estudiantes Disciplina Asistencia Mis cursos Archivos Soporte Ayuda Reportar un…" at bounding box center [450, 463] width 901 height 926
click at [397, 218] on body "Estudiantes Disciplina Asistencia Mis cursos Archivos Soporte Ayuda Reportar un…" at bounding box center [450, 463] width 901 height 926
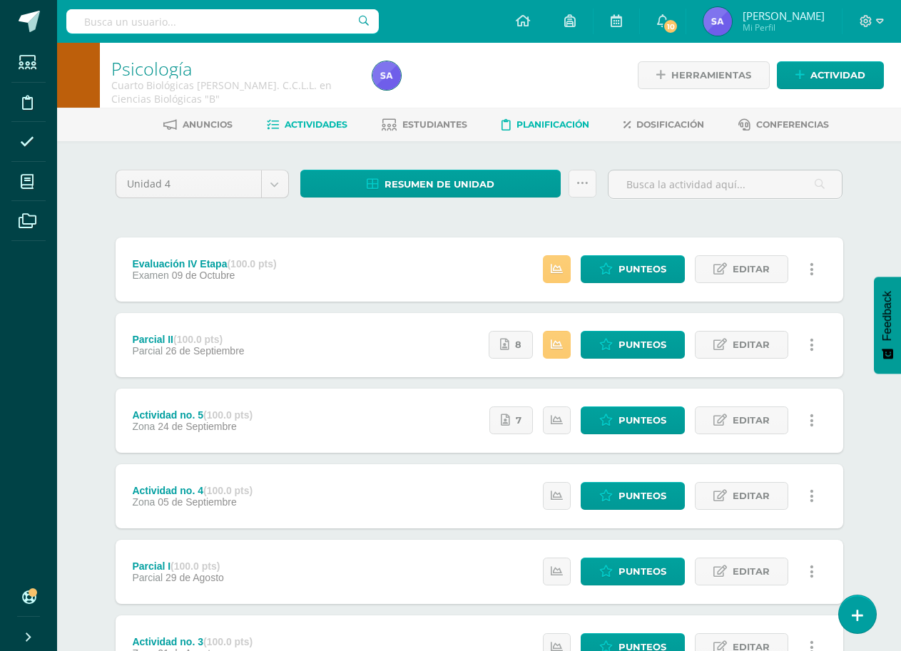
click at [533, 125] on span "Planificación" at bounding box center [553, 124] width 73 height 11
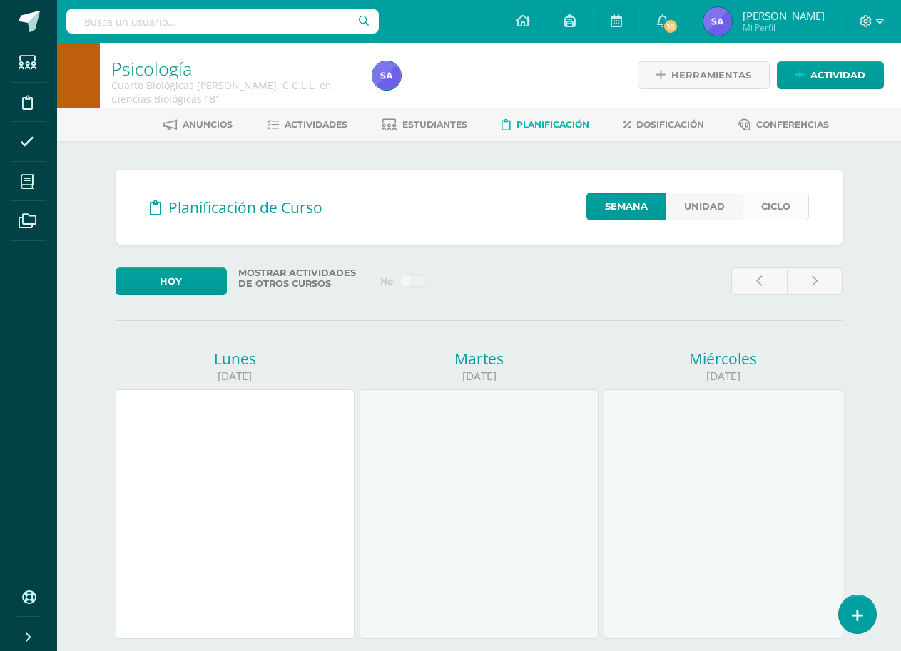
click at [760, 209] on link "Ciclo" at bounding box center [776, 207] width 66 height 28
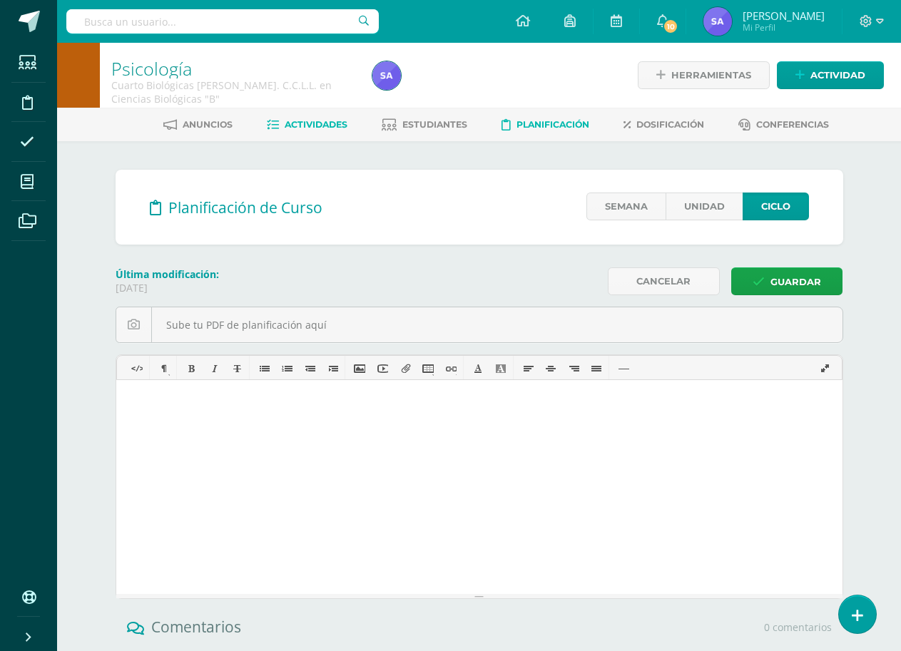
click at [313, 116] on link "Actividades" at bounding box center [307, 124] width 81 height 23
click at [422, 130] on span "Estudiantes" at bounding box center [434, 124] width 65 height 11
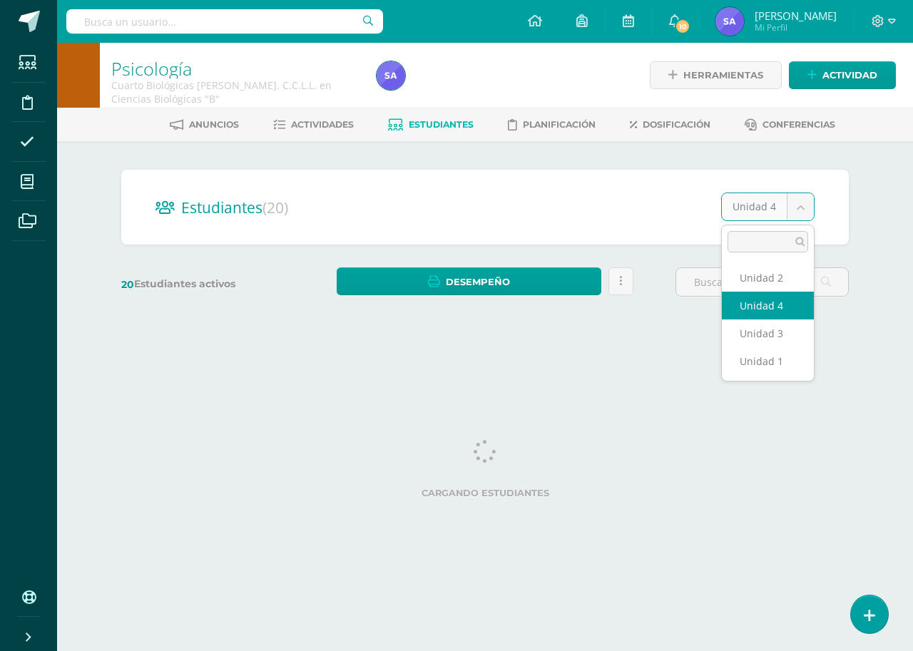
click at [801, 213] on body "Estudiantes Disciplina Asistencia Mis cursos Archivos Soporte Ayuda Reportar un…" at bounding box center [456, 169] width 913 height 339
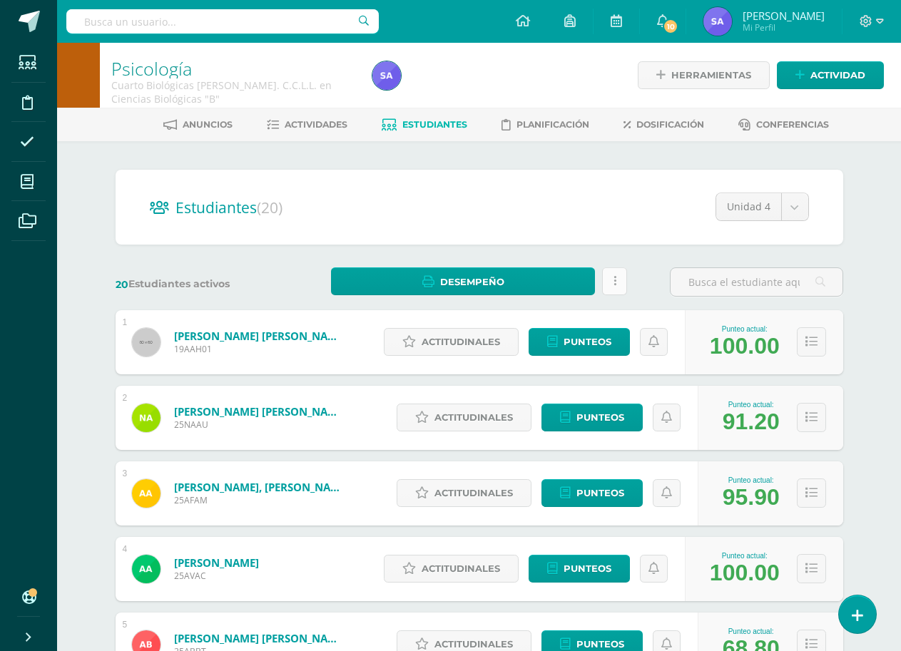
click at [614, 283] on icon at bounding box center [615, 281] width 3 height 12
click at [865, 255] on div "Estudiantes (20) Unidad 4 Unidad 2 Unidad 4 Unidad 3 Unidad 1 20 Estudiantes ac…" at bounding box center [479, 643] width 785 height 1004
click at [551, 271] on link "Desempeño" at bounding box center [463, 282] width 265 height 28
click at [890, 239] on div "Psicología Cuarto Biológicas [PERSON_NAME]. C.C.L.L. en Ciencias Biológicas "B"…" at bounding box center [479, 594] width 844 height 1102
click at [811, 348] on icon at bounding box center [811, 342] width 12 height 12
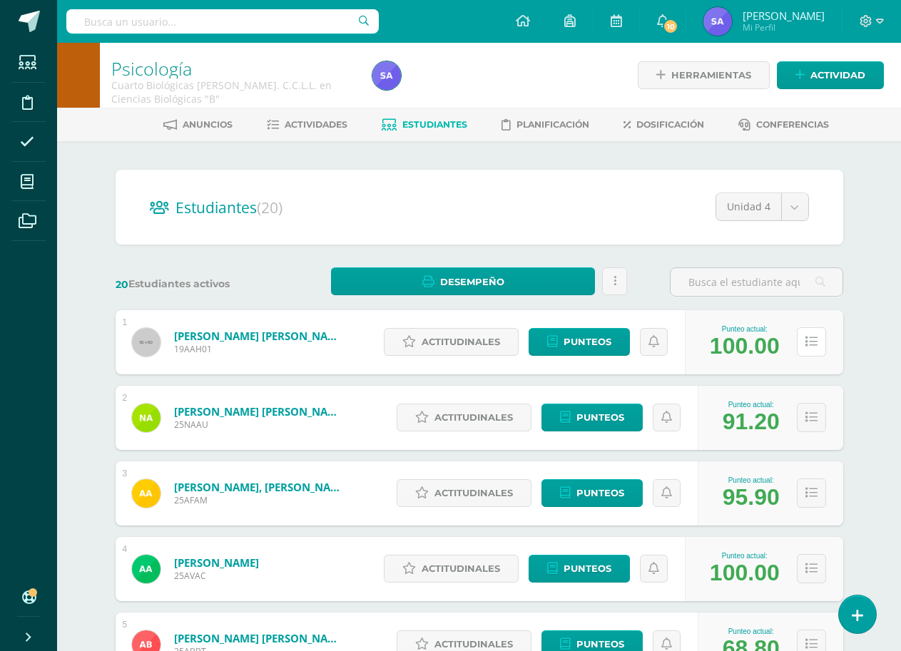
click at [814, 336] on icon at bounding box center [811, 342] width 12 height 12
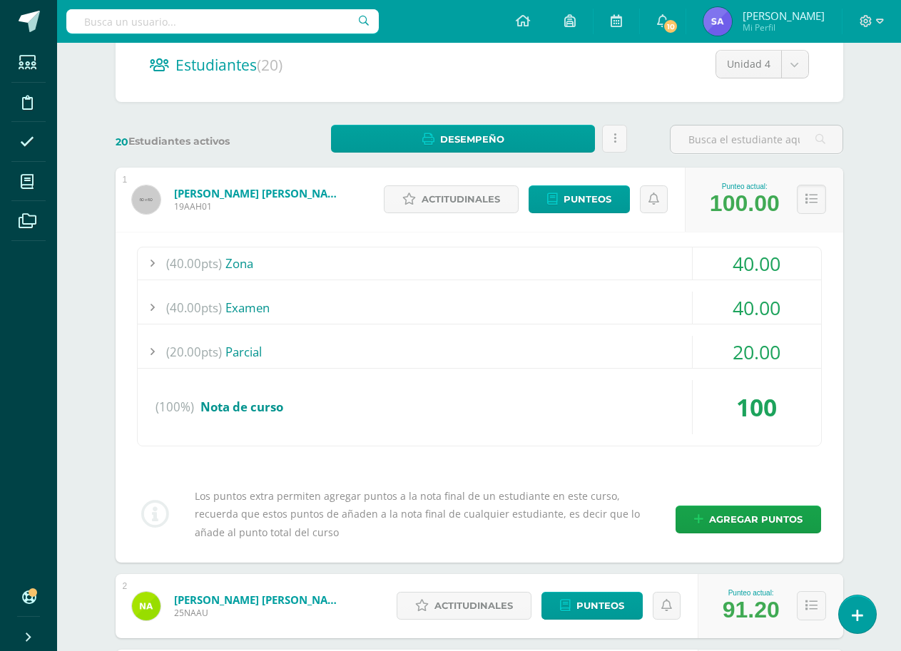
click at [810, 203] on icon at bounding box center [811, 199] width 12 height 12
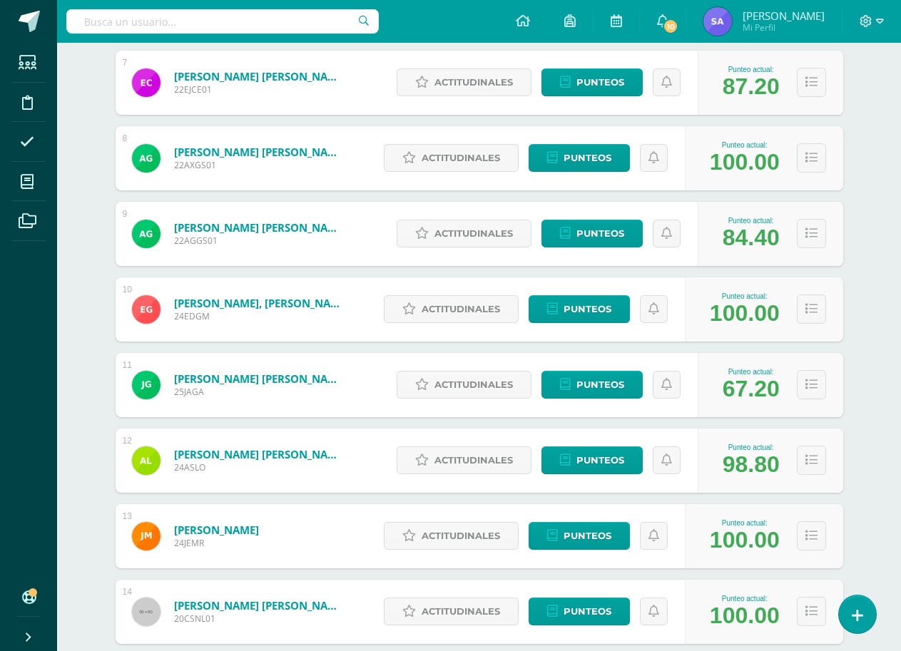
scroll to position [785, 0]
